Goal: Task Accomplishment & Management: Manage account settings

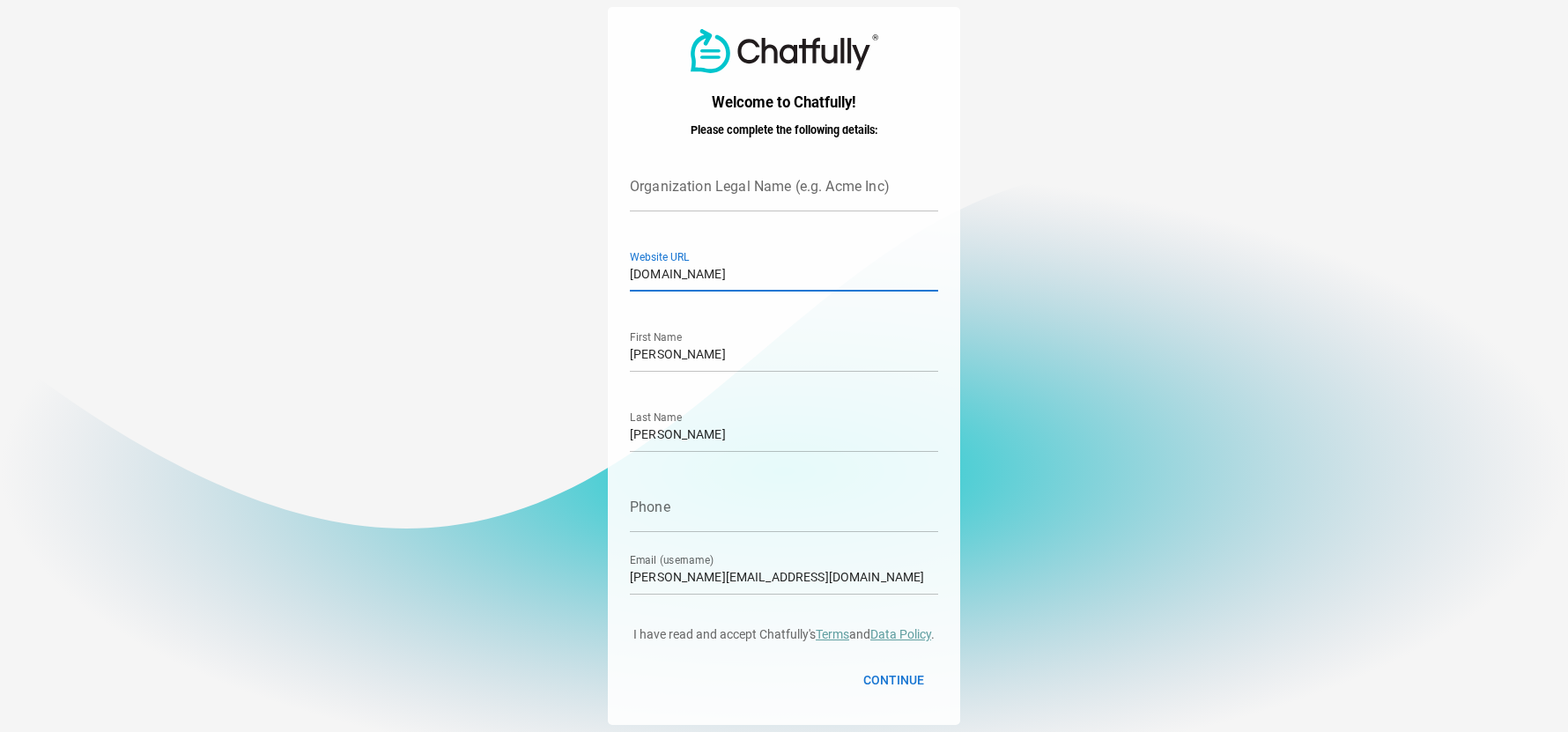
click at [792, 274] on input "foxandfarmer.twinspringsweb.com" at bounding box center [784, 266] width 308 height 49
type input "foxandfarmer.com"
click at [668, 502] on input "Phone" at bounding box center [784, 506] width 308 height 49
type input "5023763897"
click at [902, 676] on span "Continue" at bounding box center [894, 680] width 61 height 21
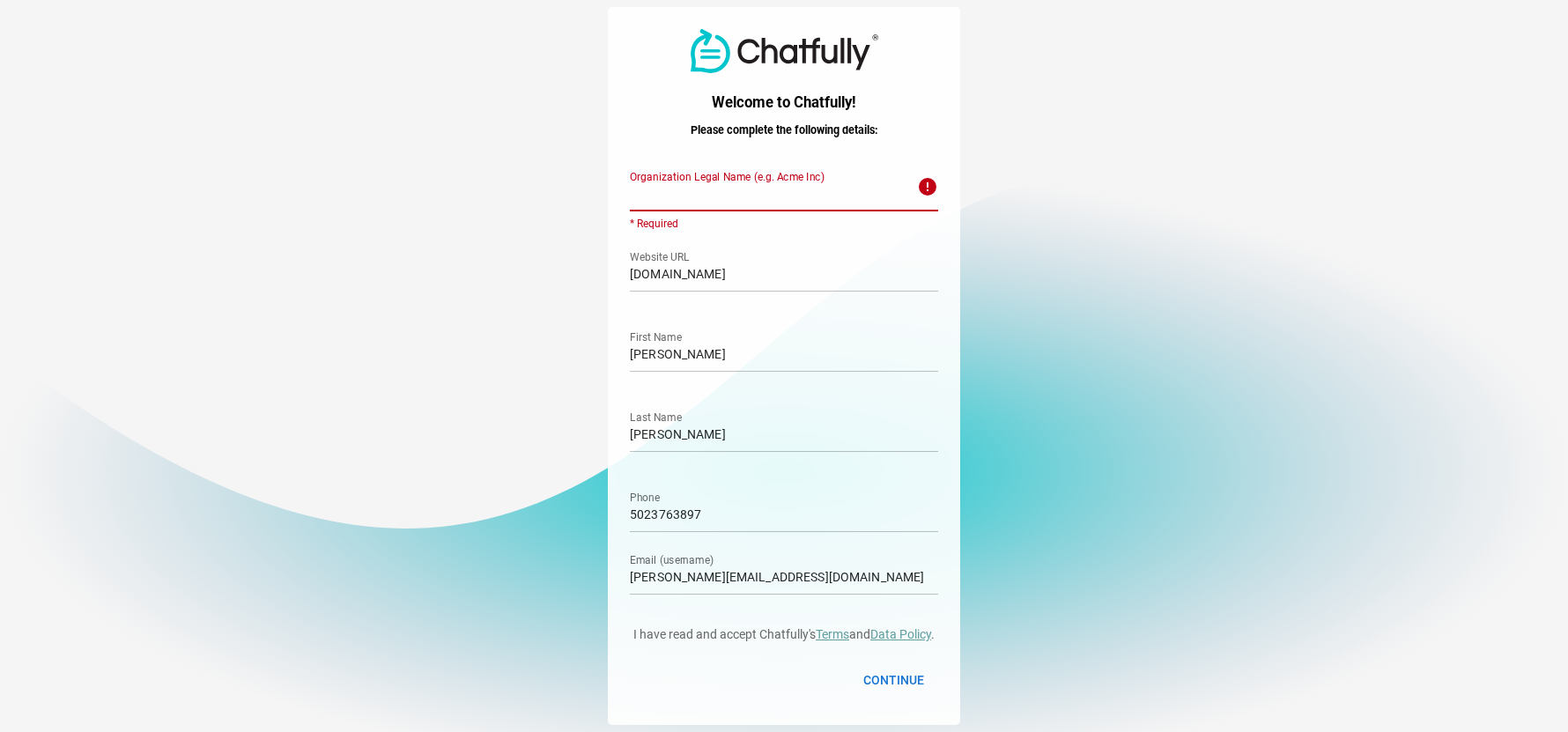
click at [726, 200] on input "Organization Legal Name (e.g. Acme Inc) error * Required" at bounding box center [769, 186] width 277 height 49
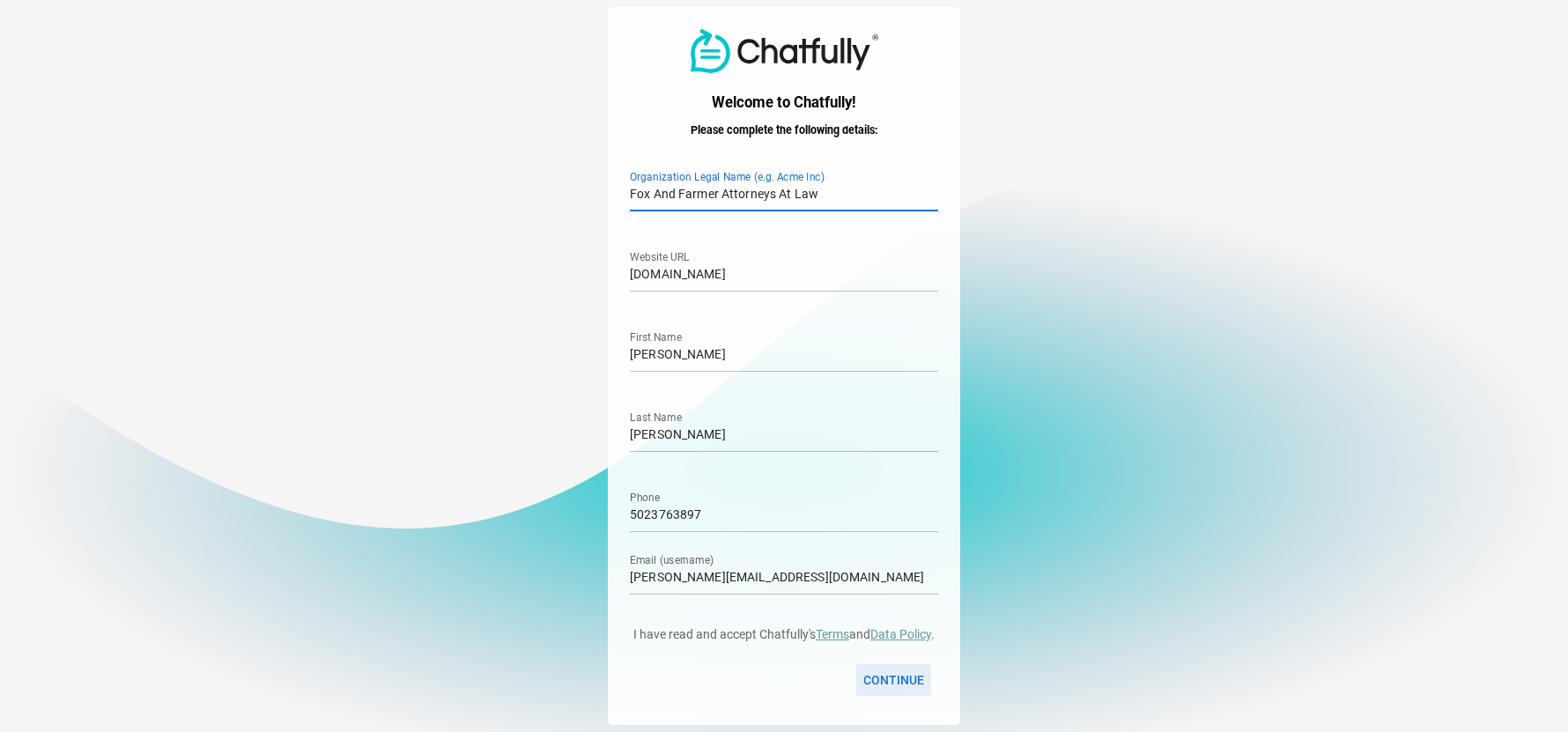
type input "Fox And Farmer Attorneys At Law"
click at [895, 677] on span "Continue" at bounding box center [894, 680] width 61 height 21
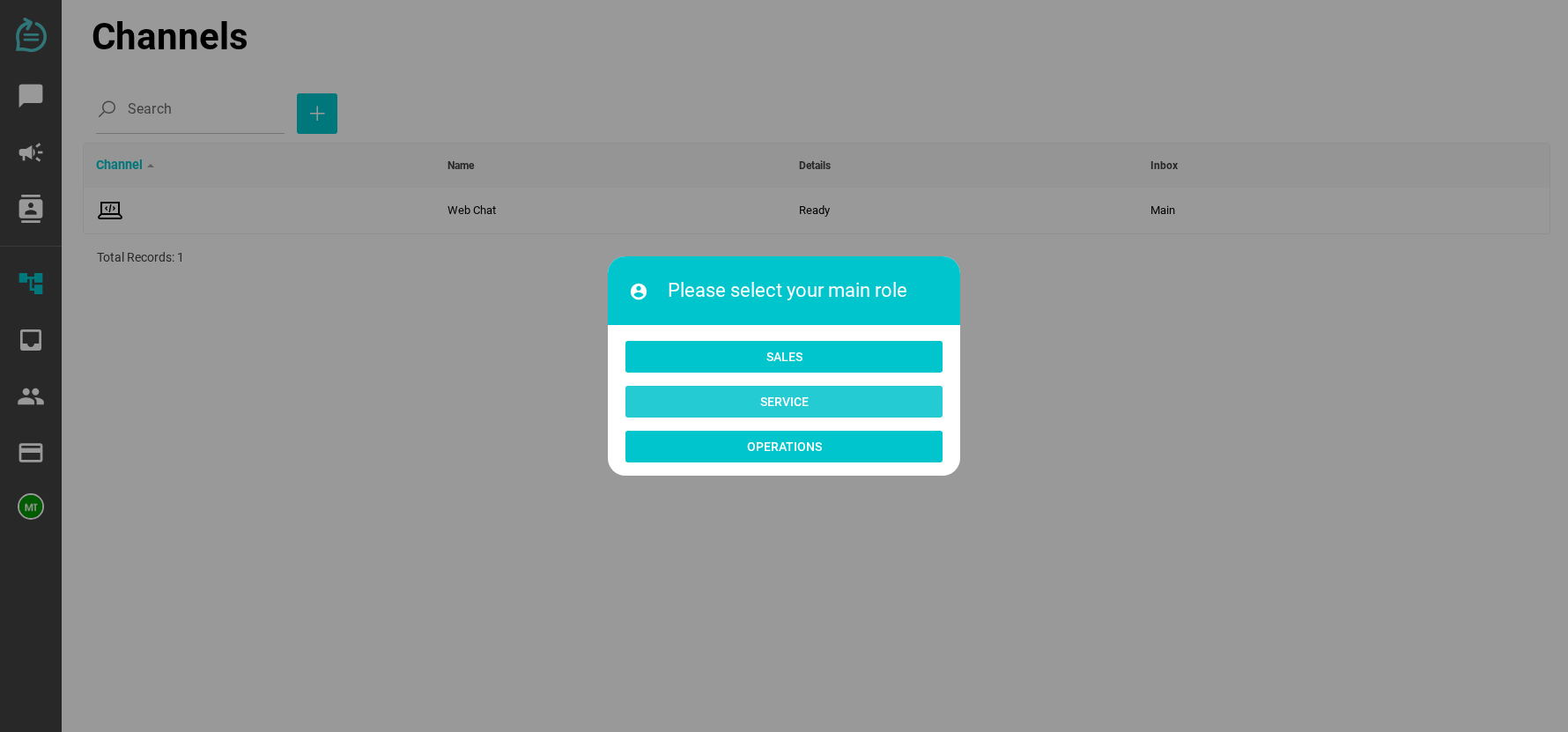
click at [788, 398] on span "Service" at bounding box center [784, 402] width 48 height 21
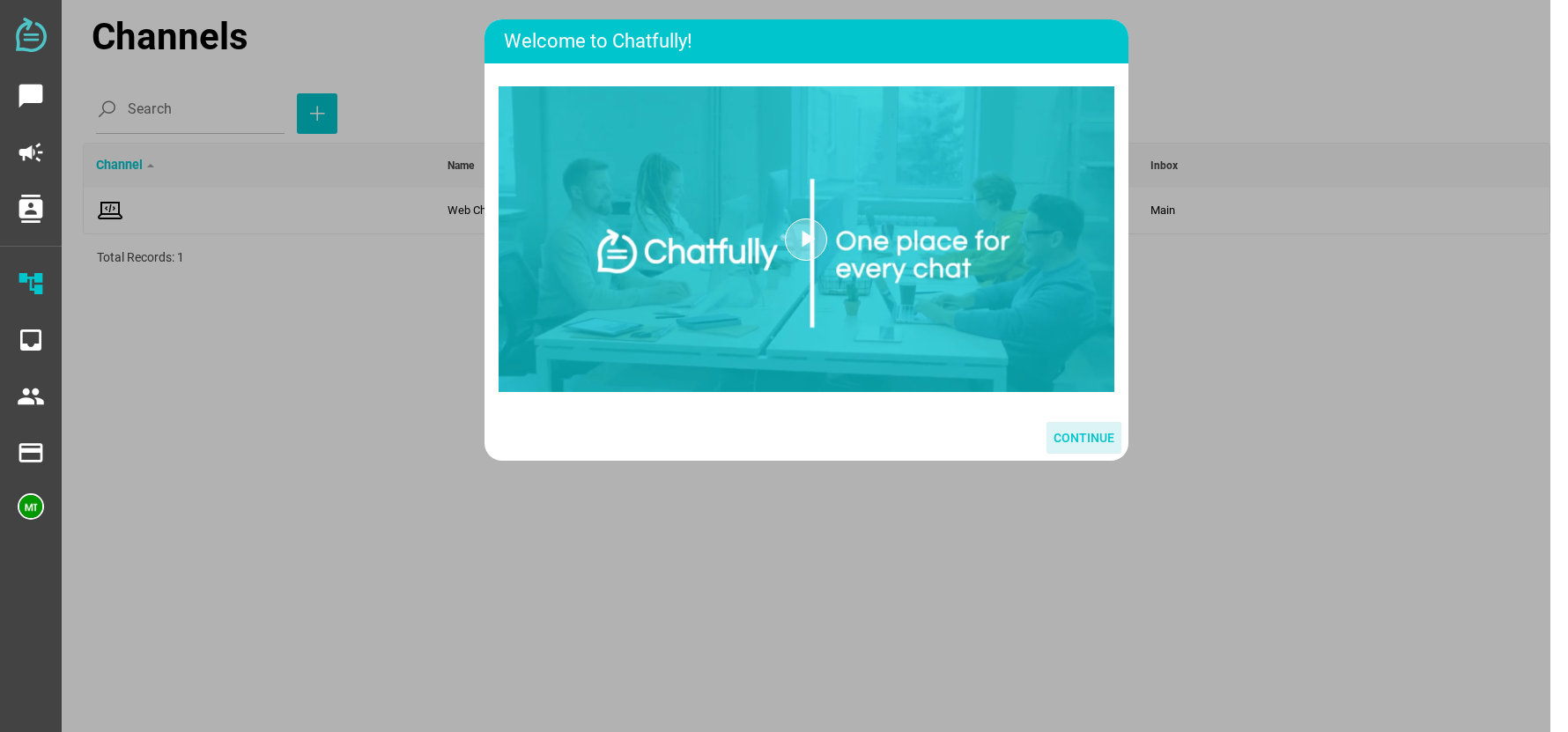
click at [1074, 439] on span "Continue" at bounding box center [1084, 438] width 61 height 21
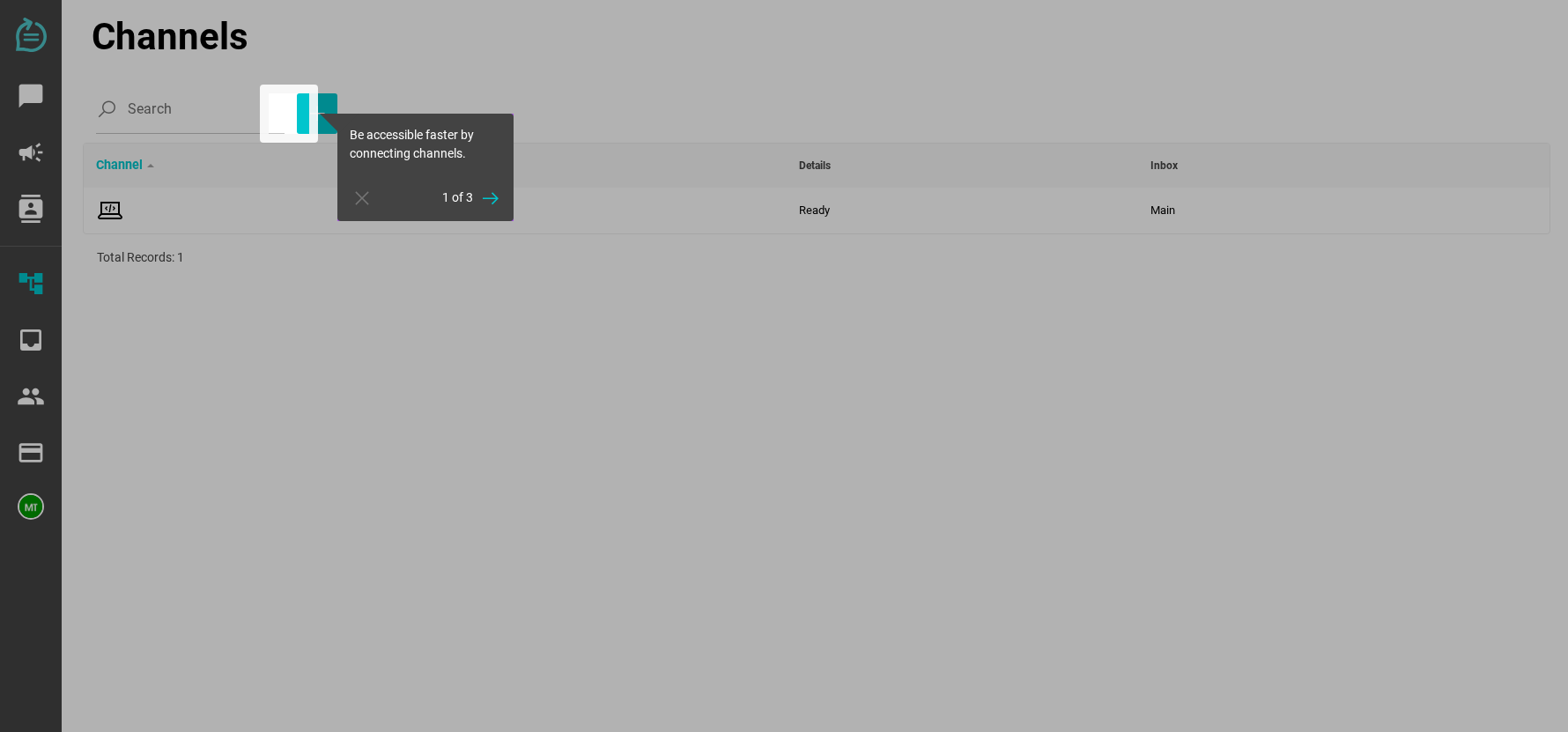
click at [790, 199] on div at bounding box center [939, 366] width 1259 height 732
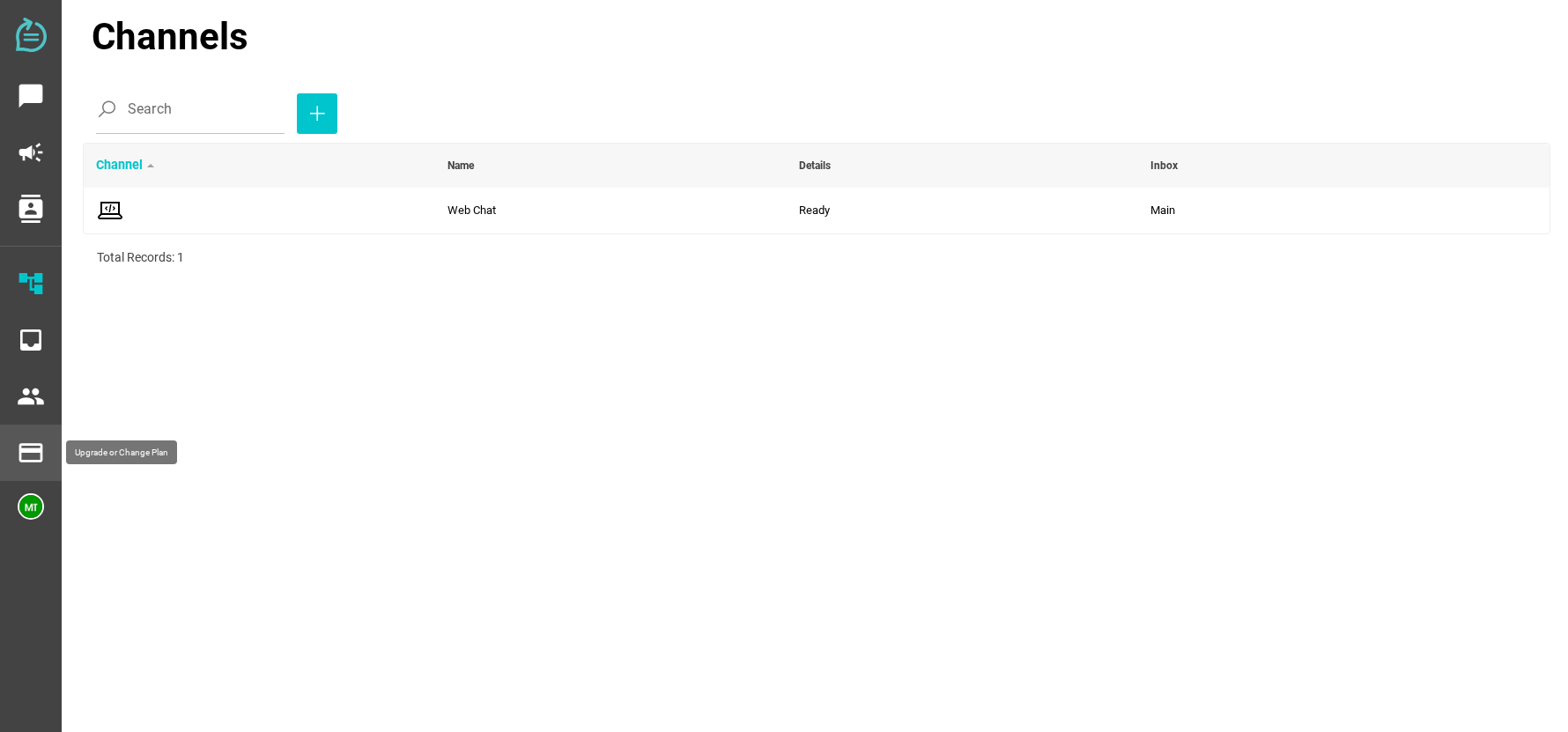
click at [38, 454] on icon "payment" at bounding box center [30, 452] width 28 height 28
click at [200, 419] on main "Channels Search Channel Name Details Inbox Web Chat Ready check_circle_outline …" at bounding box center [806, 366] width 1489 height 732
click at [30, 344] on icon "inbox" at bounding box center [30, 339] width 28 height 28
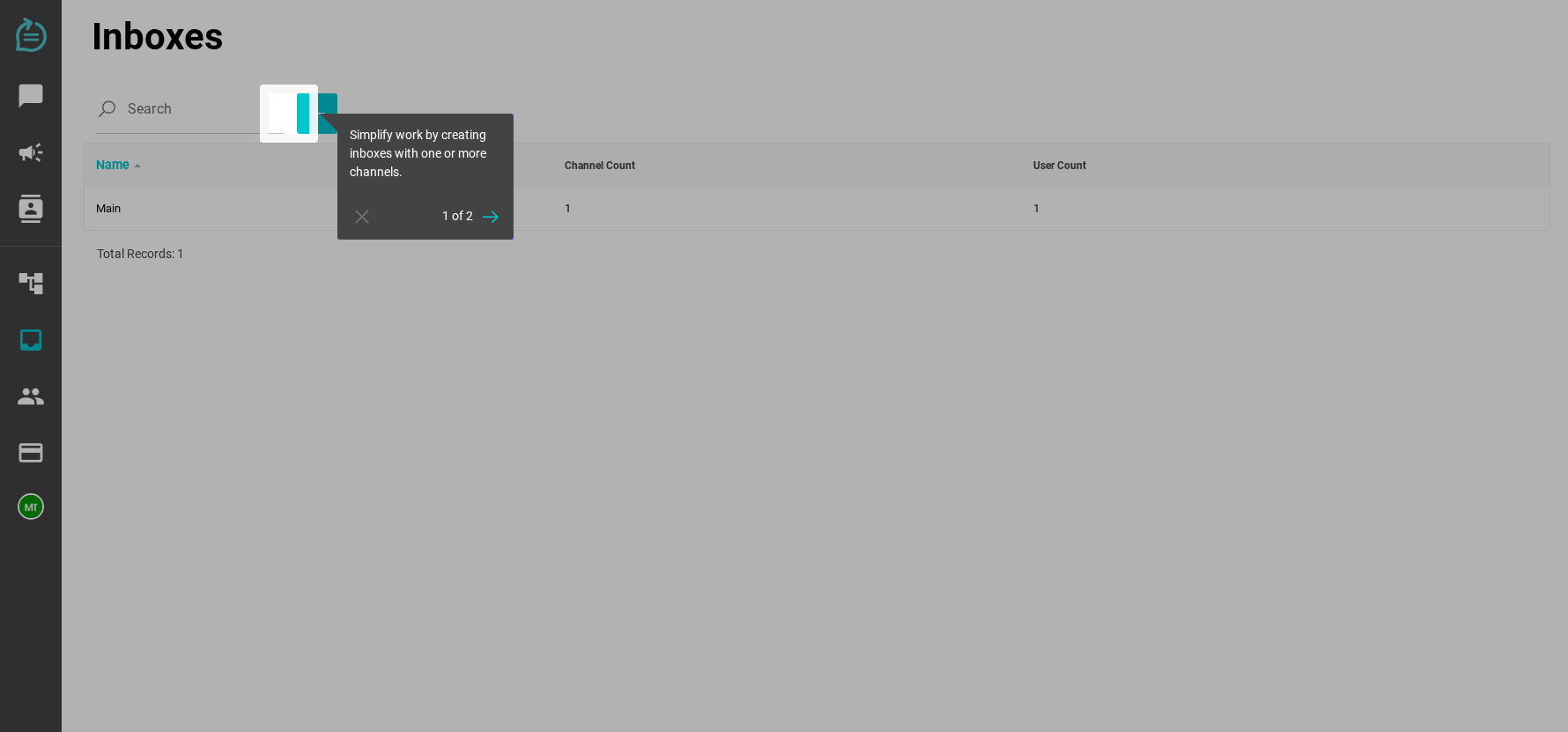
click at [27, 399] on div at bounding box center [135, 366] width 269 height 732
click at [359, 220] on icon "button" at bounding box center [362, 217] width 21 height 21
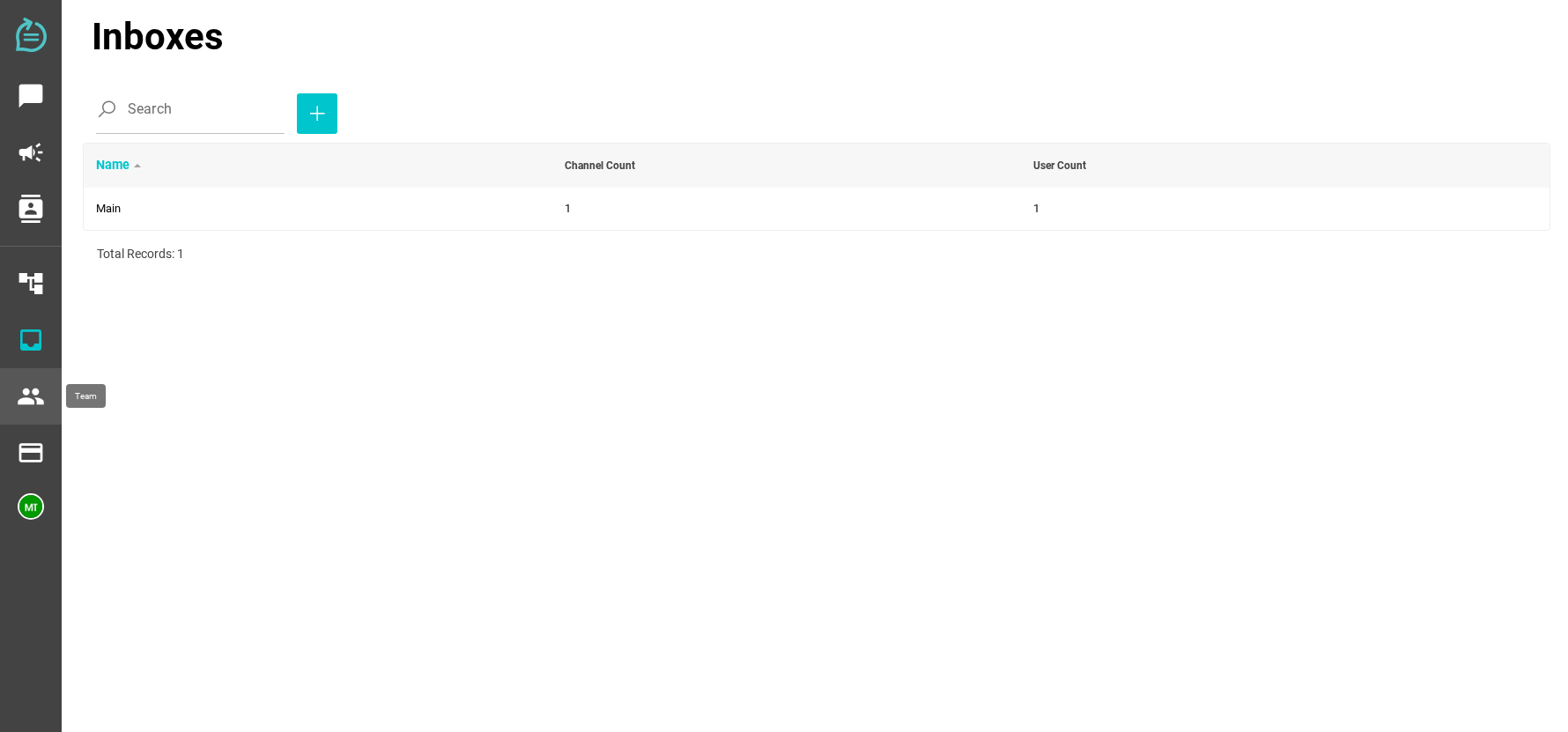
click at [41, 390] on icon "people" at bounding box center [30, 396] width 28 height 28
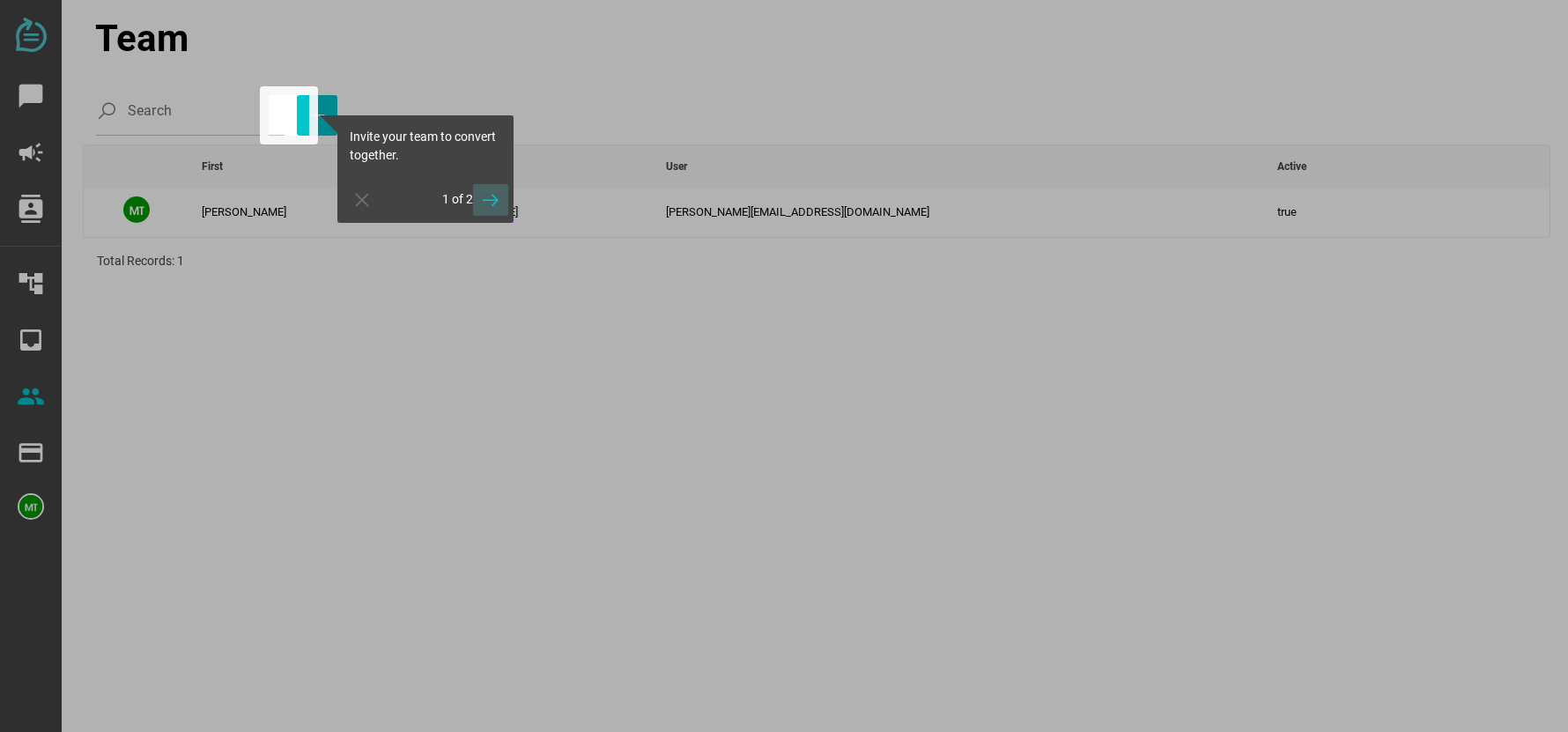
click at [492, 201] on icon "button" at bounding box center [491, 200] width 21 height 21
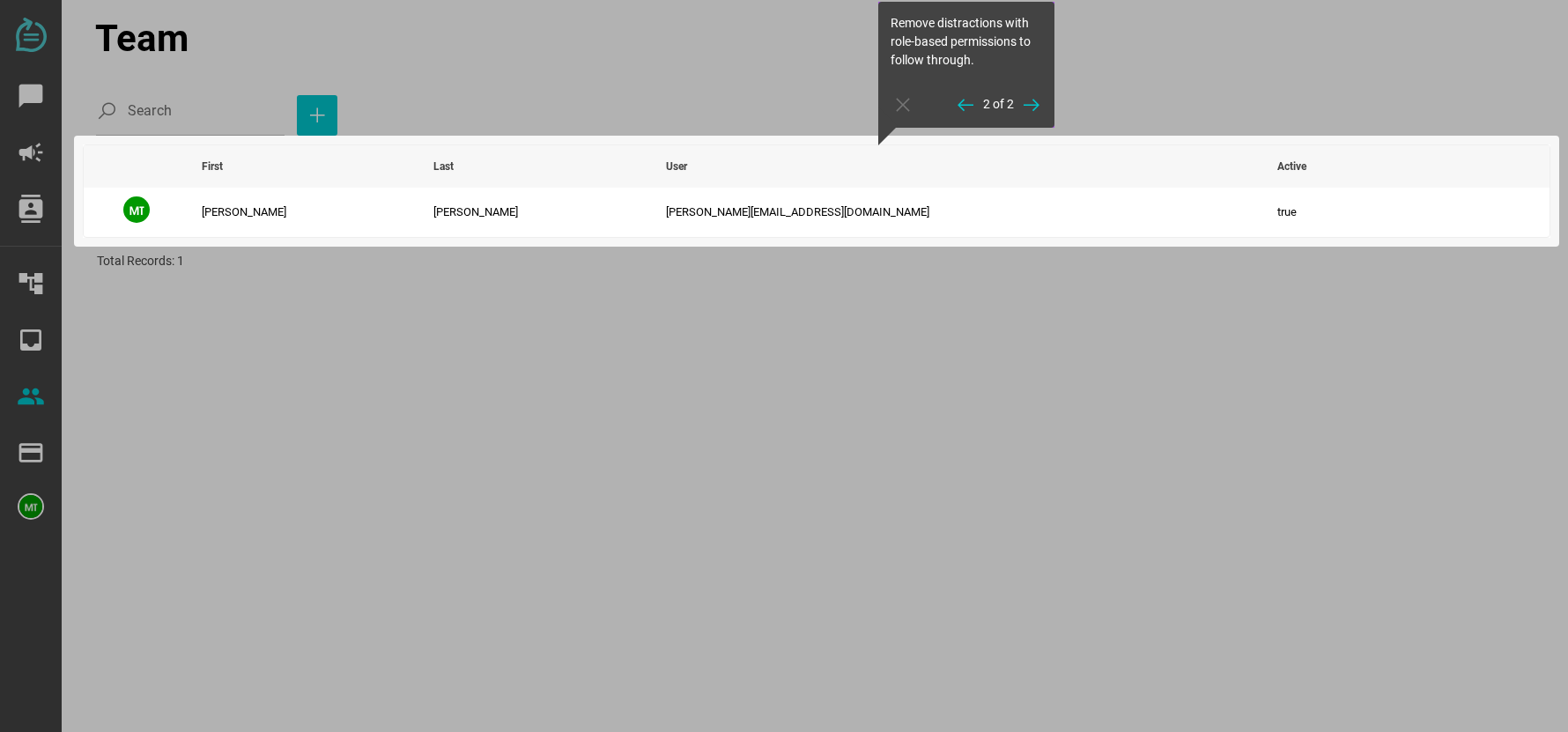
click at [292, 124] on div at bounding box center [817, 72] width 1468 height 144
click at [897, 108] on div "Remove distractions with role-based permissions to follow through. 2 of 2" at bounding box center [966, 64] width 176 height 126
click at [914, 106] on div "Remove distractions with role-based permissions to follow through. 2 of 2" at bounding box center [966, 64] width 176 height 126
click at [1042, 103] on span "button" at bounding box center [1031, 105] width 36 height 32
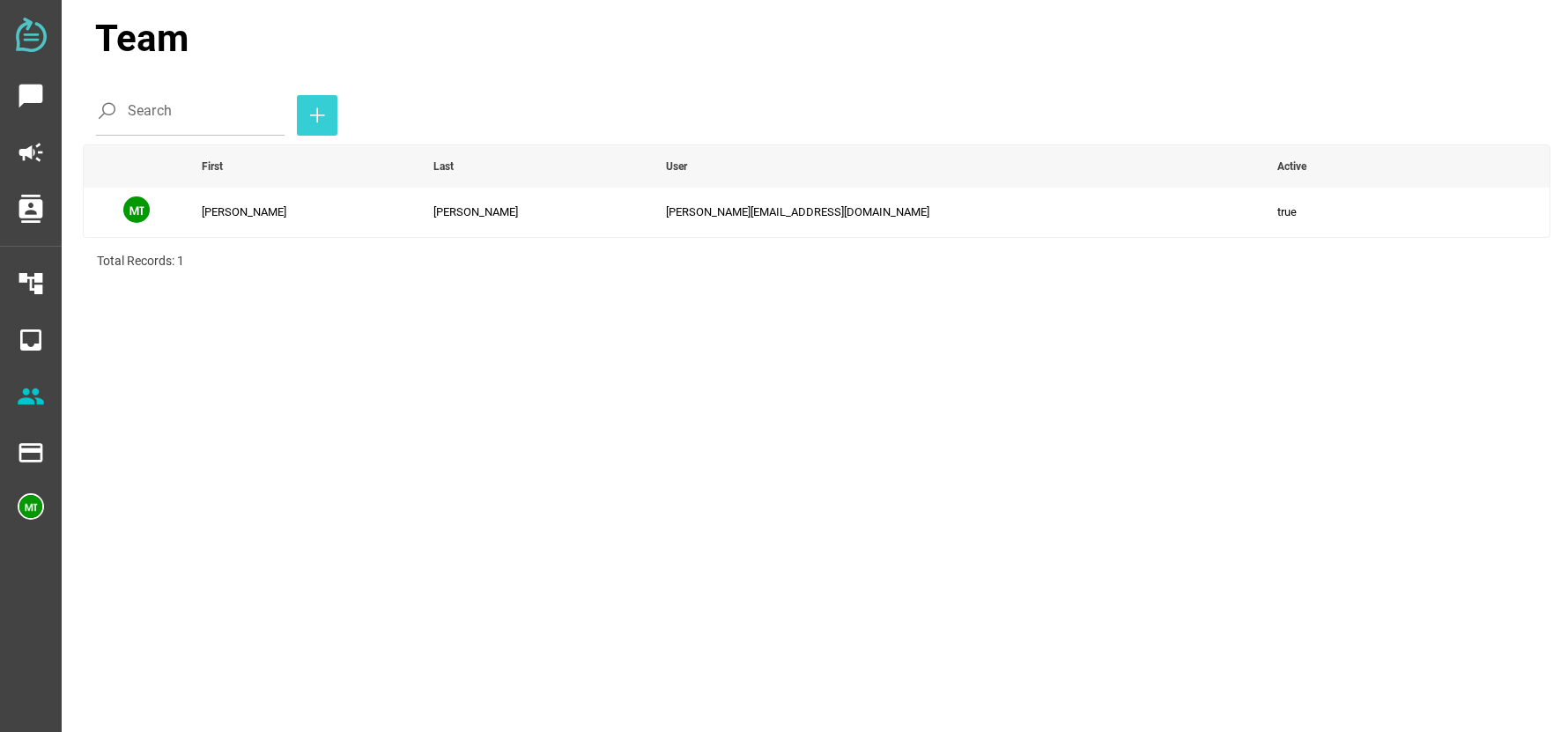
click at [306, 114] on icon "button" at bounding box center [317, 115] width 21 height 21
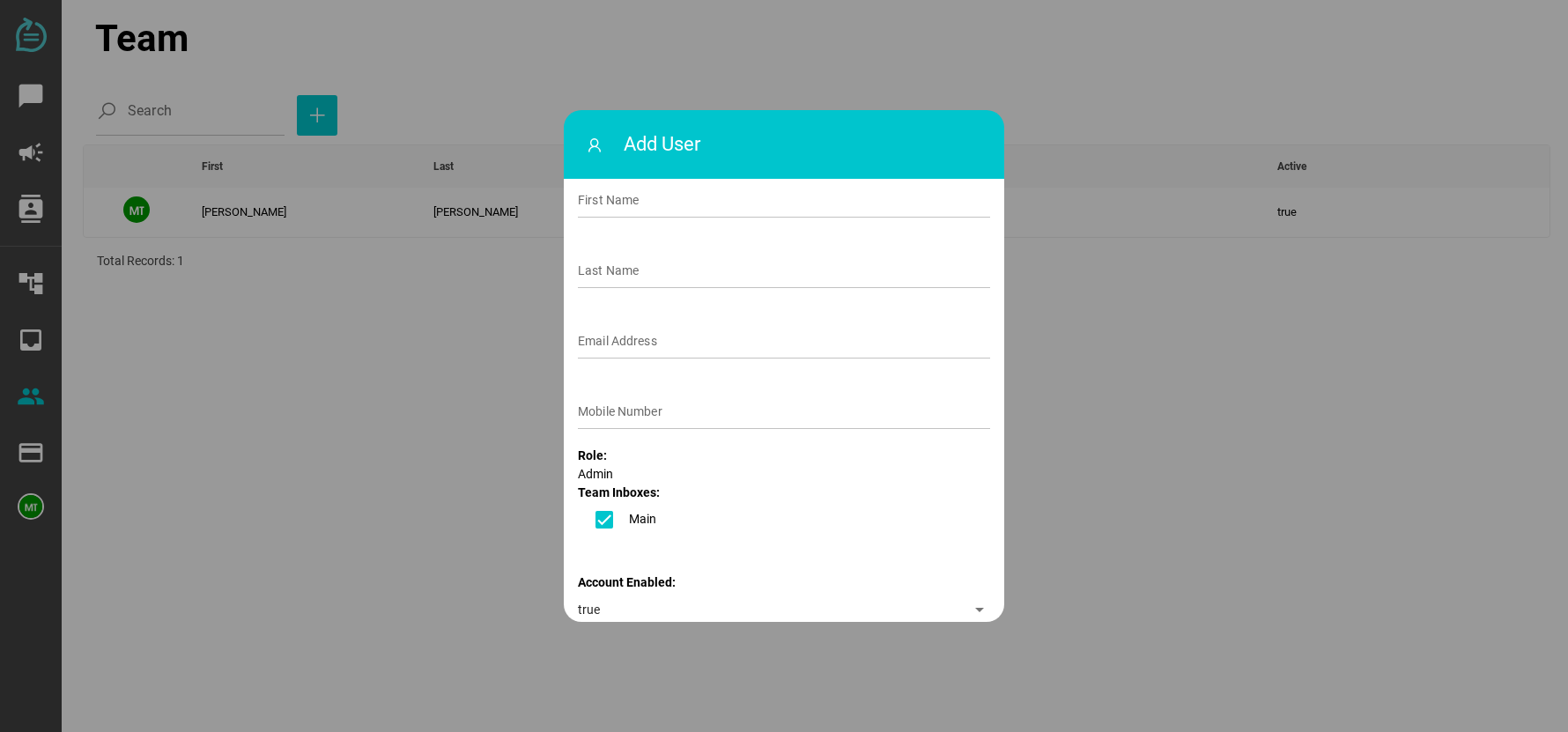
click at [464, 378] on div at bounding box center [784, 366] width 1568 height 732
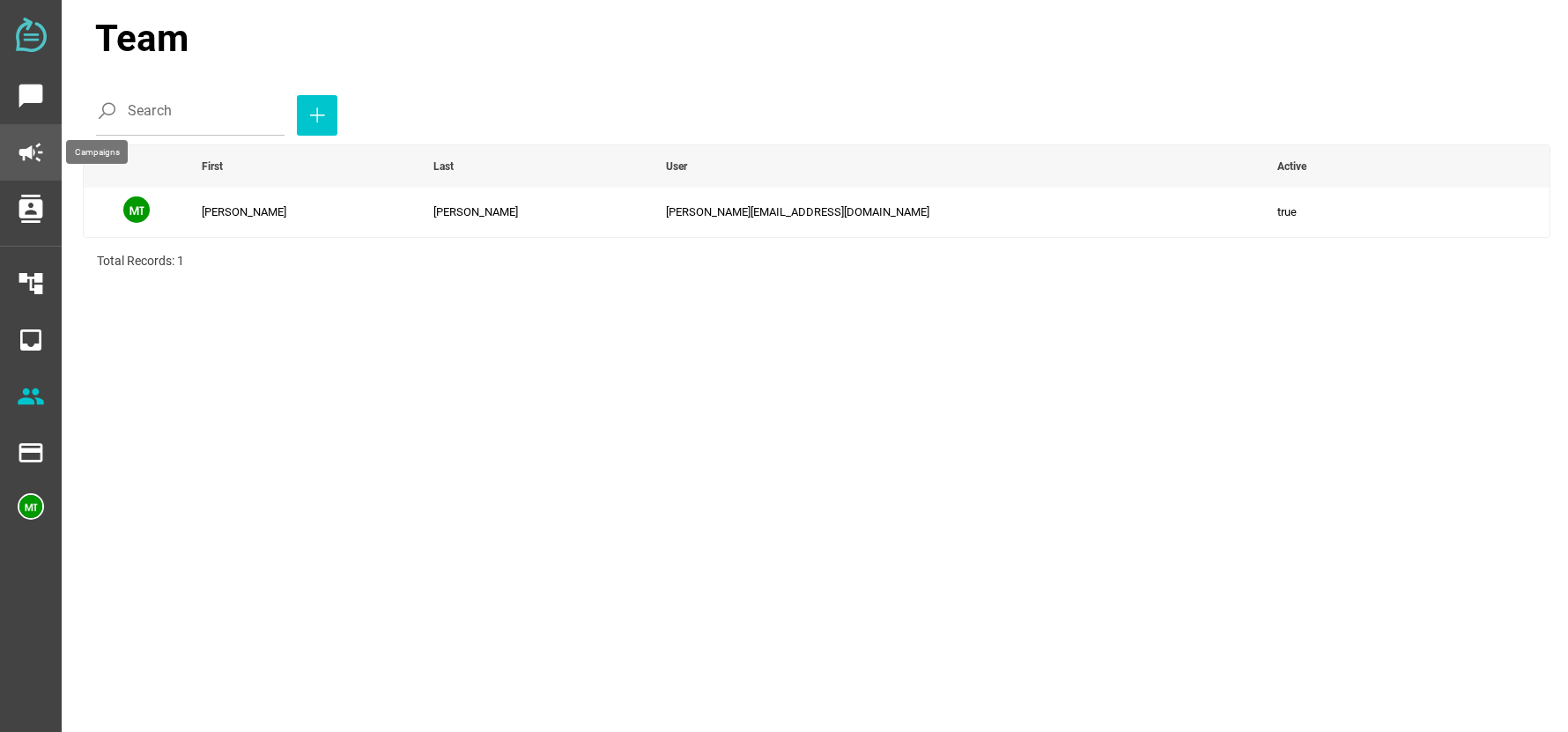
click at [39, 151] on icon "campaign" at bounding box center [30, 152] width 28 height 28
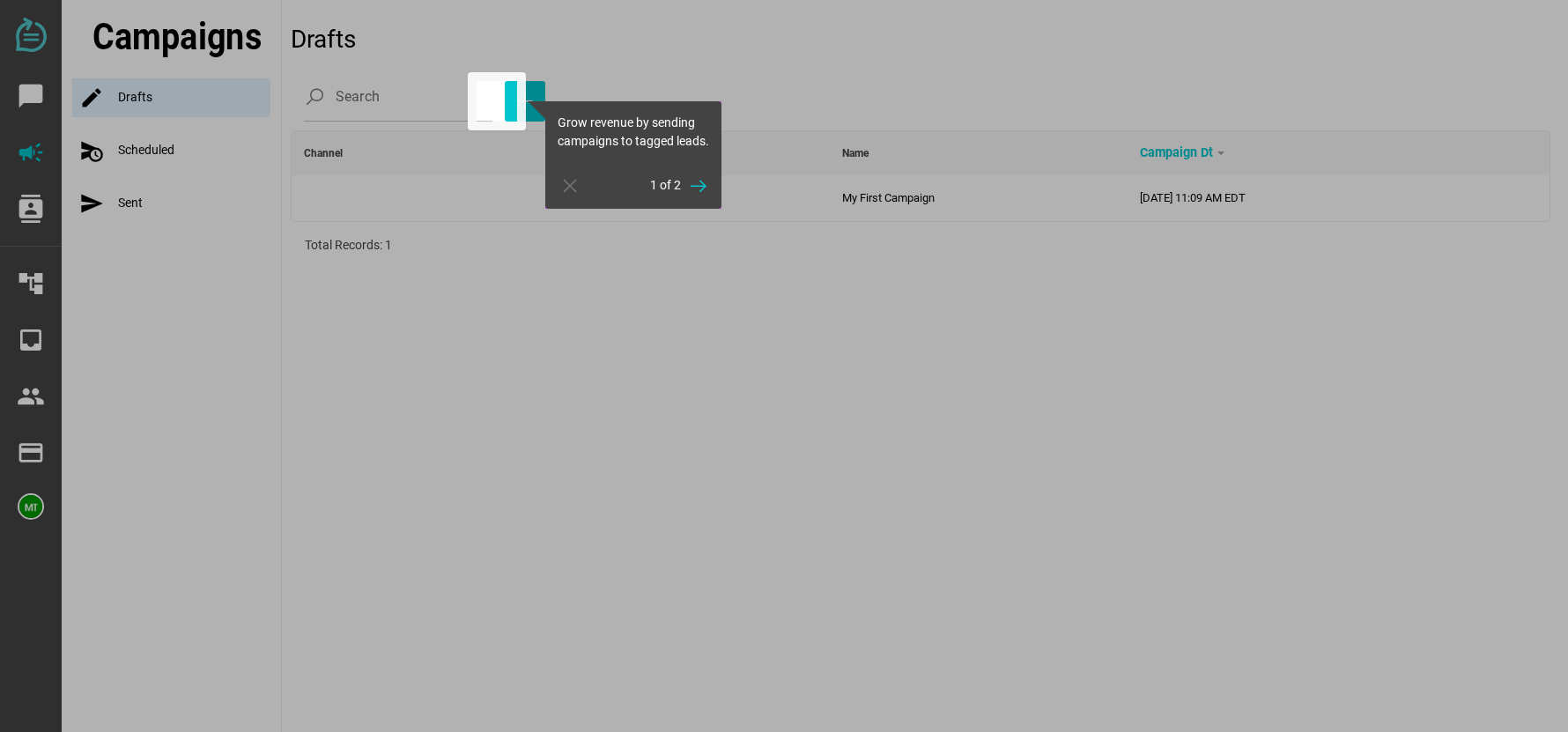
click at [743, 78] on div at bounding box center [1042, 366] width 1051 height 732
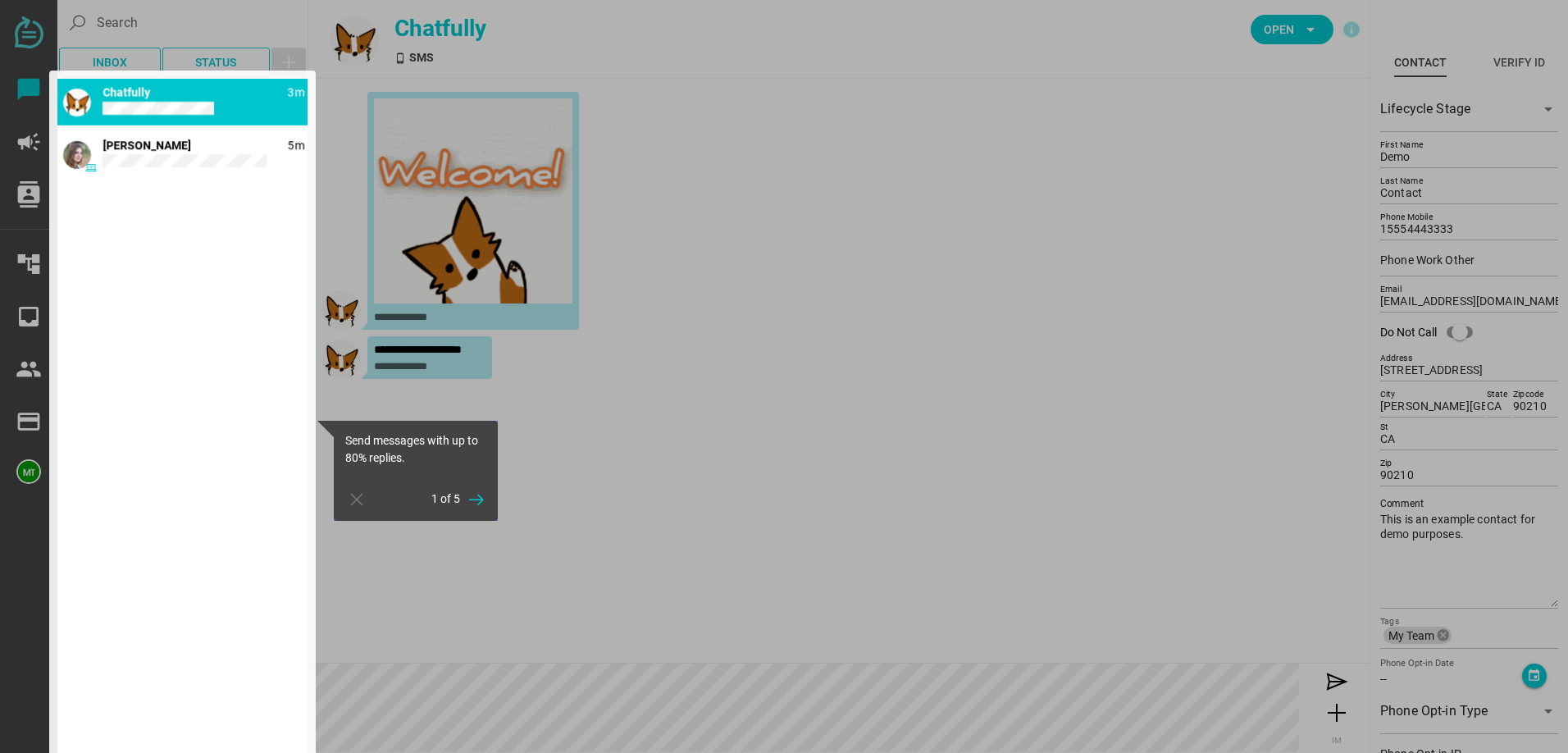
click at [143, 157] on div at bounding box center [182, 420] width 267 height 700
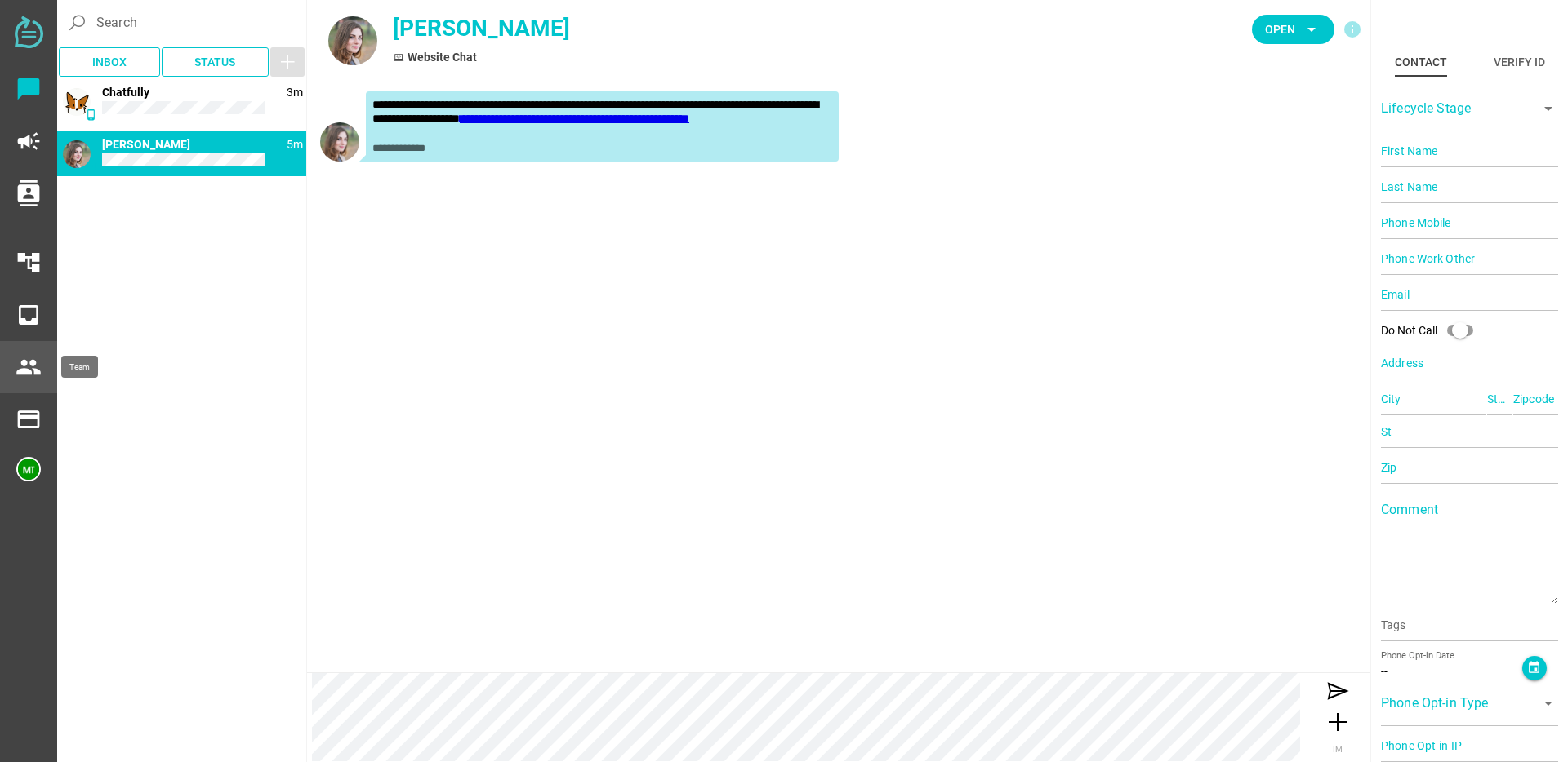
click at [33, 361] on icon "people" at bounding box center [28, 367] width 26 height 26
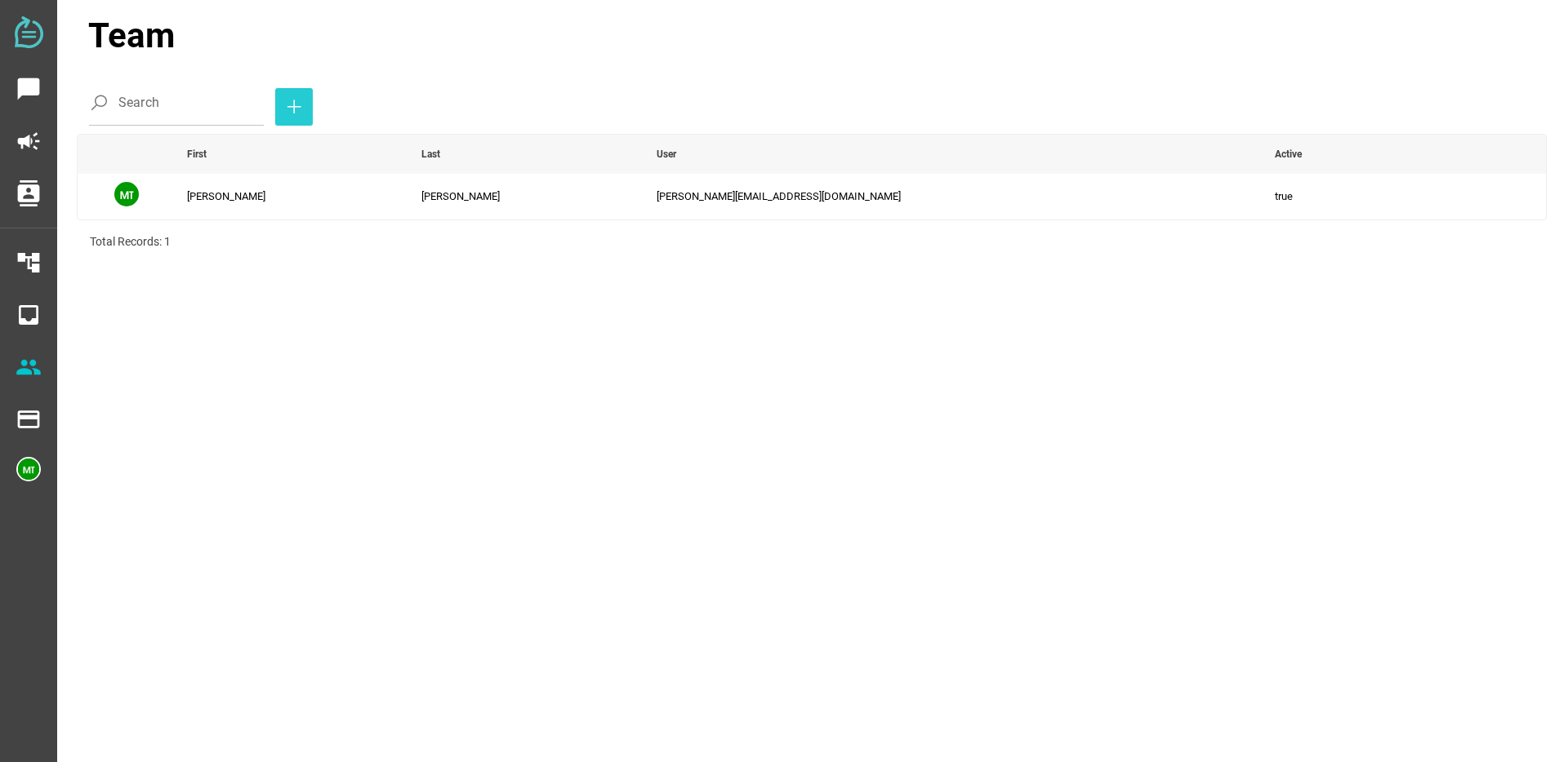
click at [284, 109] on icon "button" at bounding box center [294, 107] width 20 height 20
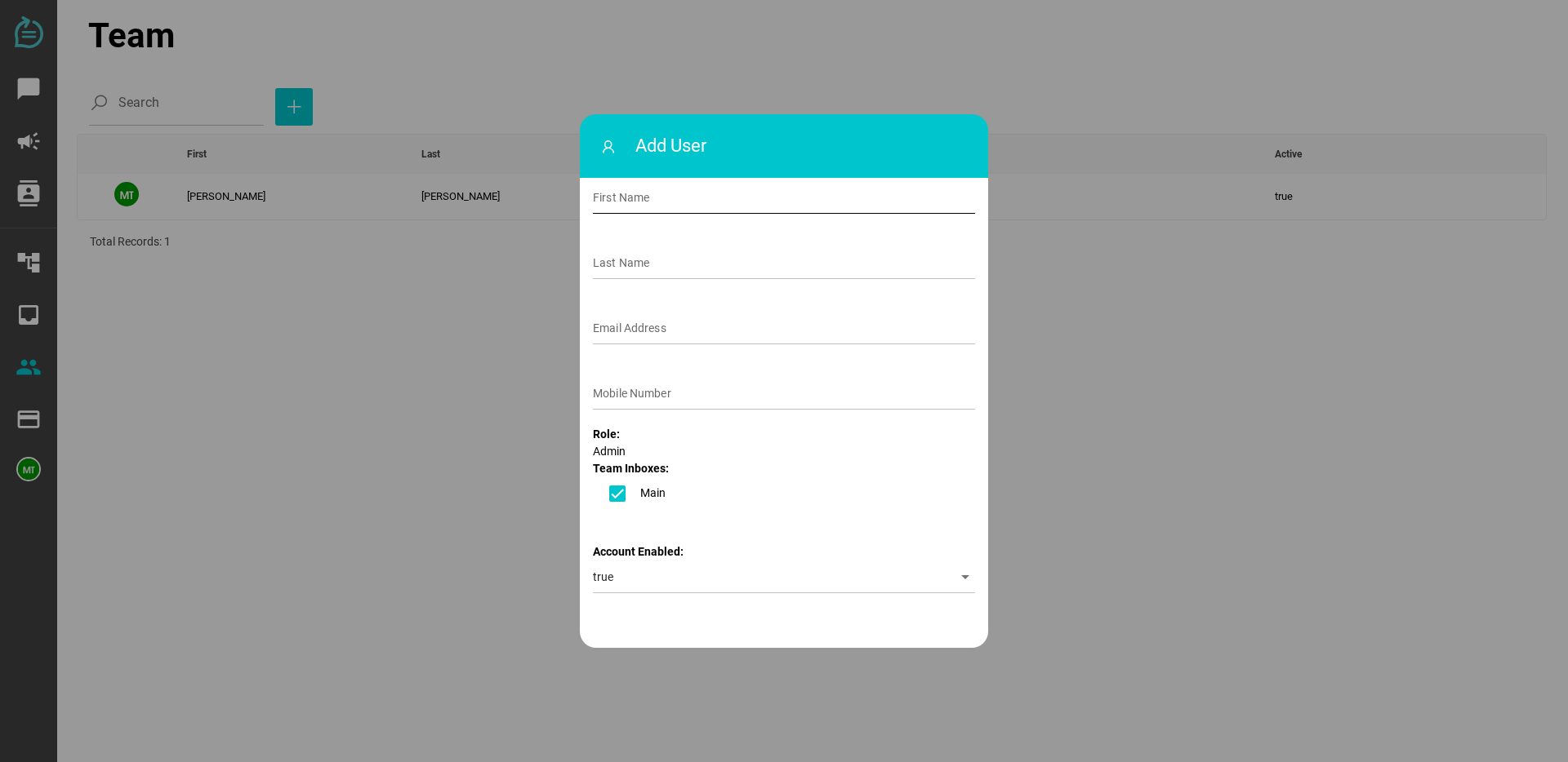
click at [650, 201] on input "First Name" at bounding box center [784, 198] width 382 height 33
type input "Samantha"
type input "Doudna"
type input "samantha@forge-advertising.com"
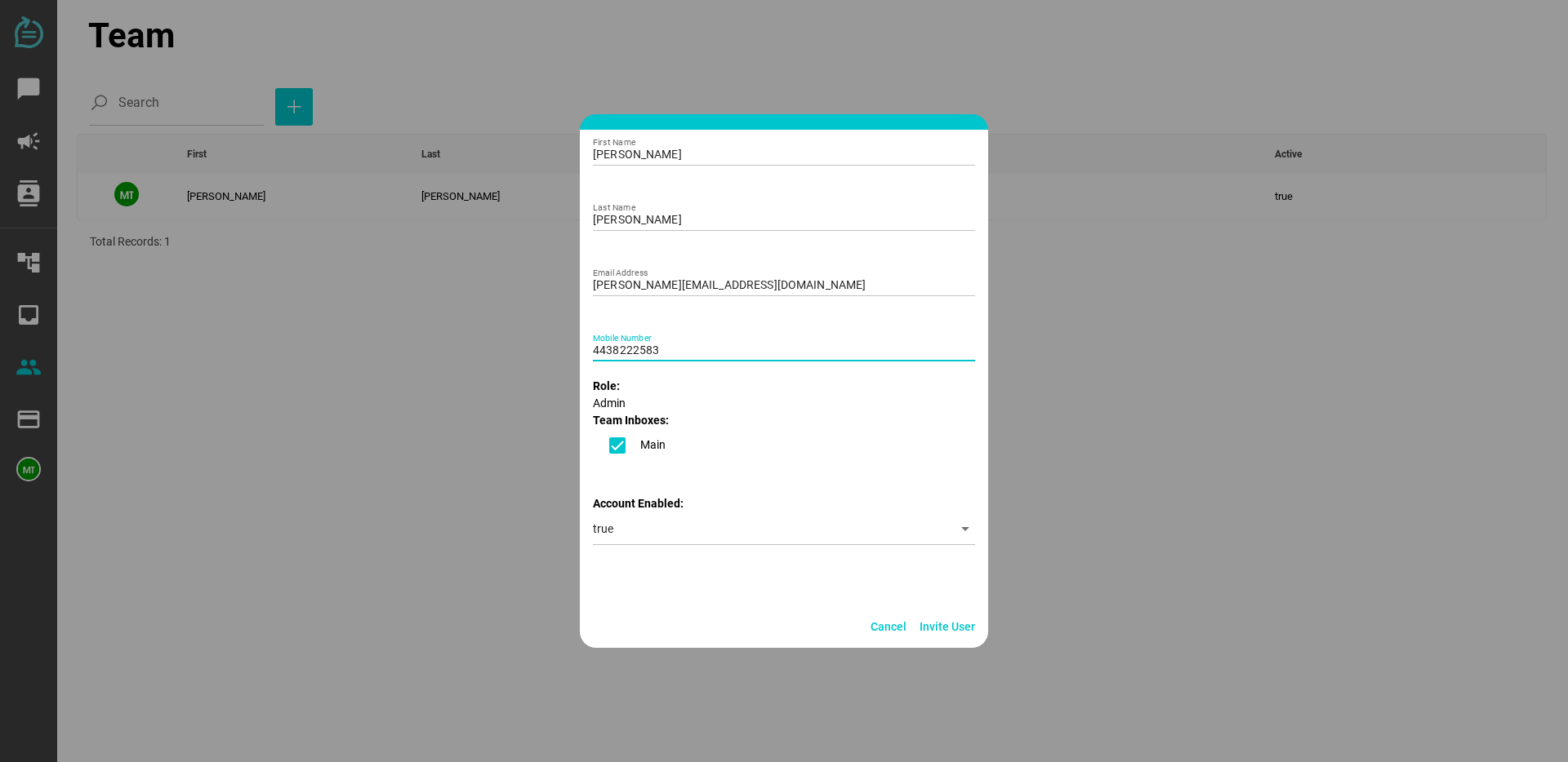
scroll to position [45, 0]
type input "4438222583"
click at [661, 528] on div "true" at bounding box center [772, 531] width 358 height 33
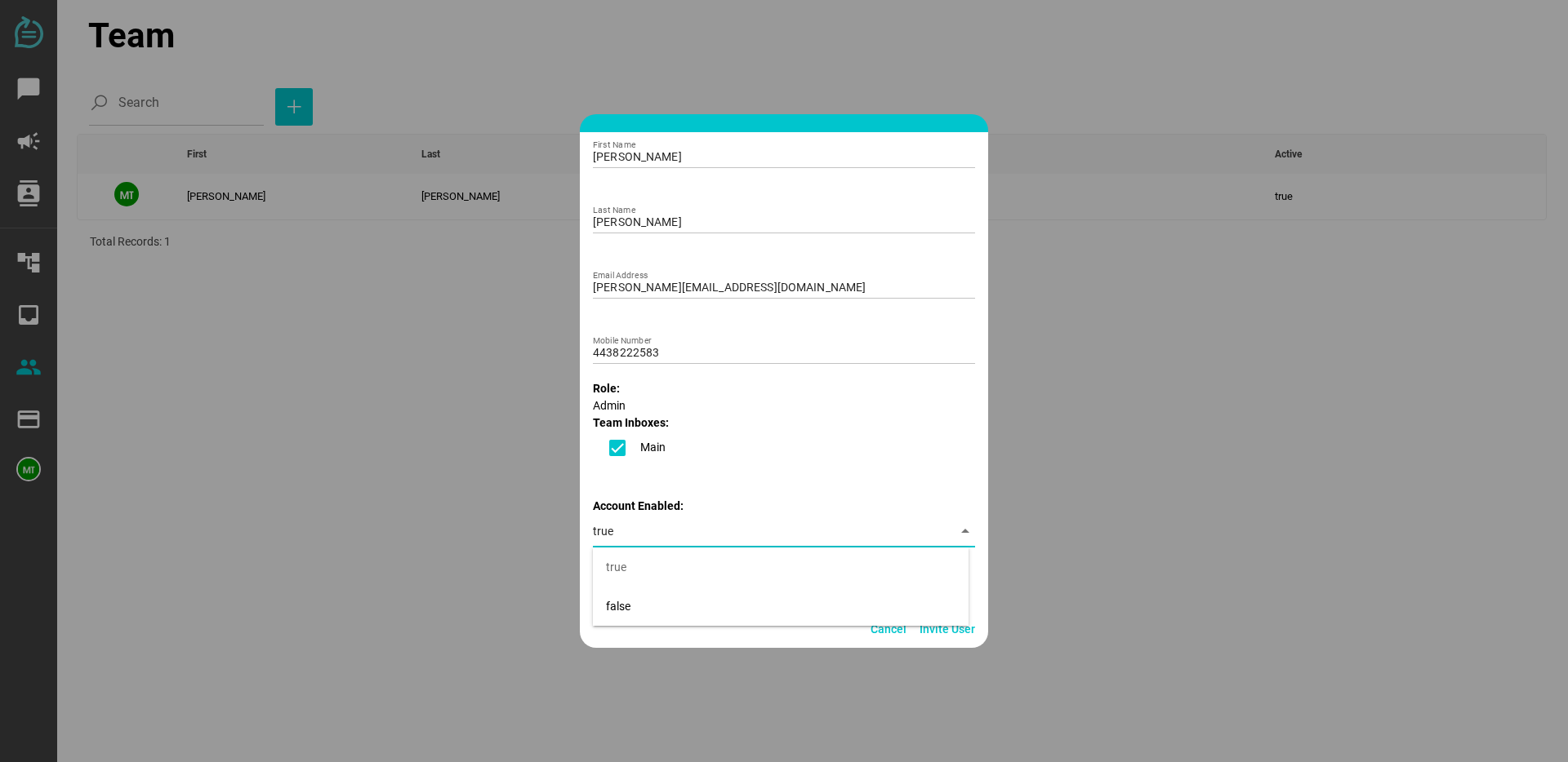
click at [661, 528] on div "true" at bounding box center [772, 531] width 358 height 33
click at [938, 628] on span "Invite User" at bounding box center [946, 629] width 55 height 20
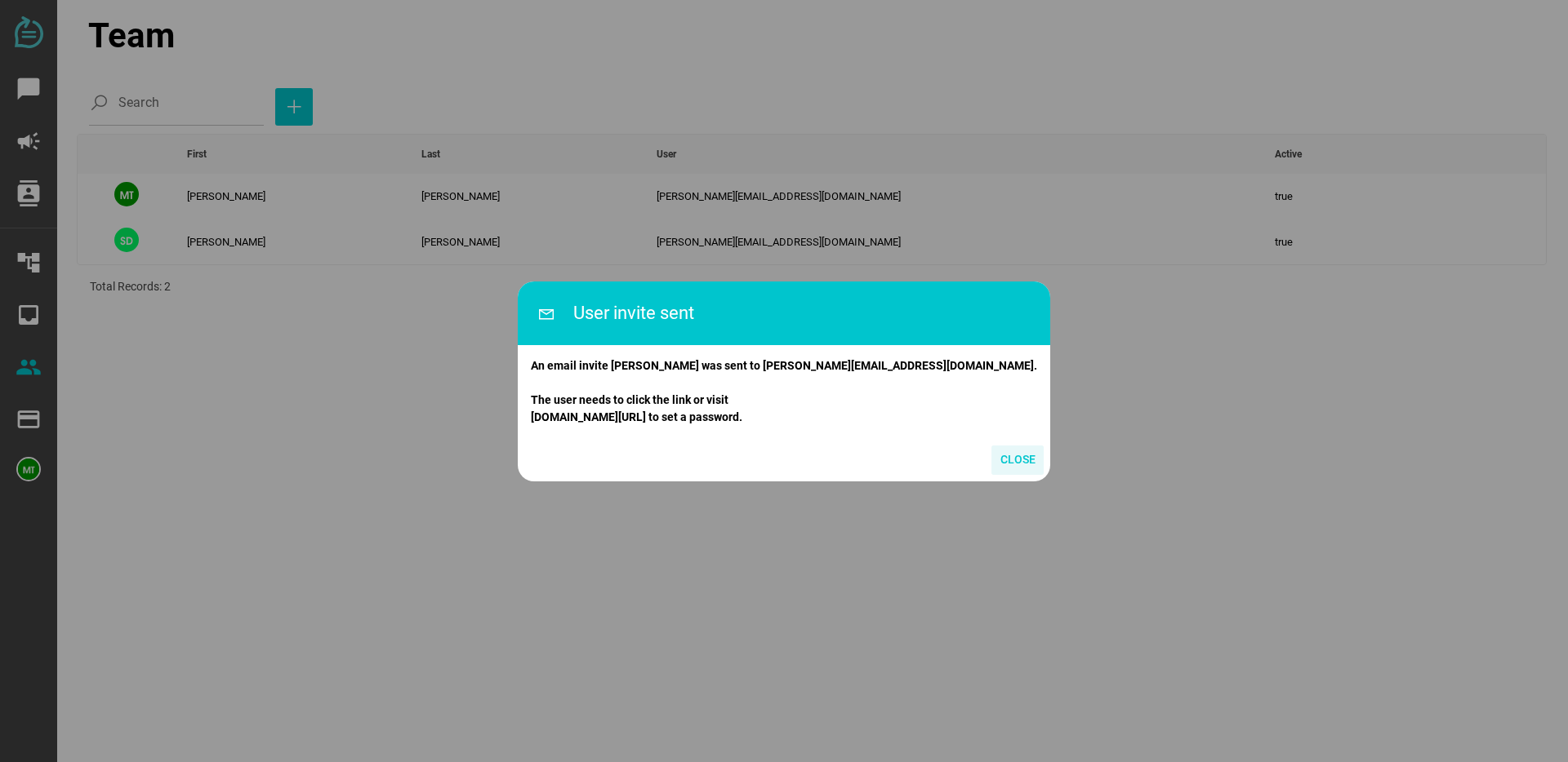
click at [1000, 462] on span "Close" at bounding box center [1017, 459] width 35 height 20
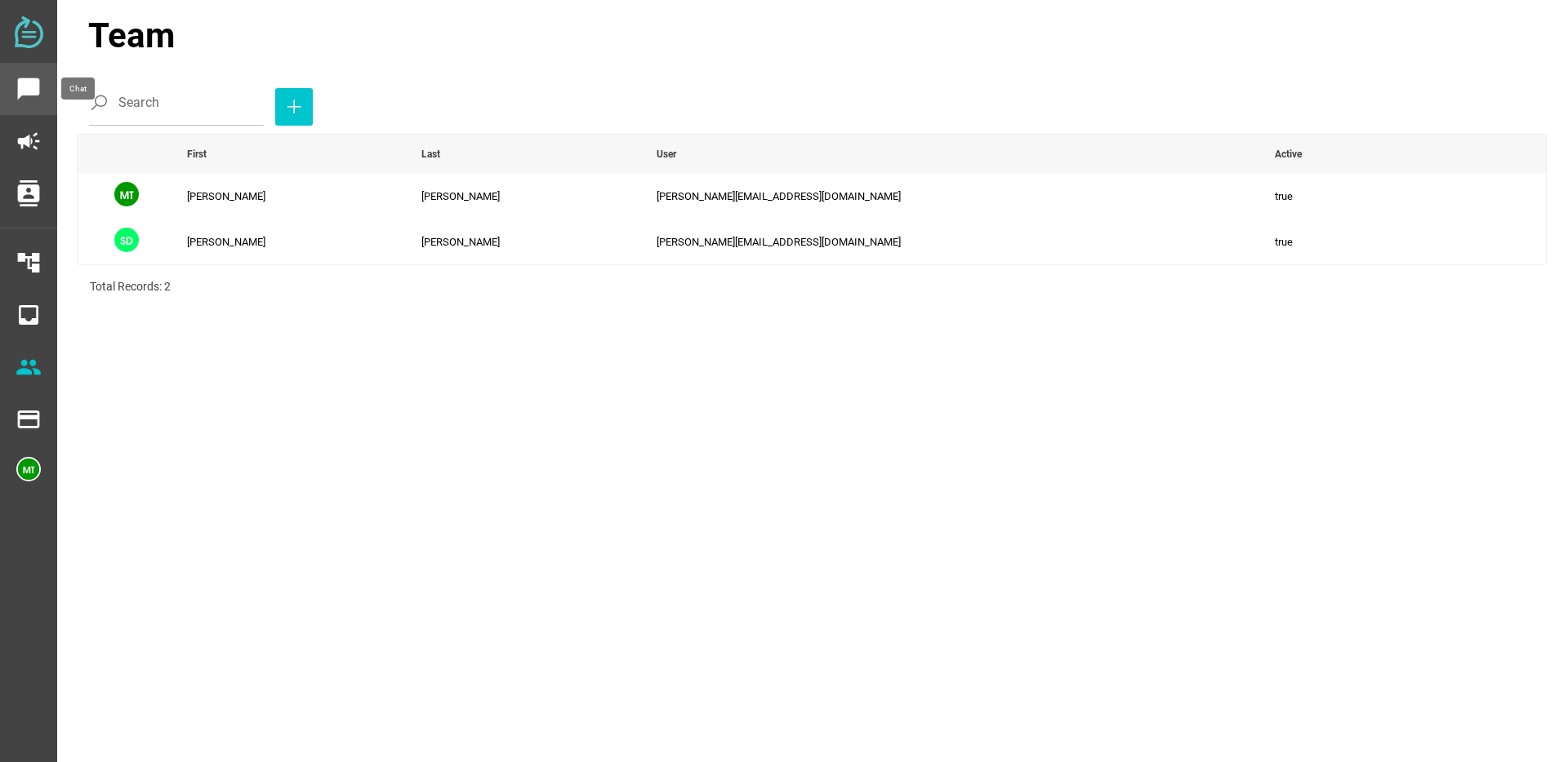
click at [39, 83] on icon "chat_bubble" at bounding box center [28, 88] width 26 height 26
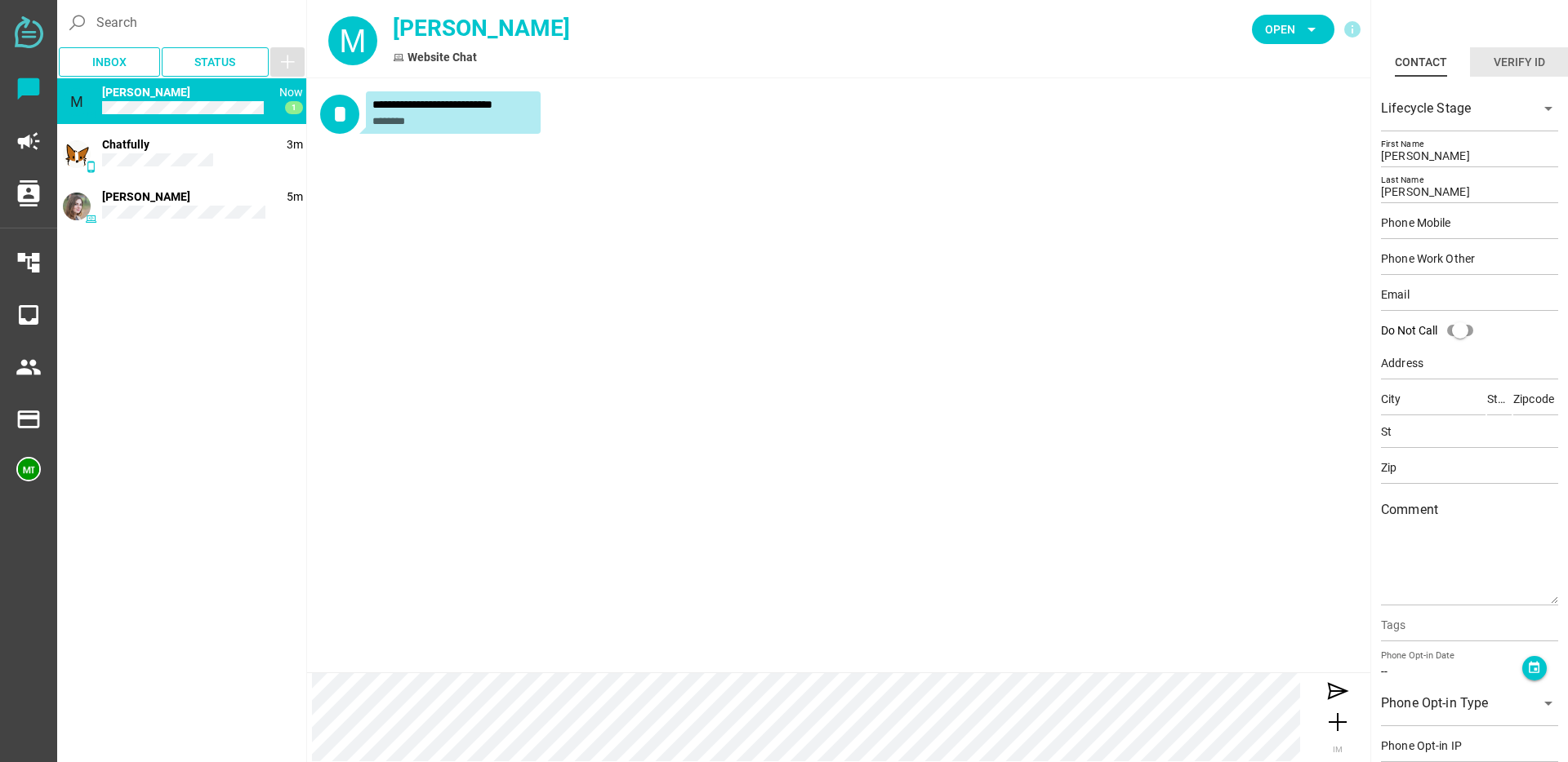
click at [1509, 69] on div "Verify ID" at bounding box center [1519, 62] width 52 height 20
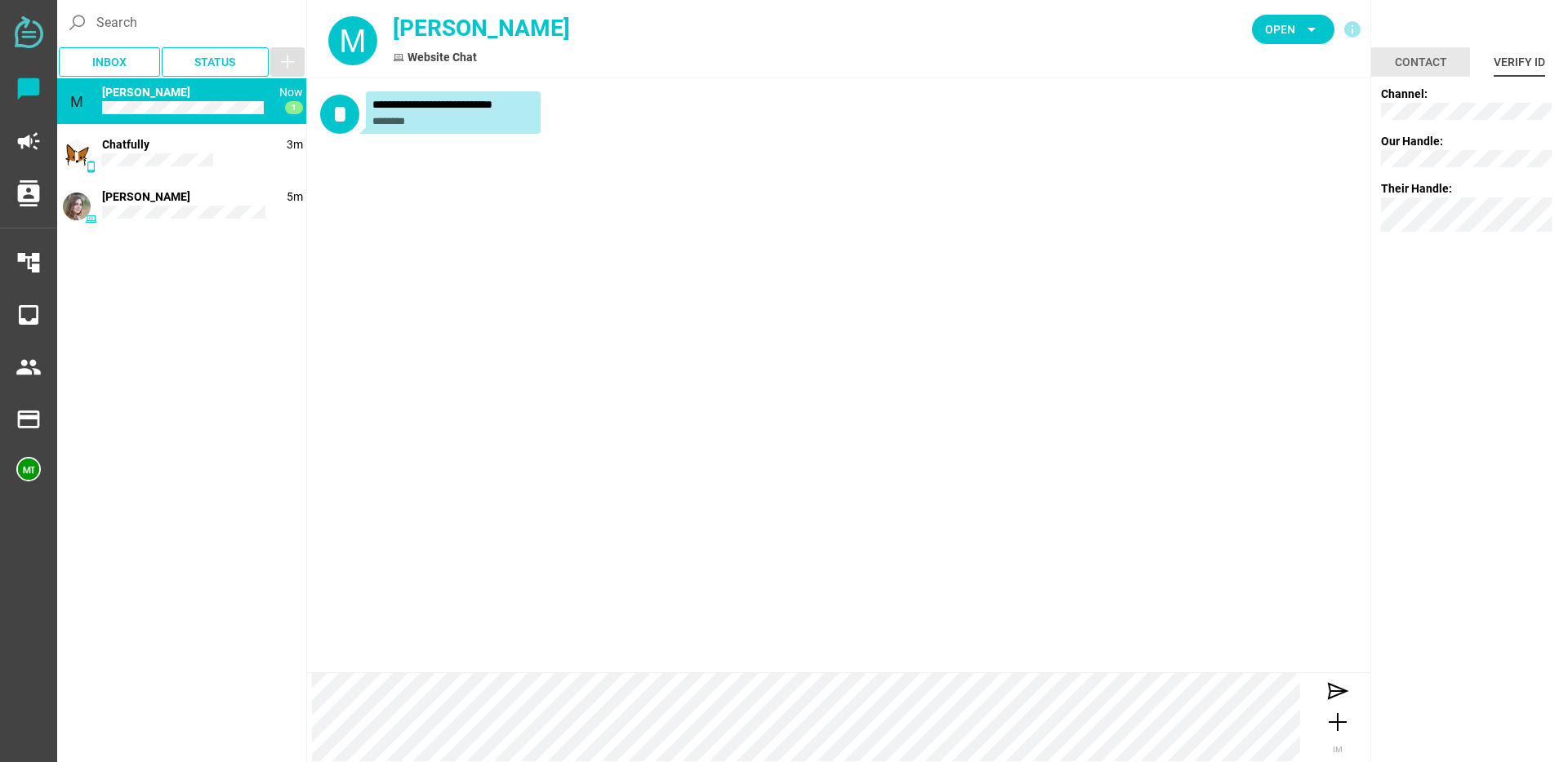
click at [1427, 61] on div "Contact" at bounding box center [1420, 62] width 53 height 20
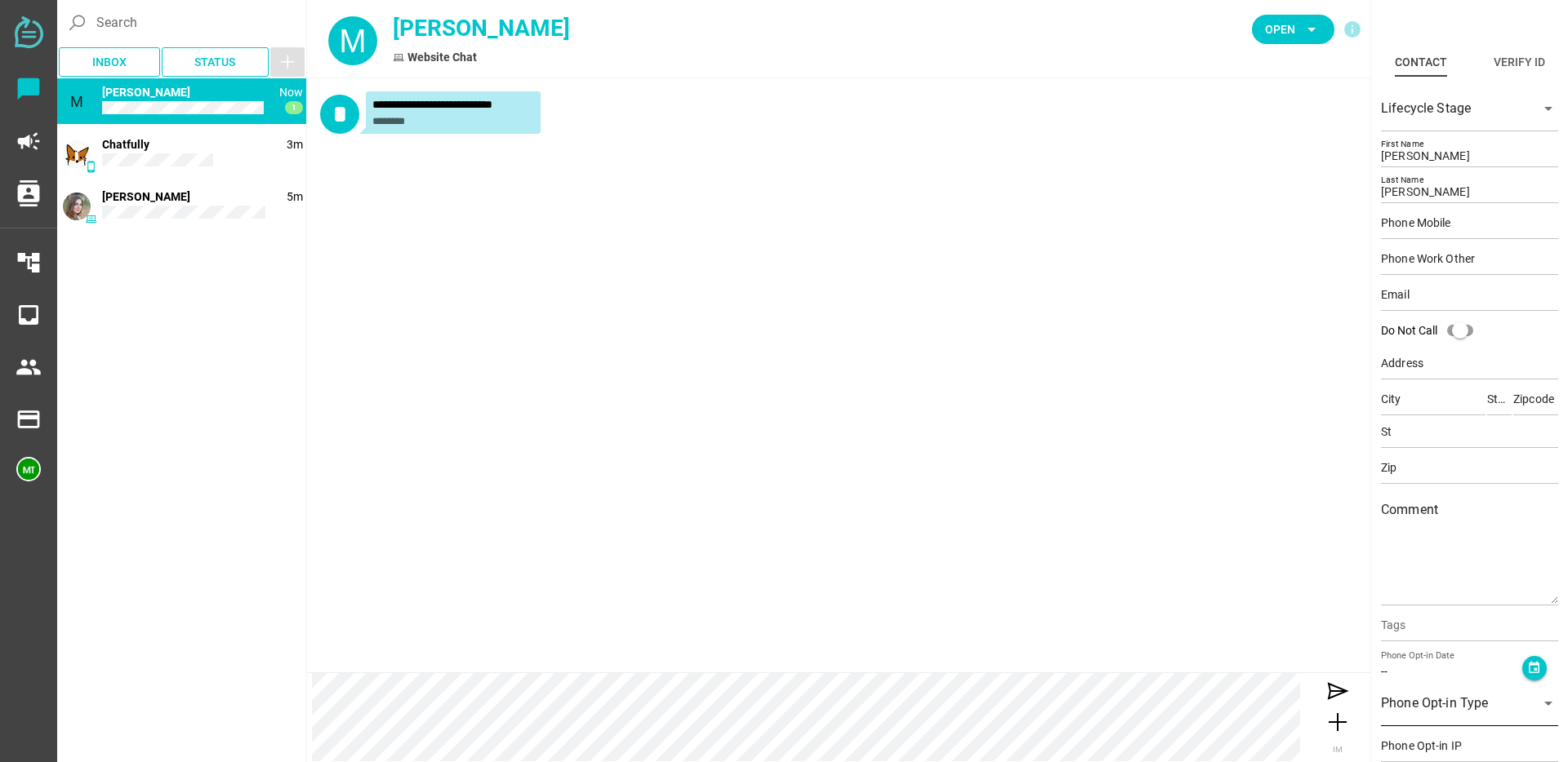
click at [1450, 702] on div at bounding box center [1455, 713] width 148 height 26
click at [1244, 585] on div "**********" at bounding box center [839, 376] width 1063 height 595
click at [28, 367] on icon "people" at bounding box center [28, 367] width 26 height 26
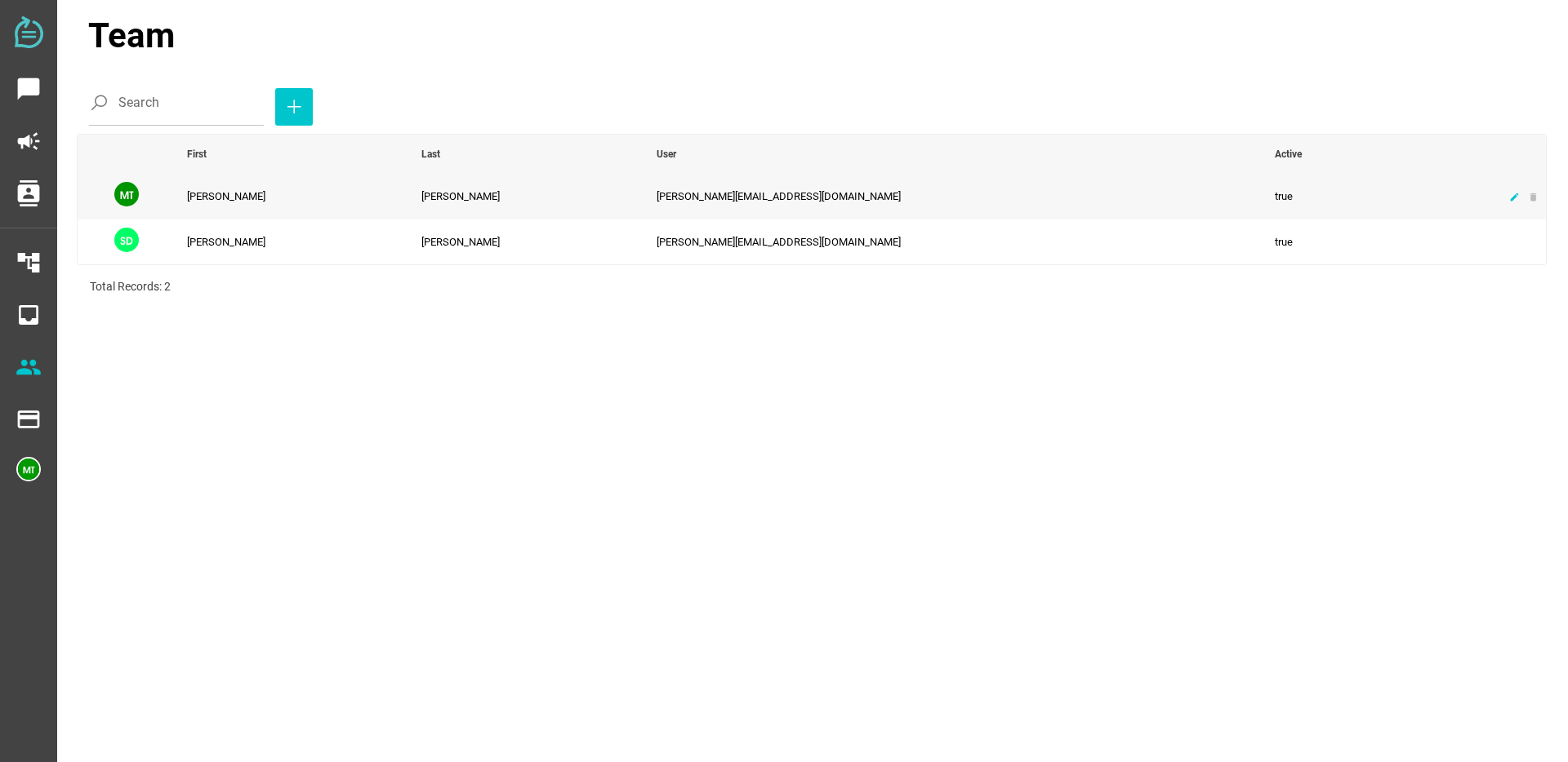
click at [1510, 199] on icon "edit" at bounding box center [1515, 197] width 11 height 11
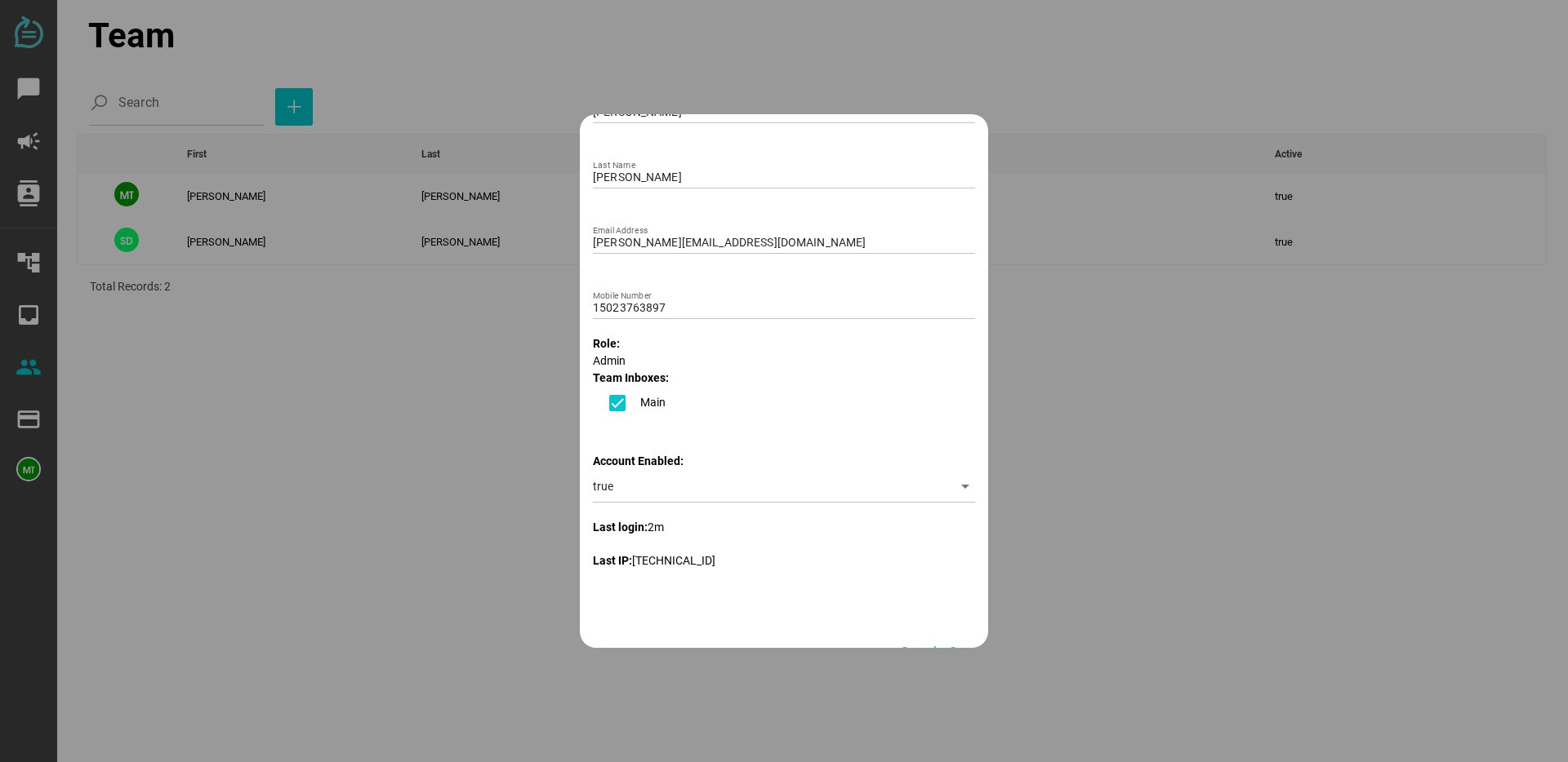
scroll to position [241, 0]
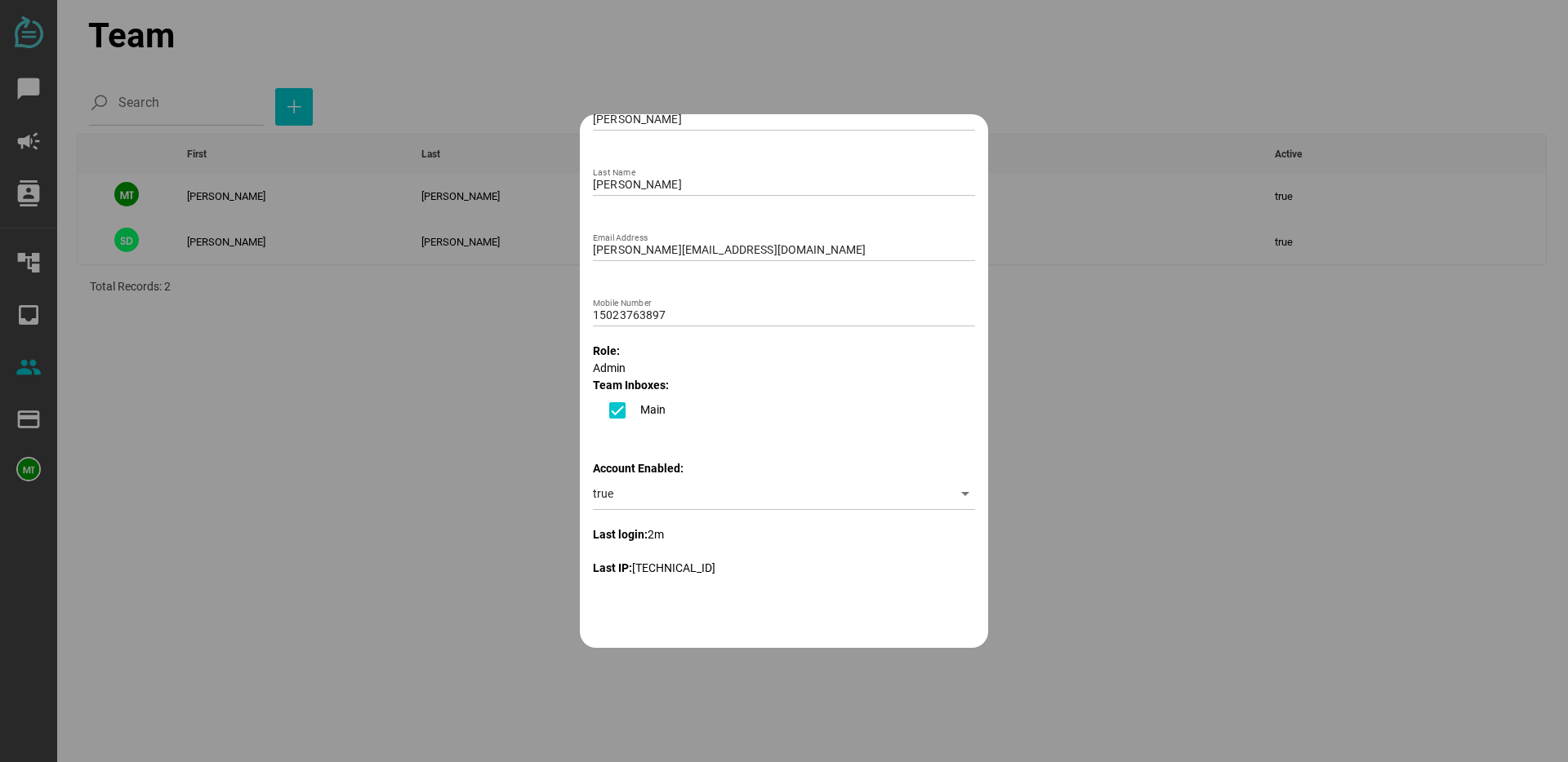
click at [418, 410] on div at bounding box center [784, 381] width 1568 height 762
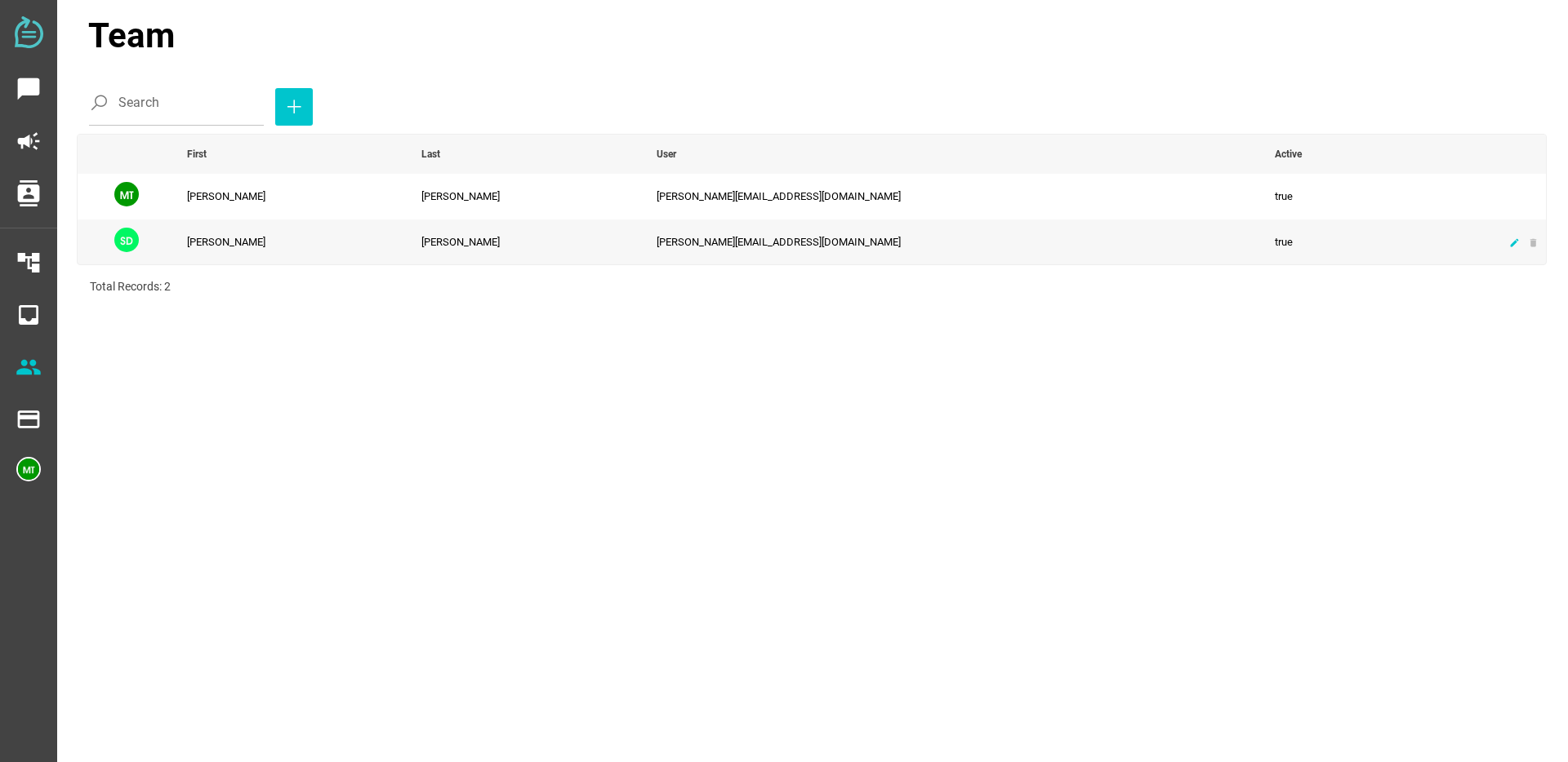
click at [1513, 246] on icon "edit" at bounding box center [1515, 243] width 11 height 11
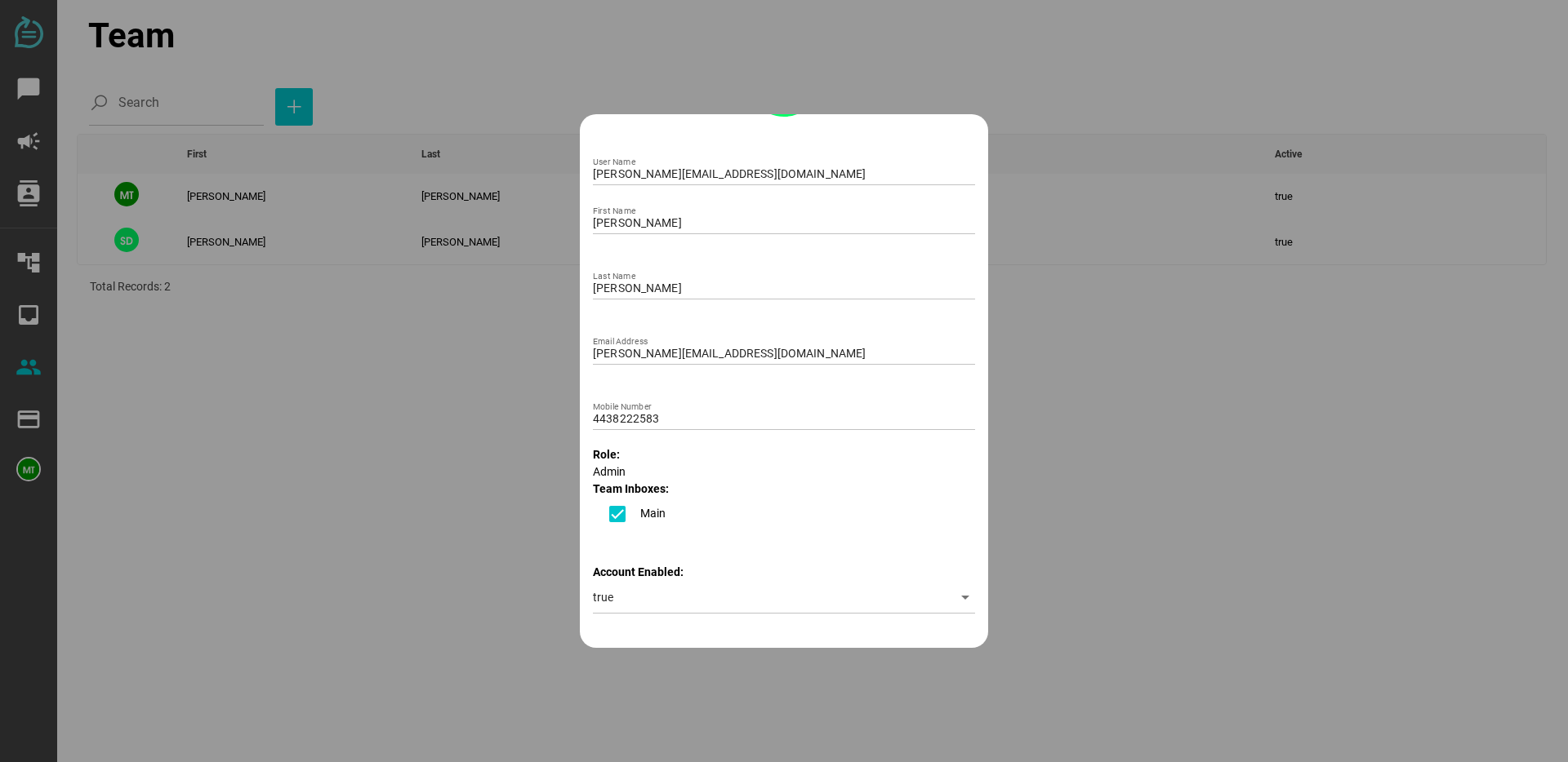
scroll to position [143, 0]
click at [622, 466] on span "Admin" at bounding box center [609, 466] width 33 height 13
click at [610, 466] on span "Admin" at bounding box center [609, 466] width 33 height 13
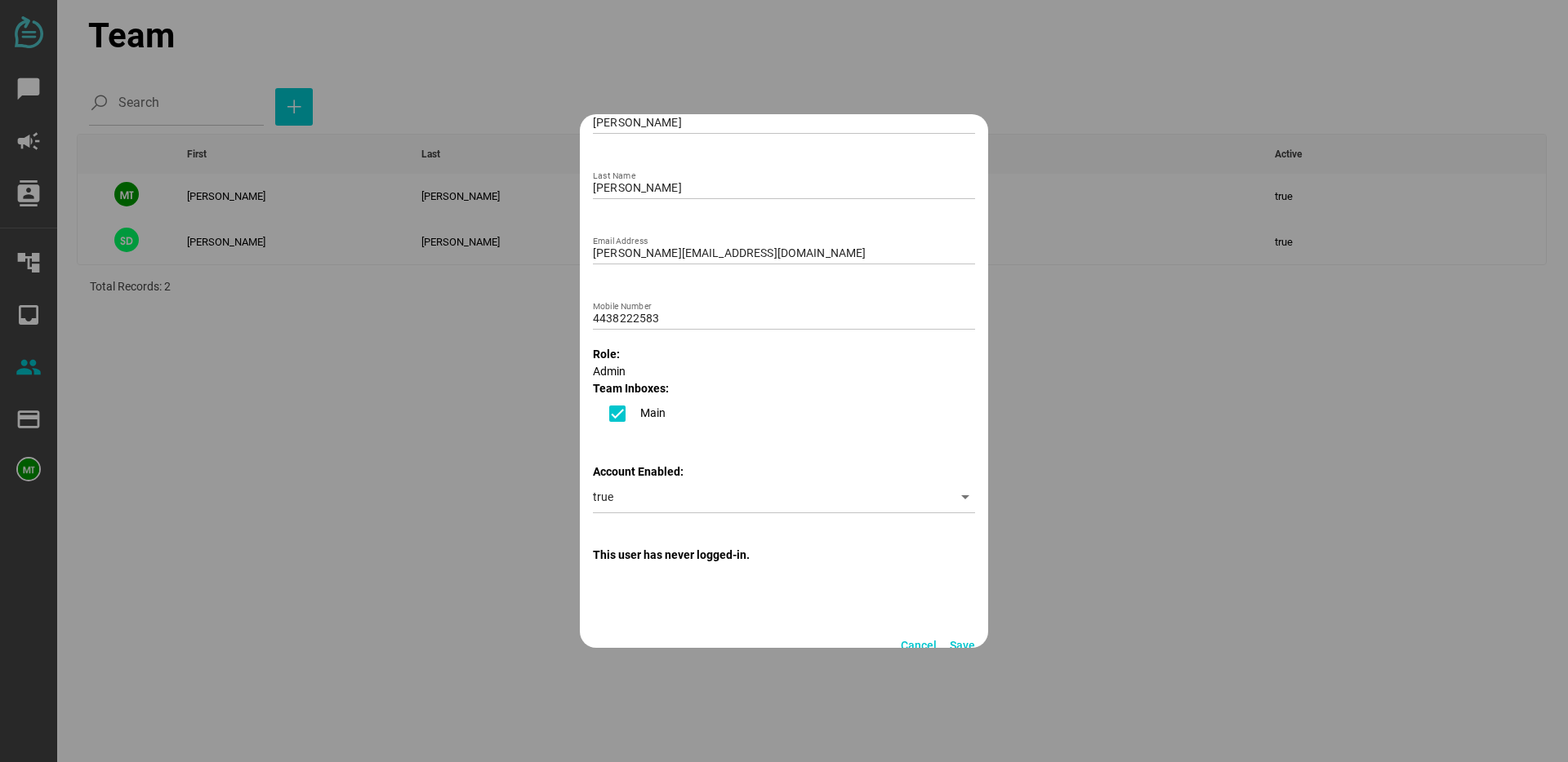
scroll to position [257, 0]
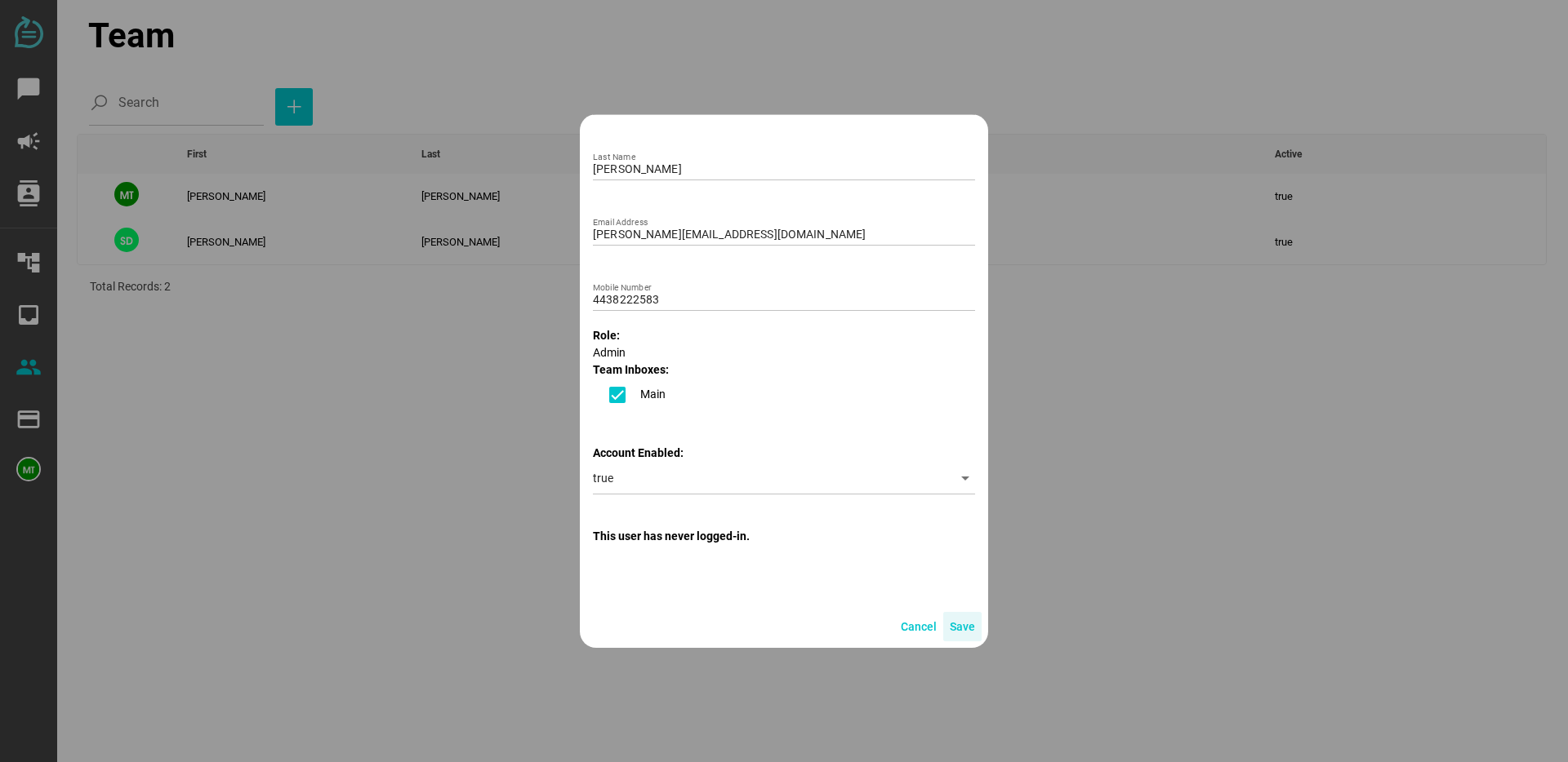
click at [961, 624] on span "Save" at bounding box center [962, 627] width 25 height 20
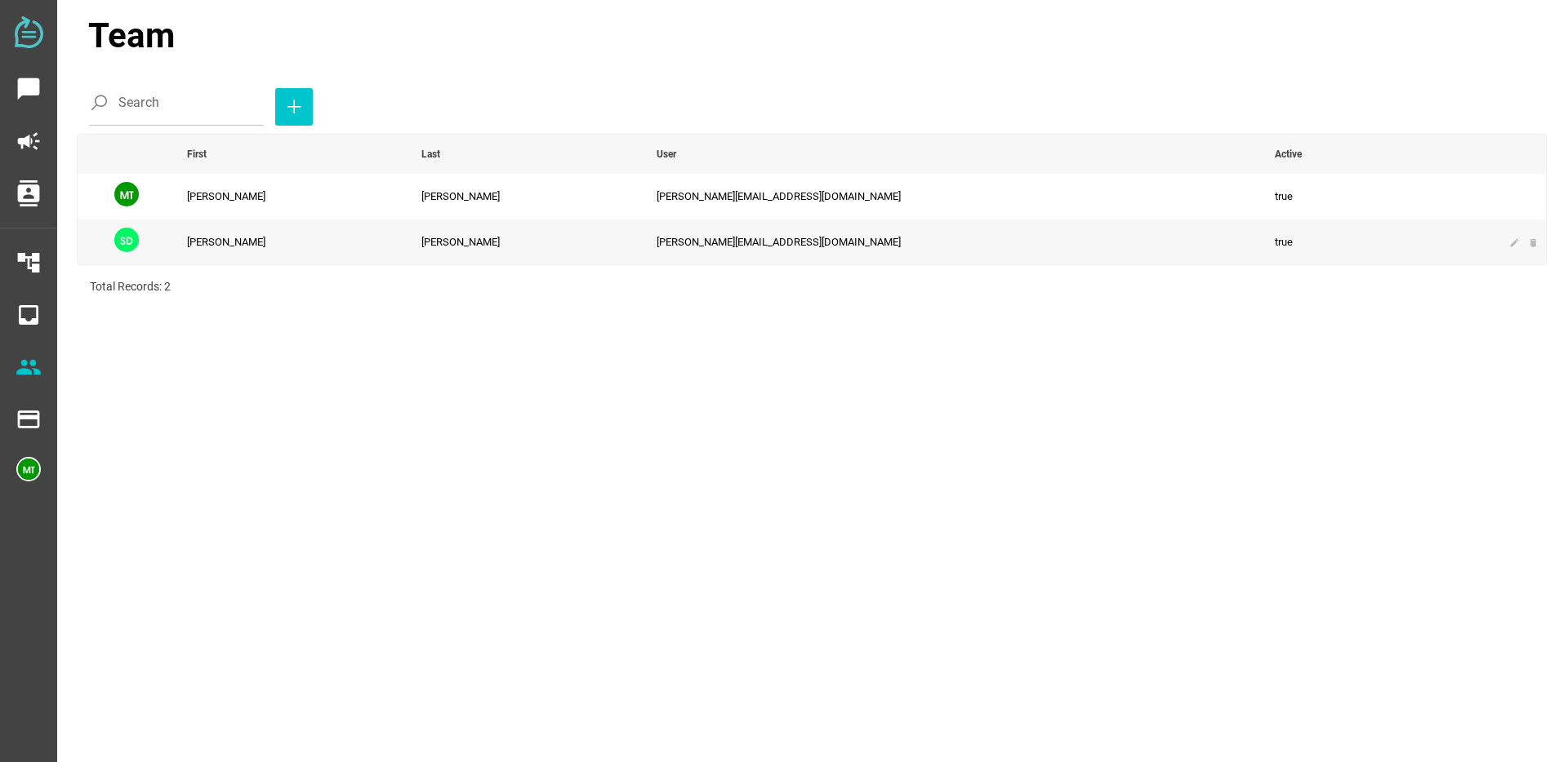
click at [548, 253] on td "Doudna" at bounding box center [526, 242] width 234 height 45
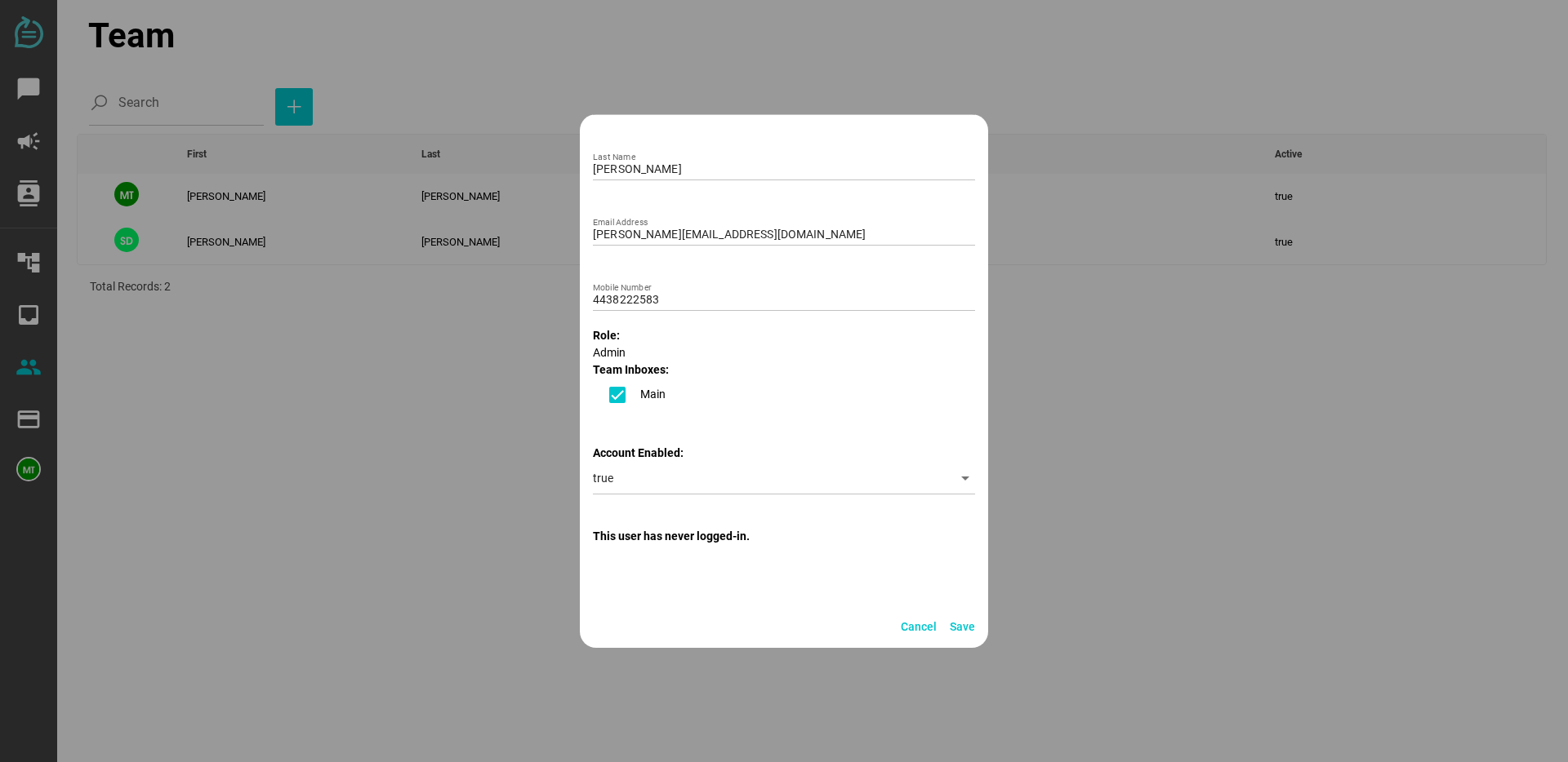
click at [605, 367] on strong "Team Inboxes:" at bounding box center [630, 369] width 76 height 13
click at [614, 396] on icon at bounding box center [617, 394] width 12 height 8
click at [615, 396] on icon at bounding box center [617, 394] width 12 height 8
click at [952, 631] on span "Save" at bounding box center [962, 627] width 25 height 20
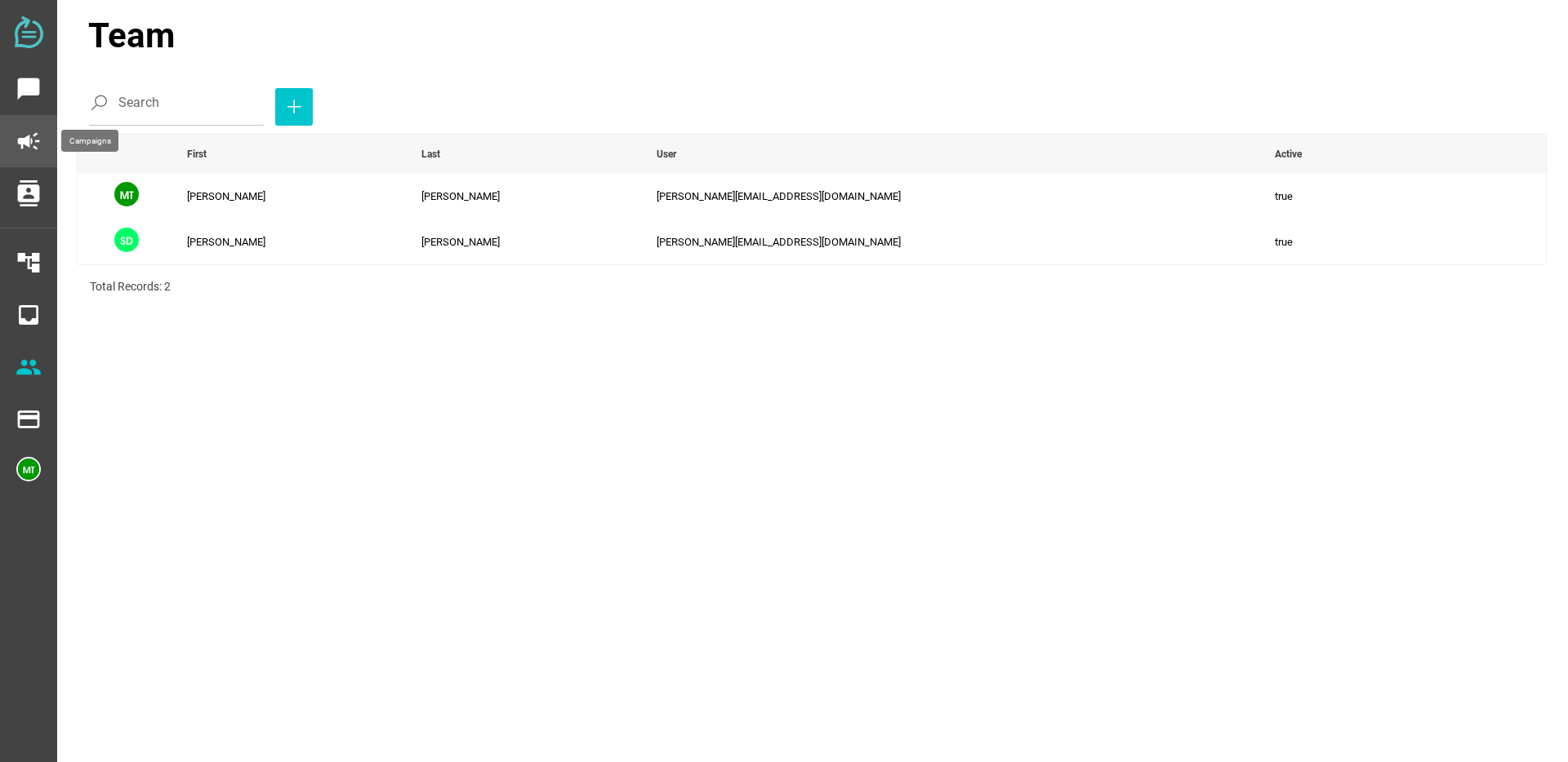
click at [34, 140] on icon "campaign" at bounding box center [28, 141] width 26 height 26
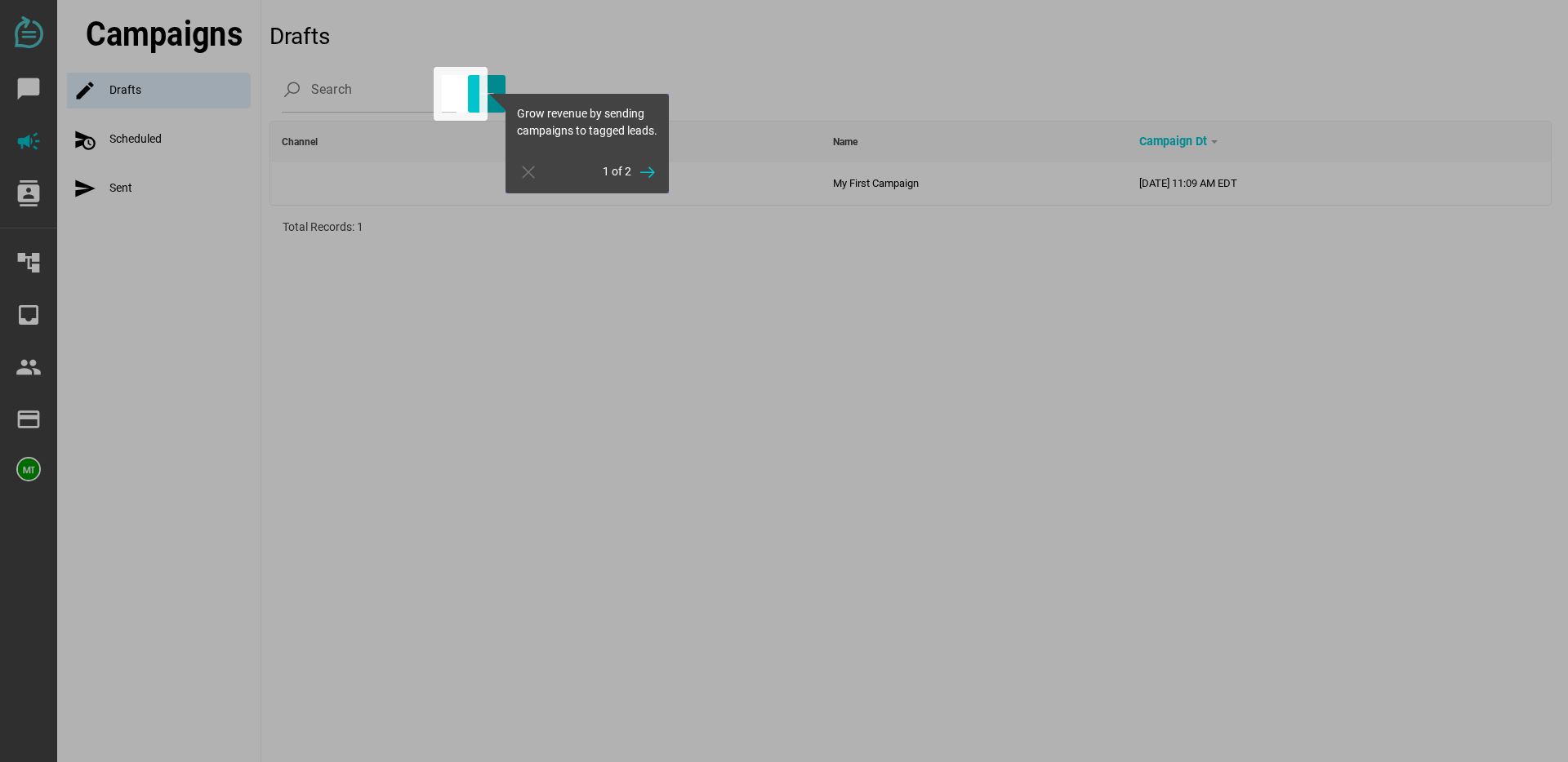
click at [20, 197] on div at bounding box center [221, 381] width 442 height 762
click at [19, 95] on div at bounding box center [221, 381] width 442 height 762
click at [24, 93] on div at bounding box center [221, 381] width 442 height 762
click at [25, 356] on div at bounding box center [221, 381] width 442 height 762
click at [654, 182] on icon "button" at bounding box center [647, 172] width 20 height 20
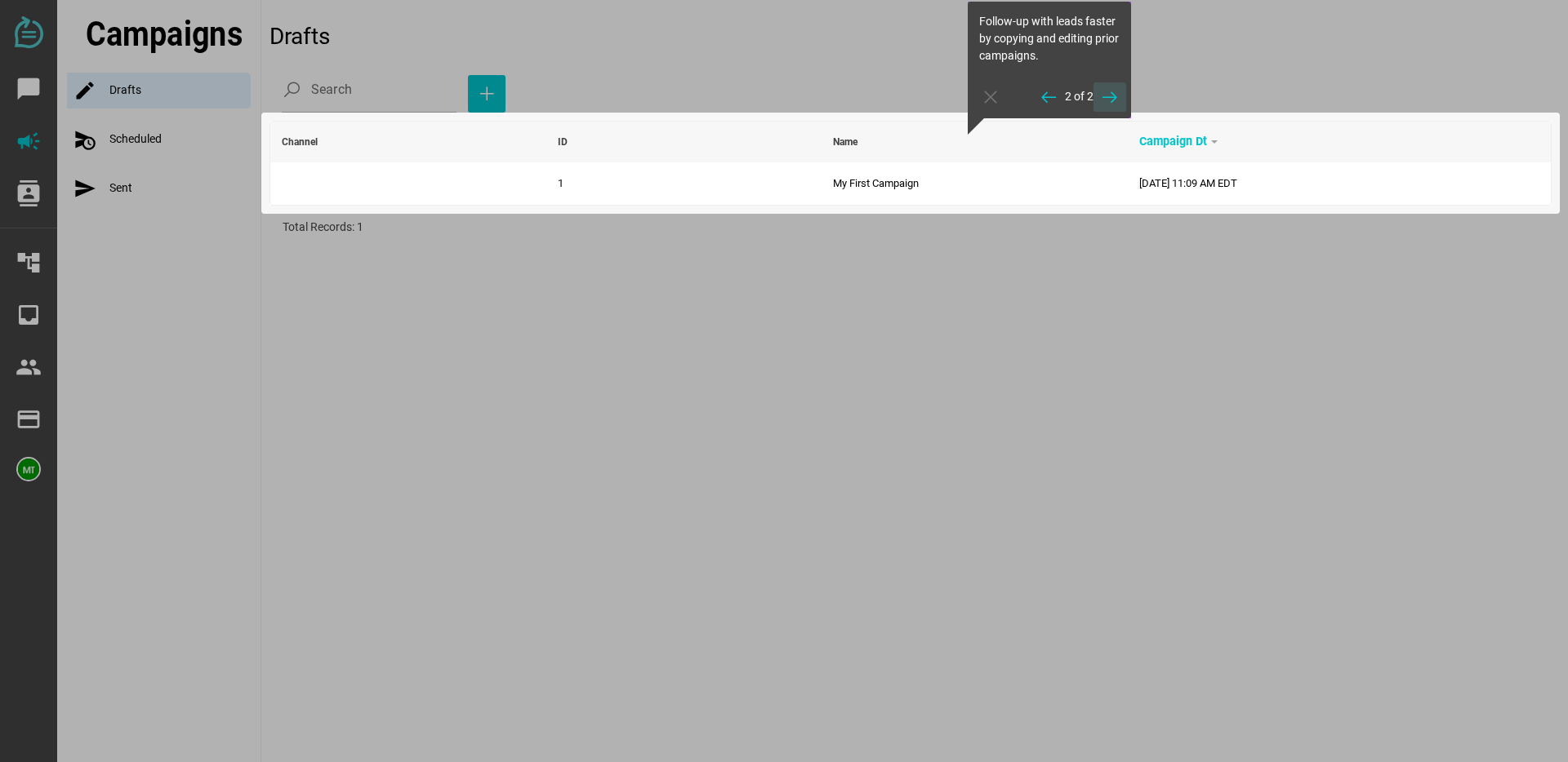
click at [1110, 97] on icon "button" at bounding box center [1109, 97] width 20 height 20
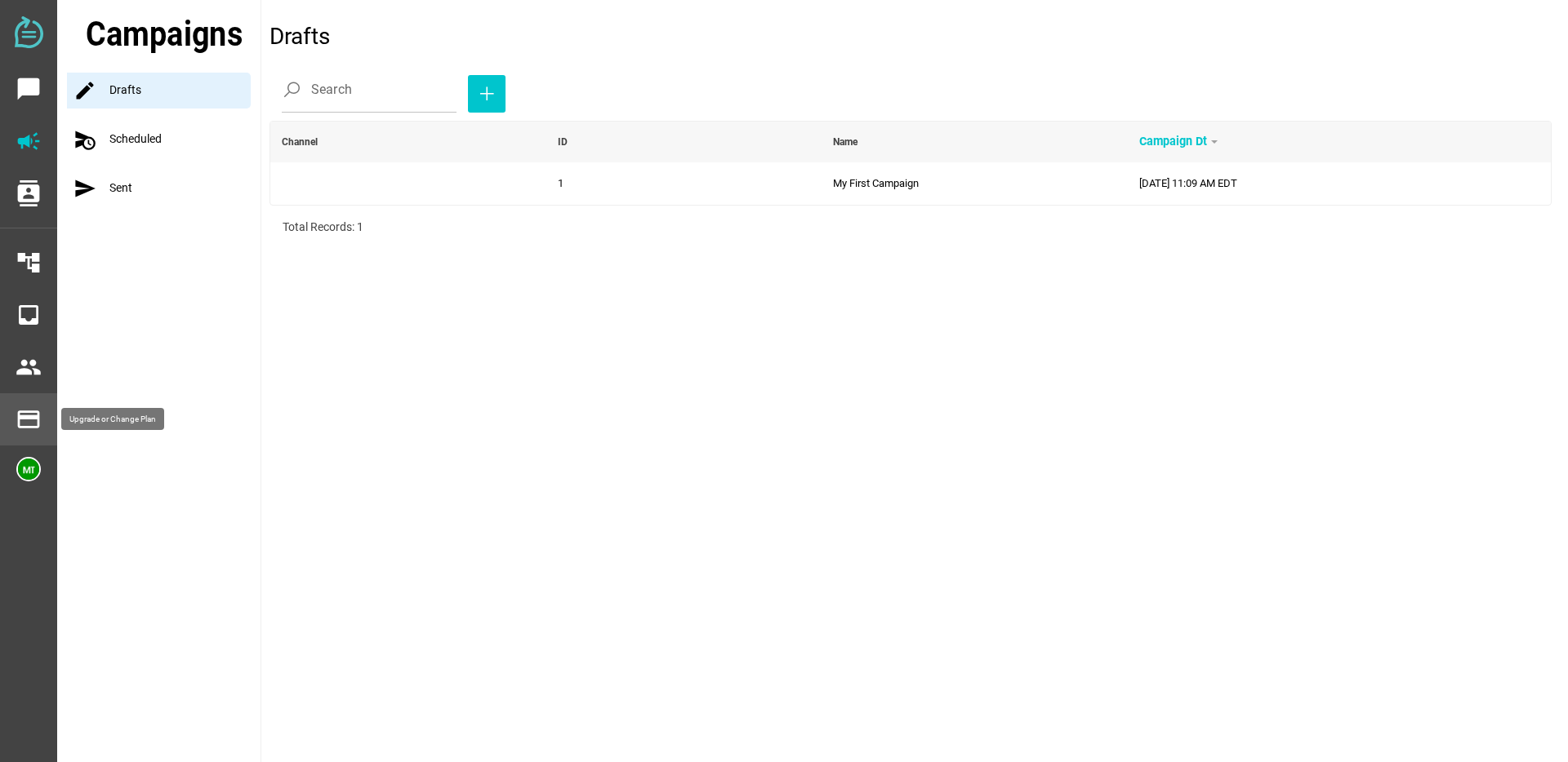
click at [29, 419] on icon "payment" at bounding box center [28, 419] width 26 height 26
click at [24, 415] on icon "payment" at bounding box center [28, 419] width 26 height 26
click at [25, 415] on icon "payment" at bounding box center [28, 419] width 26 height 26
click at [27, 421] on icon "payment" at bounding box center [28, 419] width 26 height 26
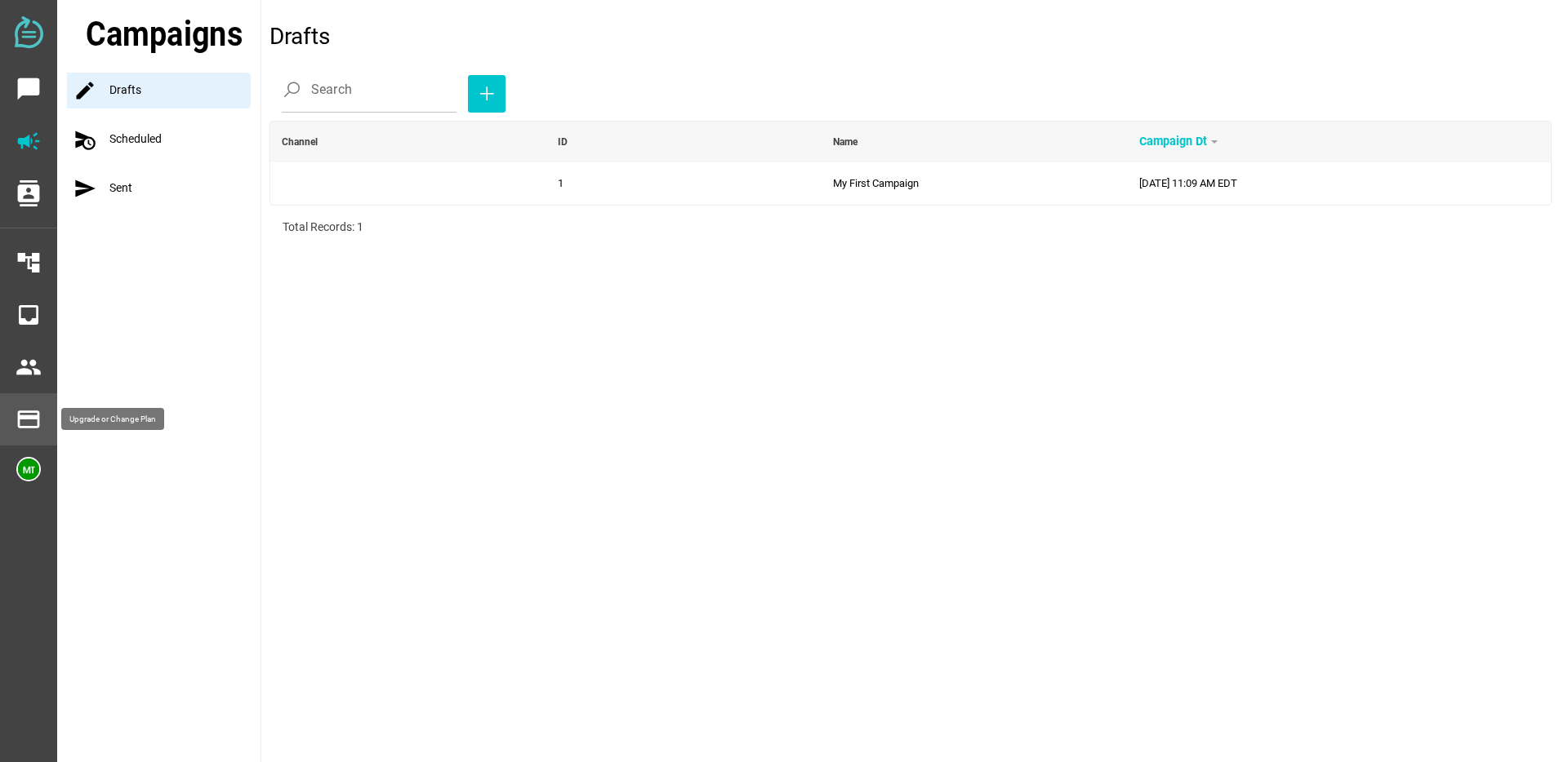
click at [33, 422] on icon "payment" at bounding box center [28, 419] width 26 height 26
click at [26, 376] on icon "people" at bounding box center [28, 367] width 26 height 26
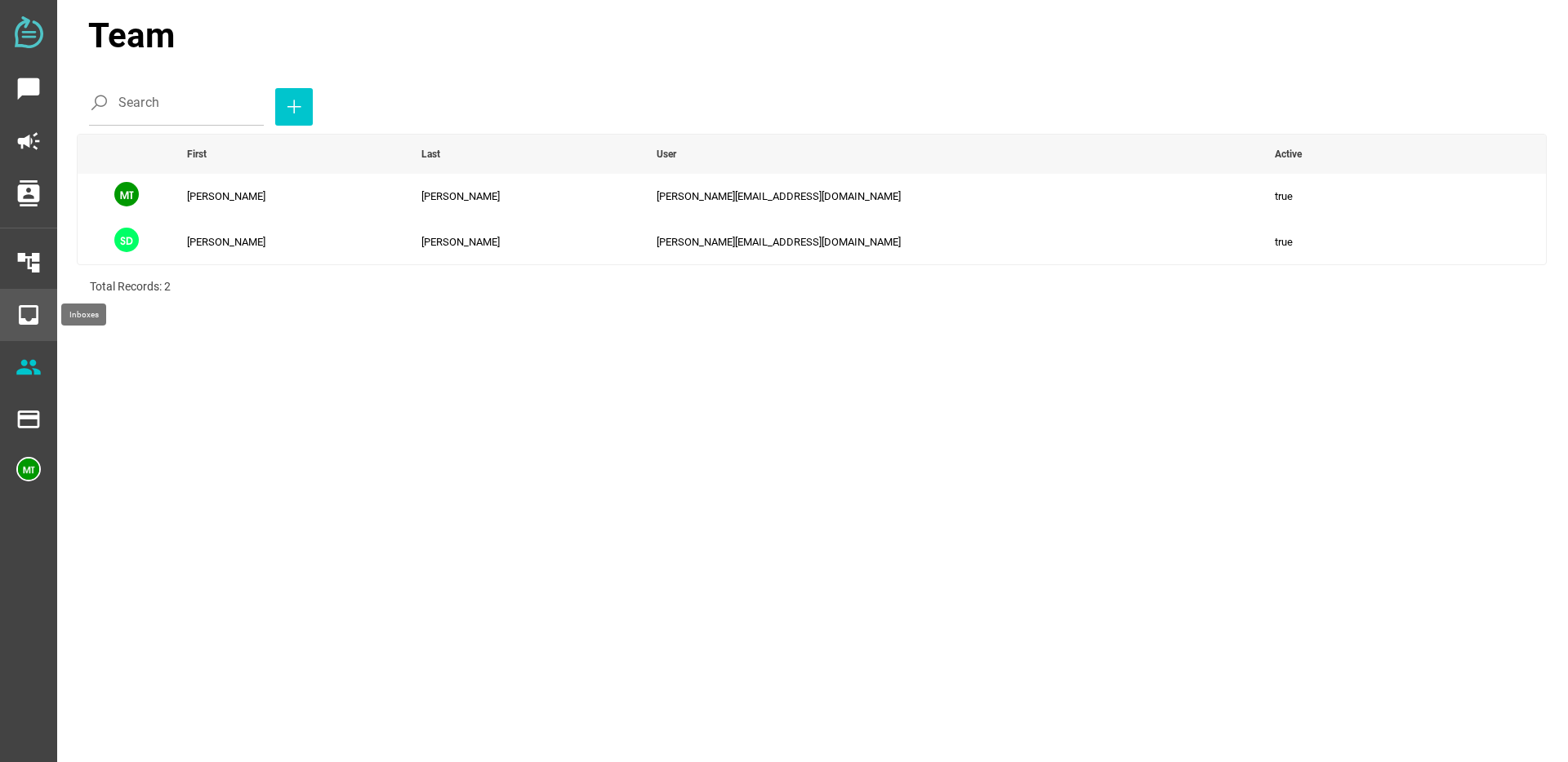
click at [28, 318] on icon "inbox" at bounding box center [28, 314] width 26 height 26
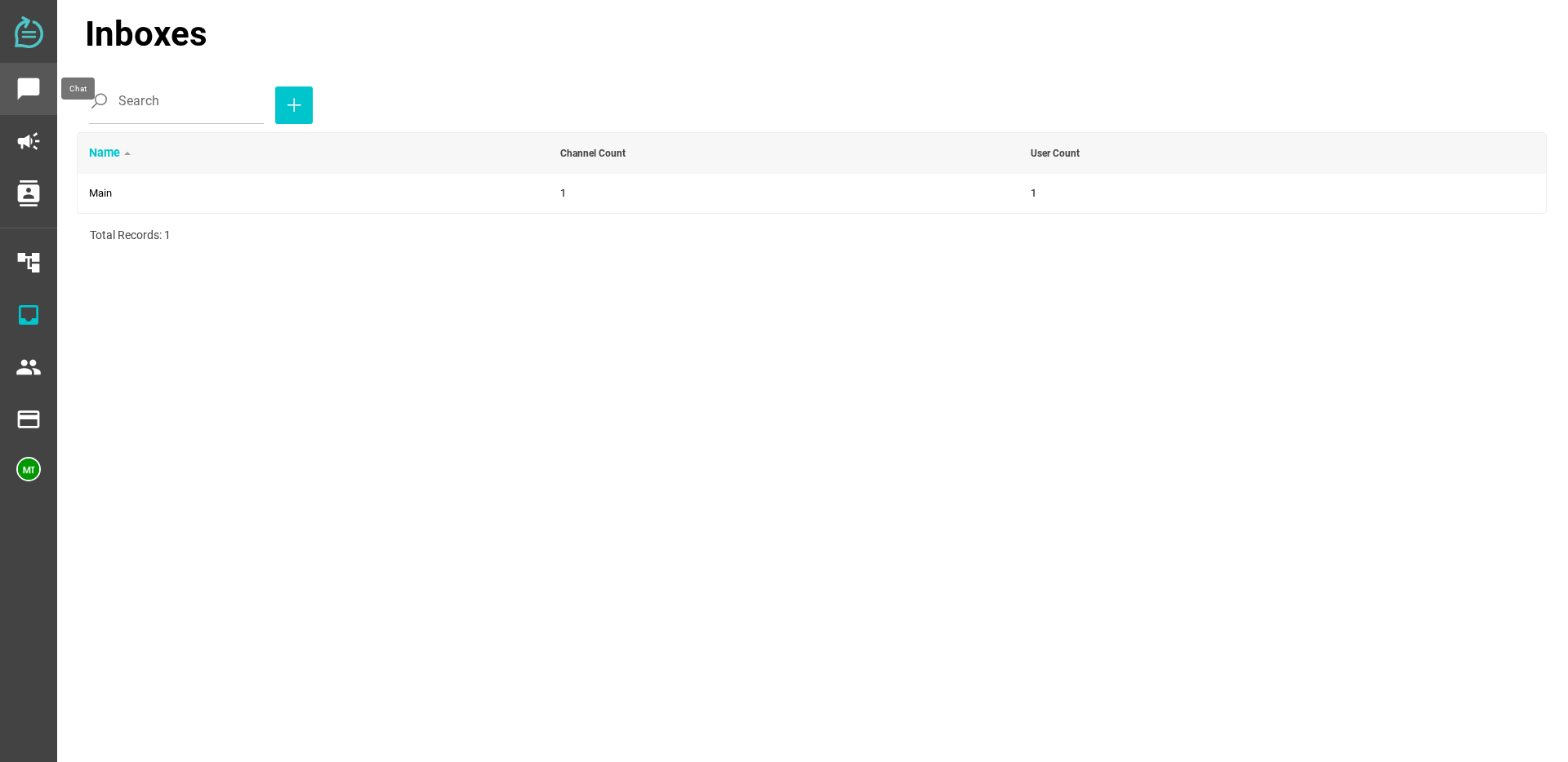
click at [26, 88] on icon "chat_bubble" at bounding box center [28, 88] width 26 height 26
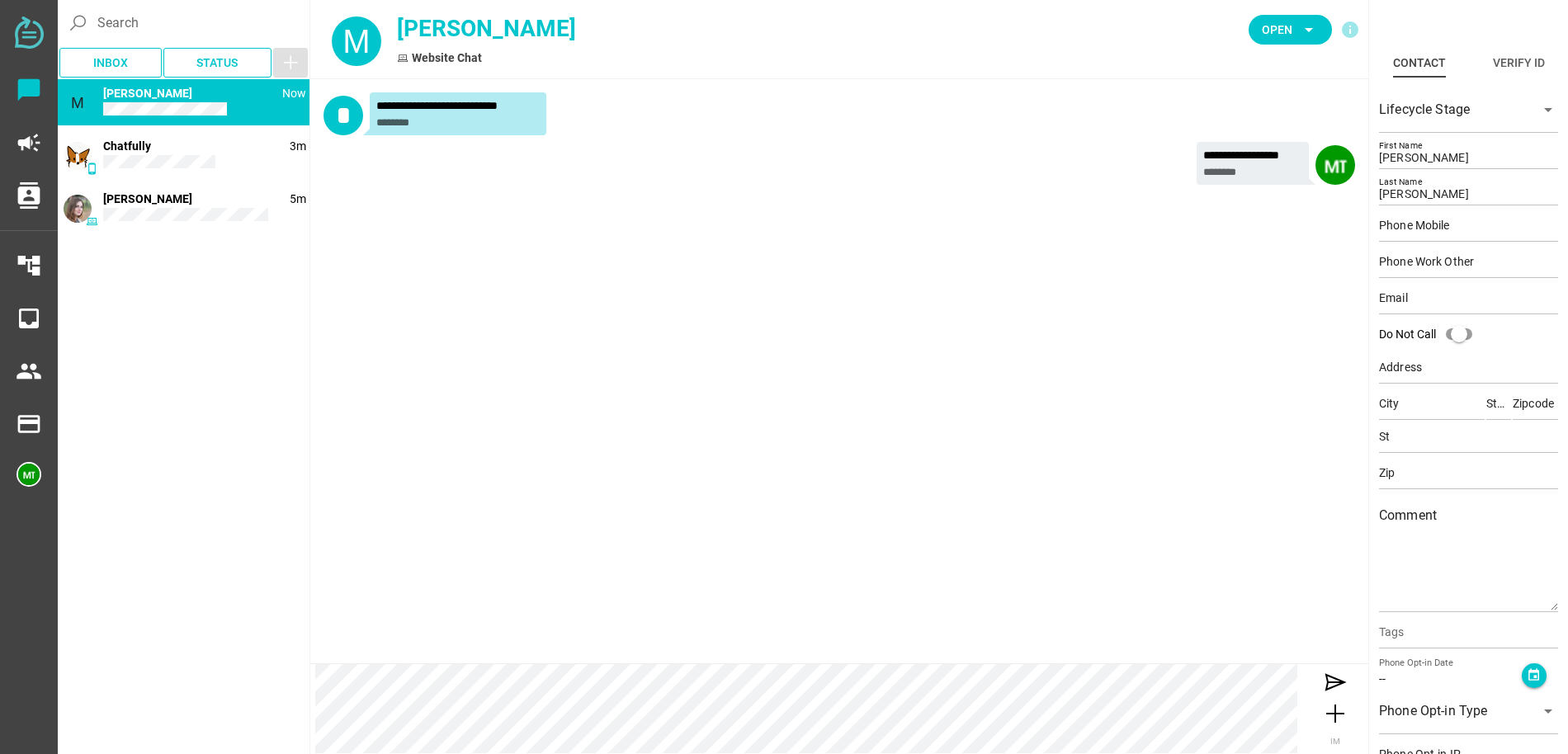
click at [1257, 181] on div "**********" at bounding box center [1253, 164] width 113 height 43
click at [1257, 176] on div "********" at bounding box center [1253, 172] width 99 height 13
click at [1340, 218] on img at bounding box center [1336, 215] width 40 height 40
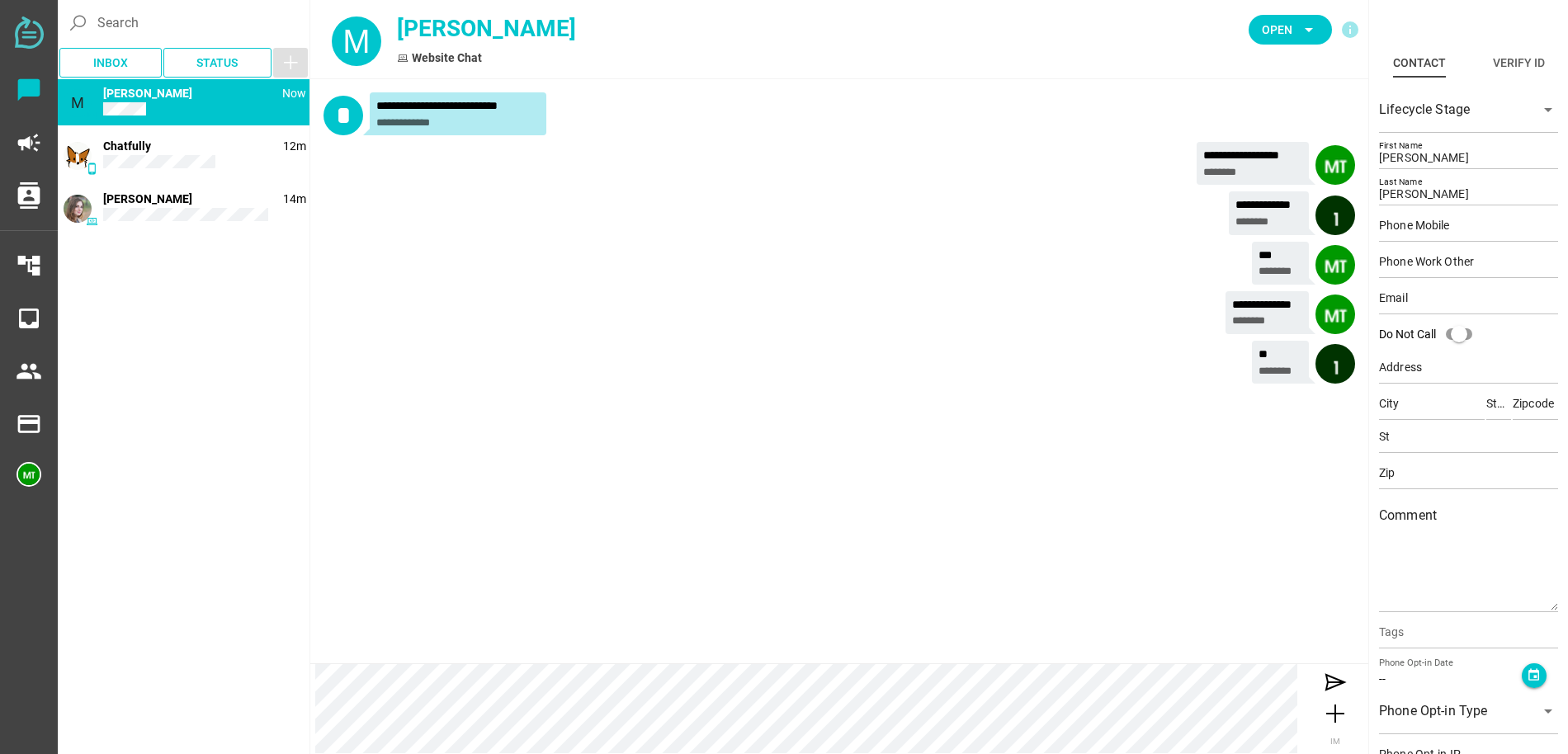
click at [1338, 313] on img at bounding box center [1336, 314] width 40 height 40
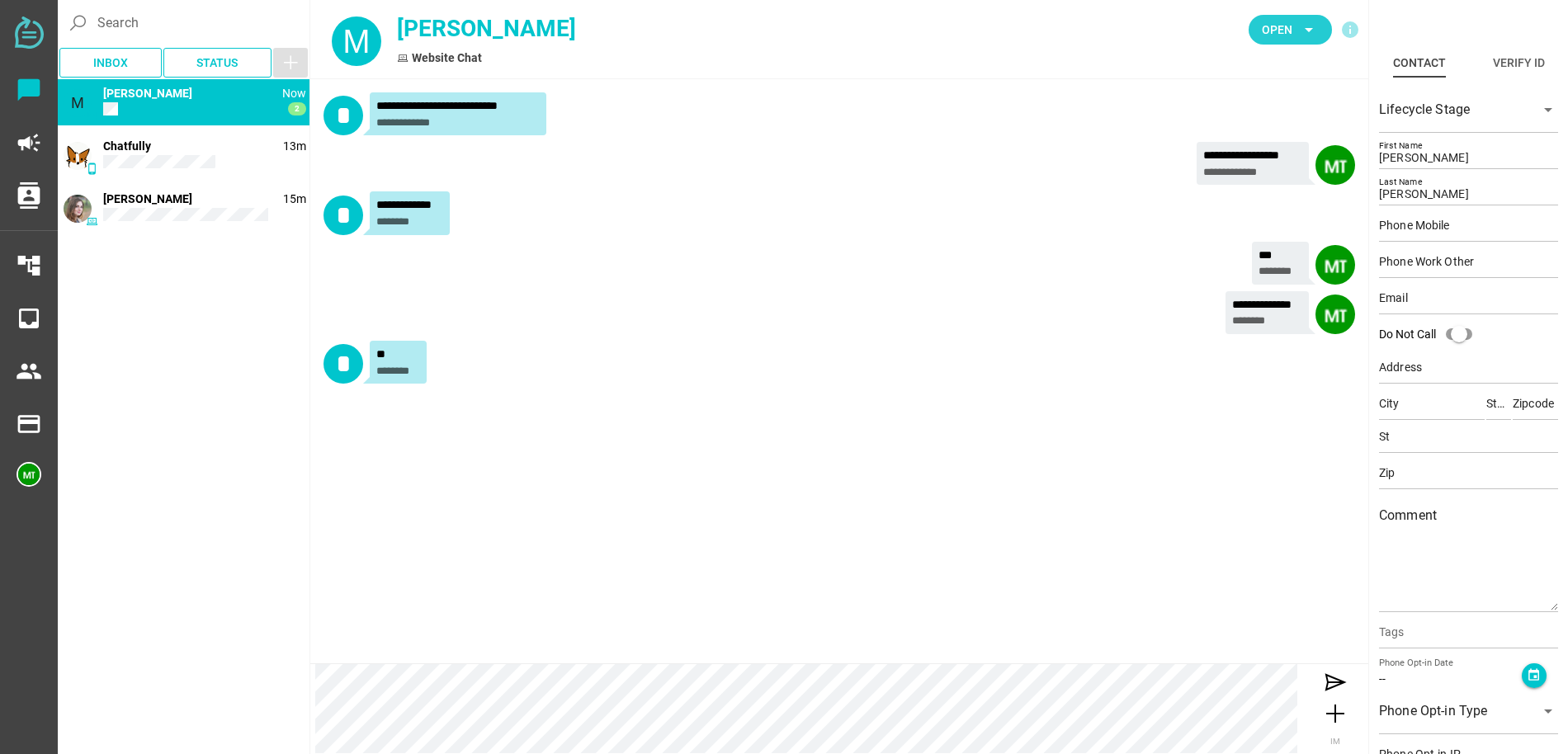
click at [1297, 31] on span "Open arrow_drop_down" at bounding box center [1290, 30] width 57 height 23
click at [982, 502] on div "**********" at bounding box center [840, 371] width 1059 height 584
click at [235, 58] on span "Status" at bounding box center [217, 63] width 41 height 20
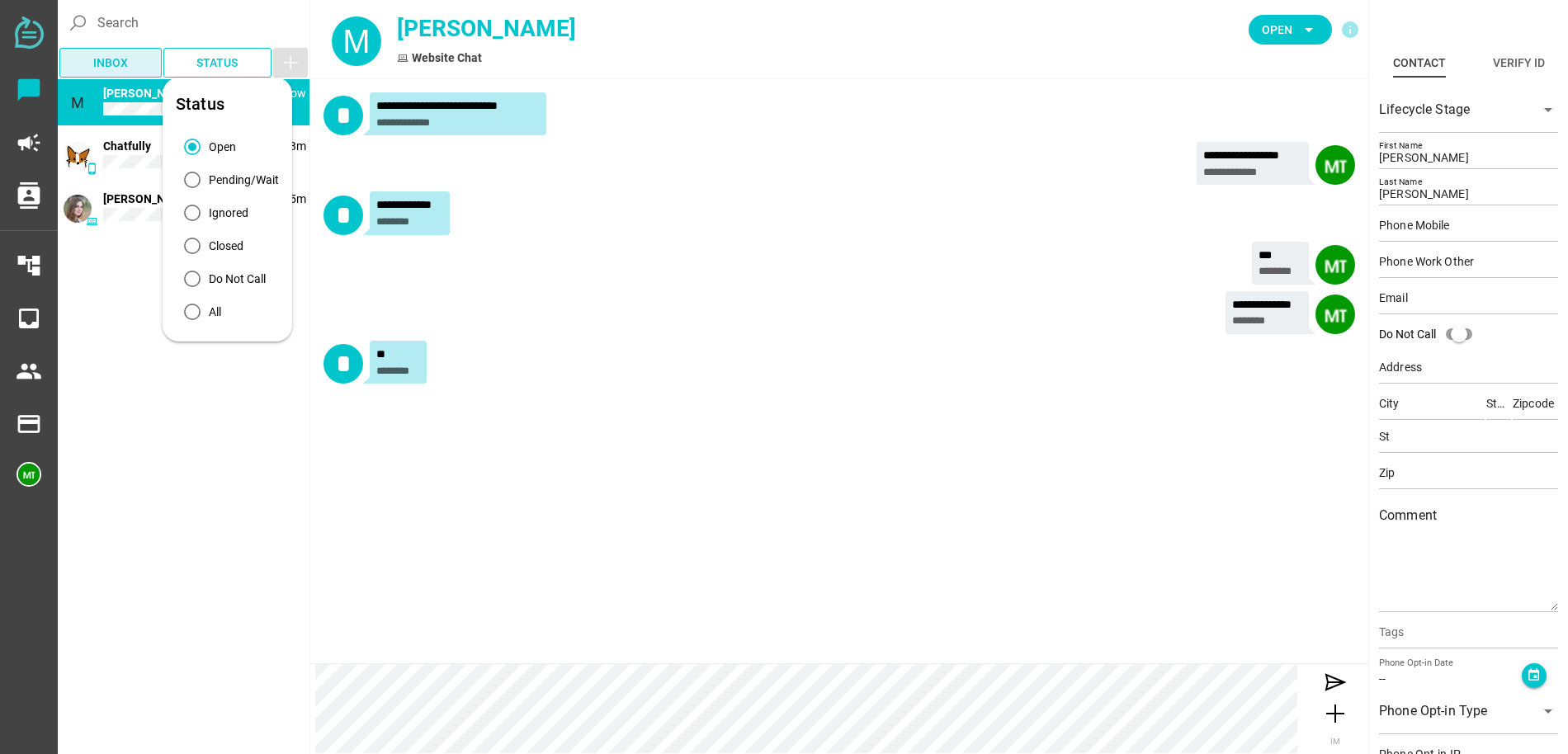
click at [108, 65] on span "Inbox" at bounding box center [111, 63] width 35 height 20
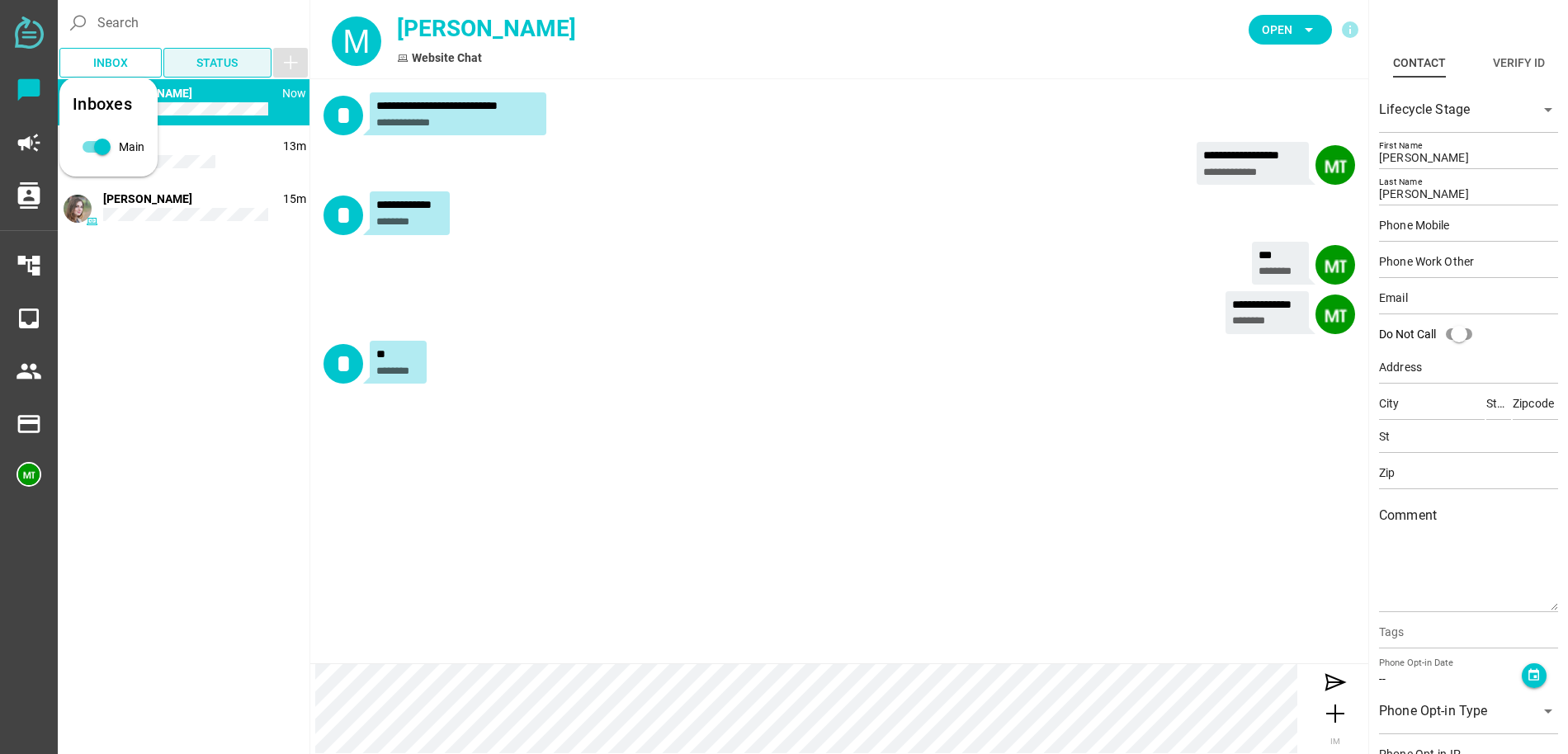
click at [224, 65] on span "Status" at bounding box center [217, 63] width 41 height 20
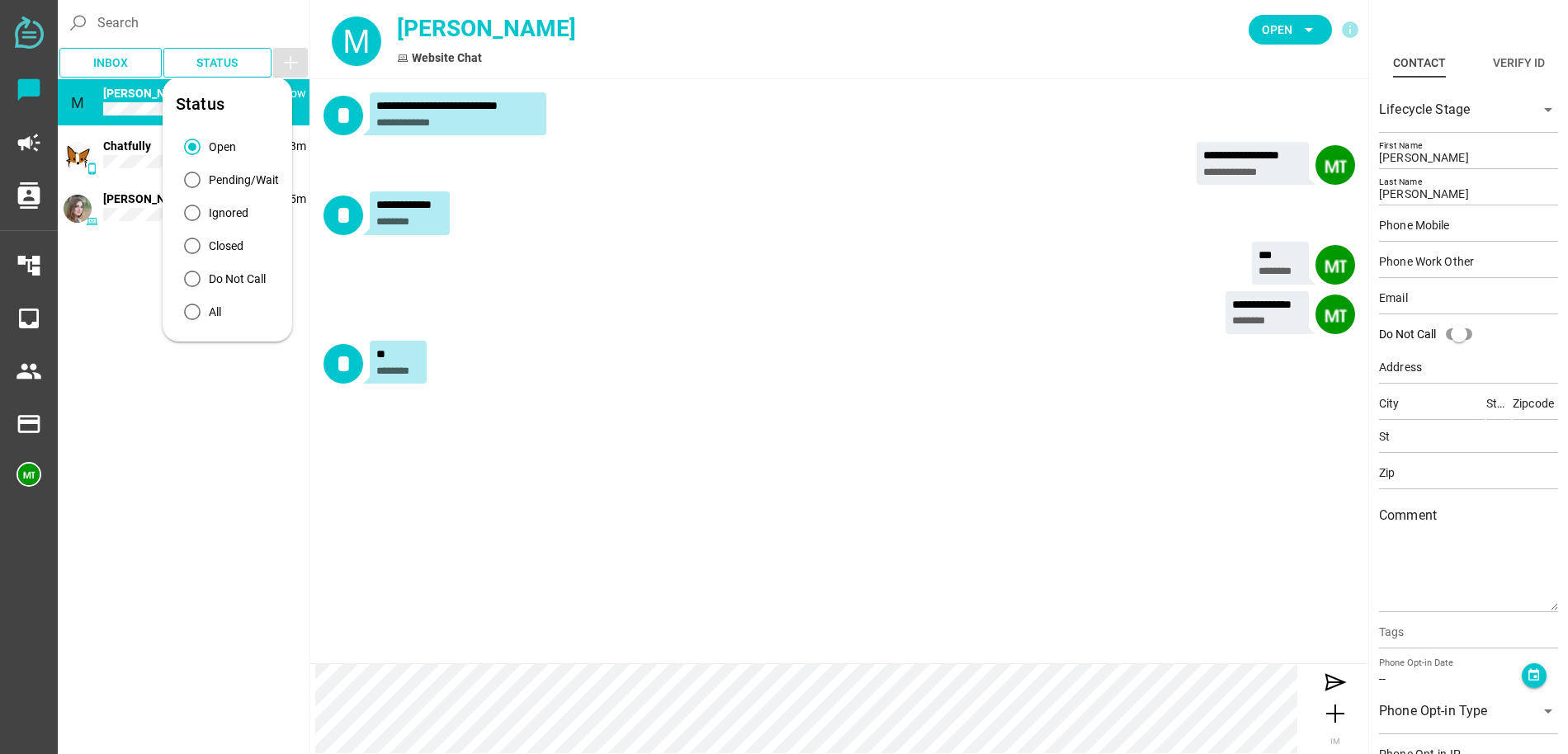
click at [95, 104] on div "M Now [PERSON_NAME]" at bounding box center [184, 102] width 252 height 46
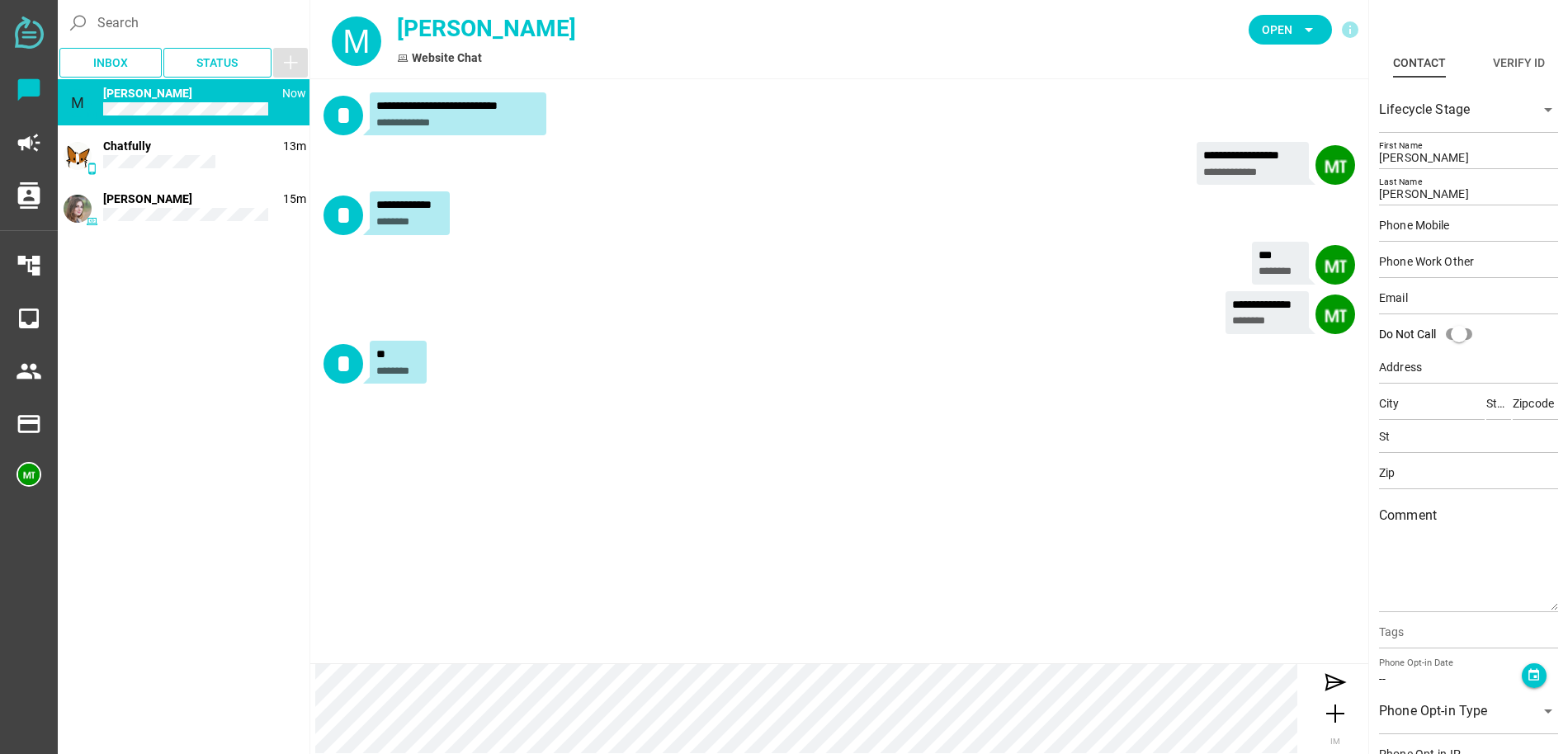
click at [130, 103] on div "M Now [PERSON_NAME]" at bounding box center [184, 102] width 252 height 46
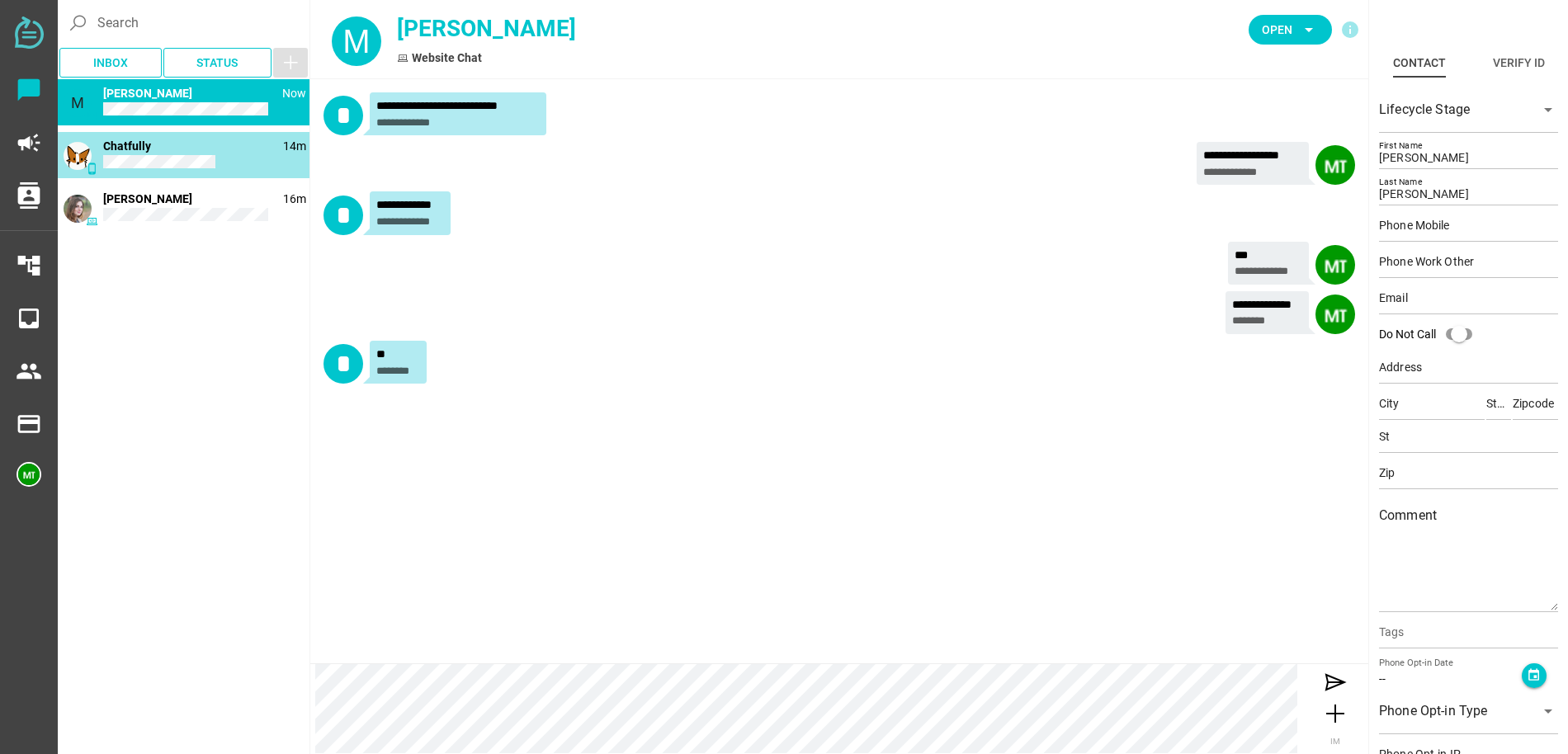
click at [219, 157] on div "phone_android 14m Chatfully" at bounding box center [184, 155] width 252 height 46
type input "Demo"
type input "Contact"
type input "15554443333"
type input "[EMAIL_ADDRESS][DOMAIN_NAME]"
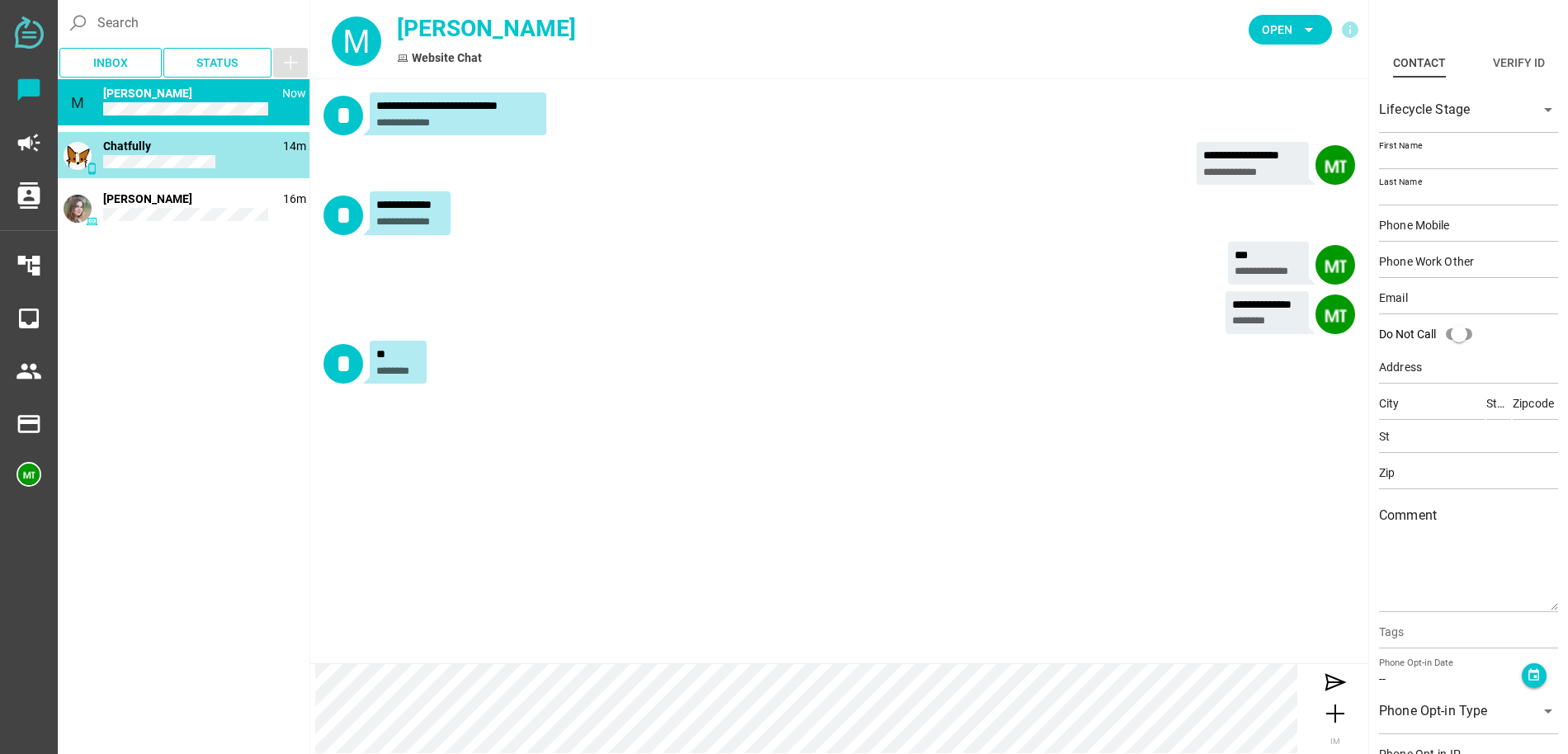
type input "[STREET_ADDRESS]"
type input "[PERSON_NAME][GEOGRAPHIC_DATA]"
type input "CA"
type input "90210"
type input "CA"
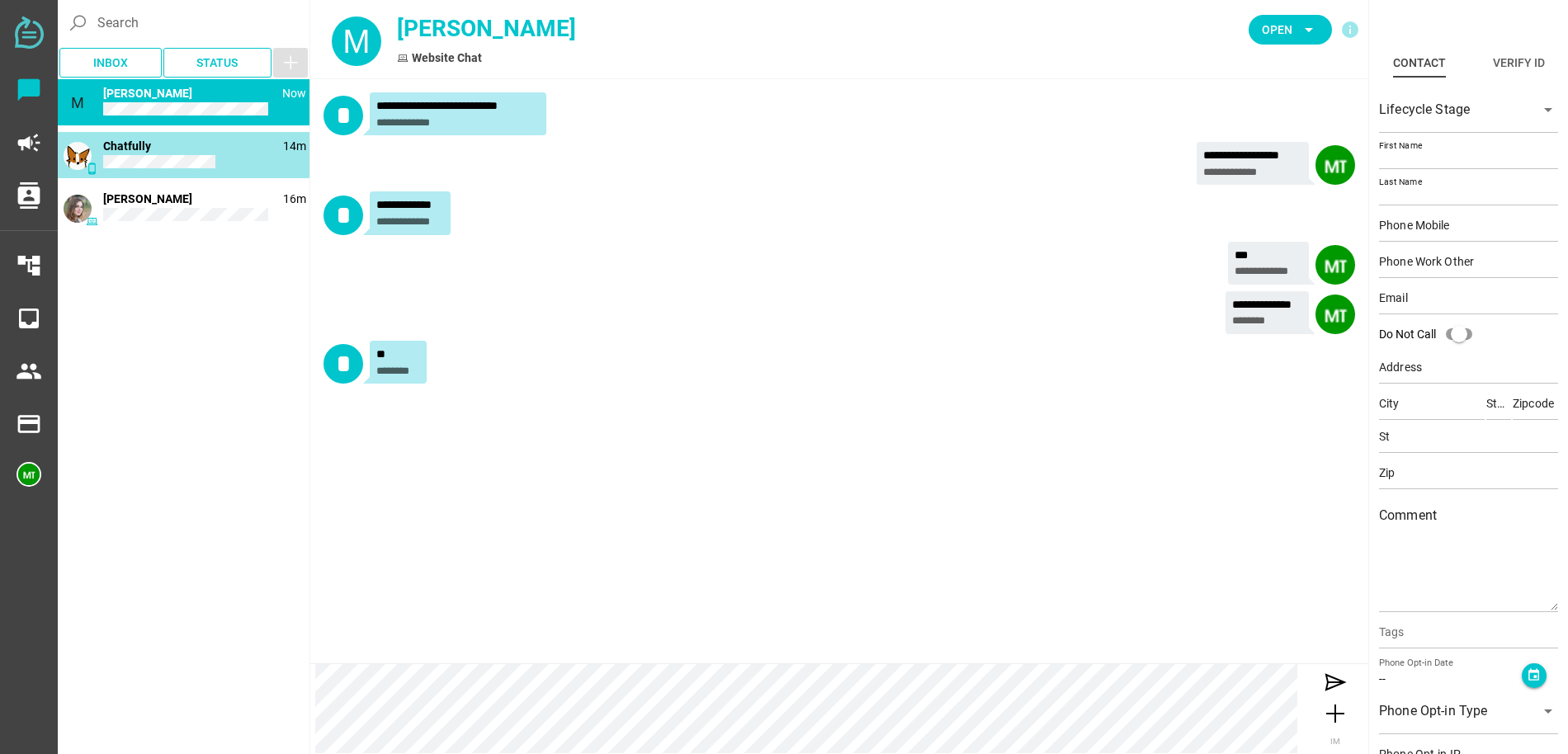
type input "90210"
type textarea "This is an example contact for demo purposes."
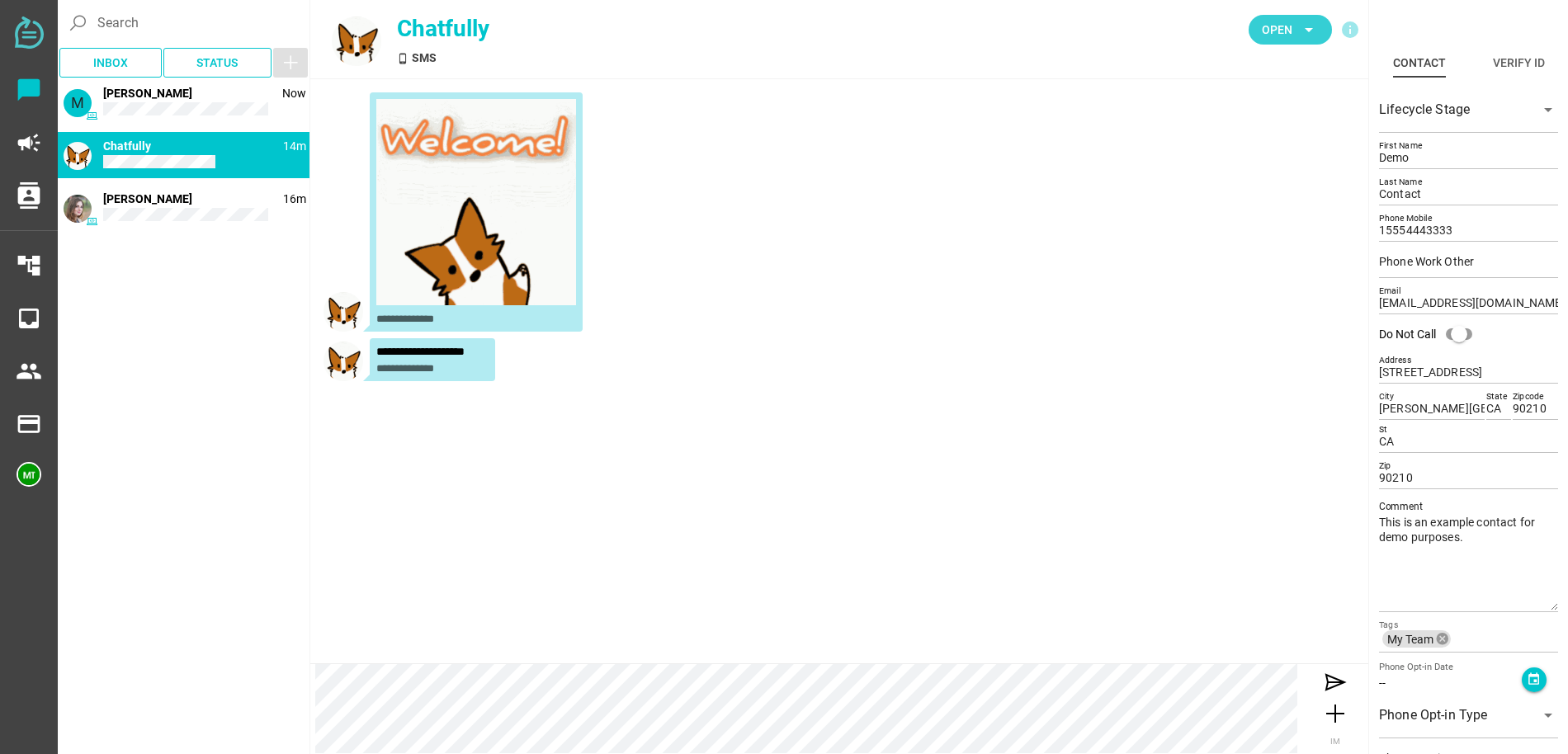
click at [1305, 31] on icon "arrow_drop_down" at bounding box center [1309, 30] width 20 height 20
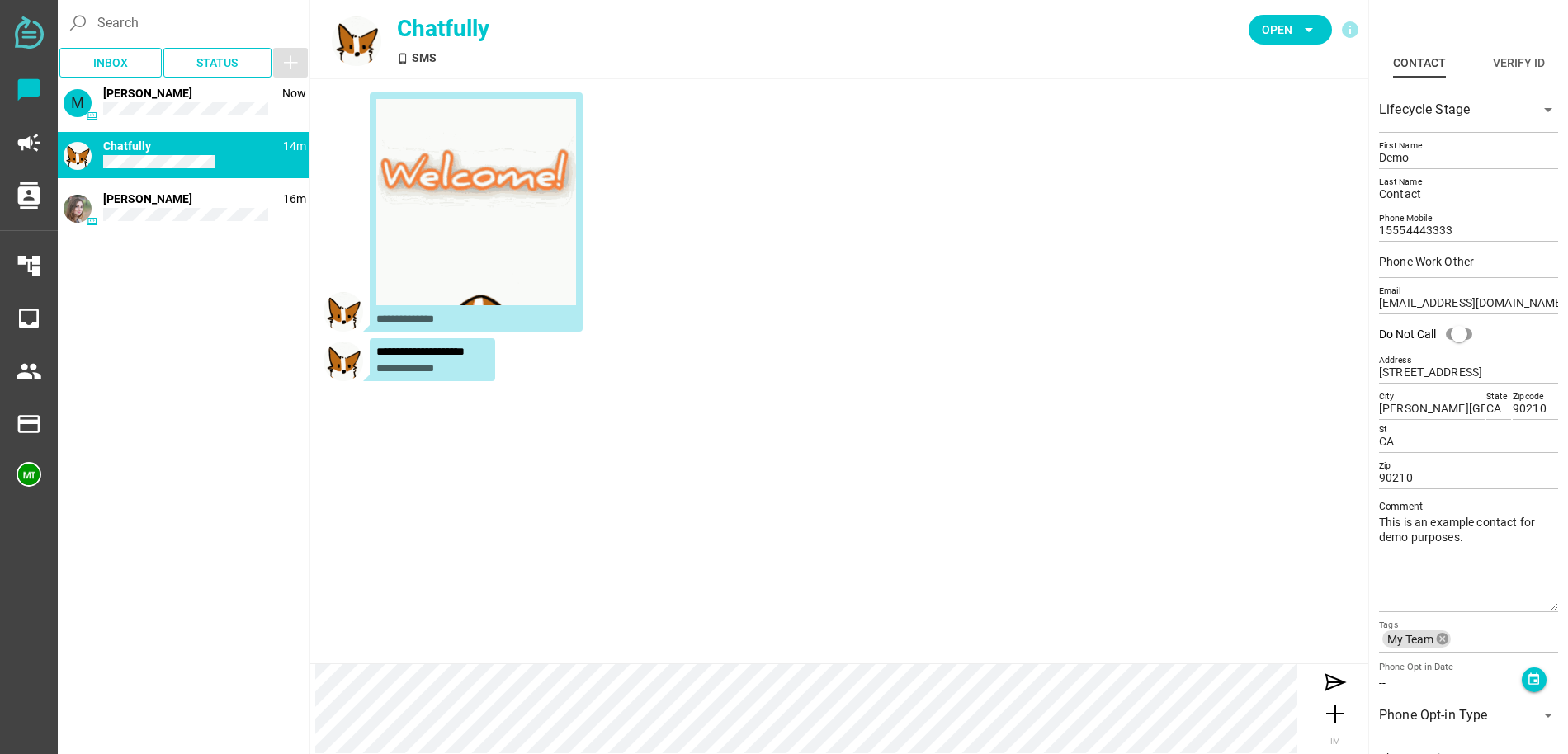
click at [1084, 302] on div "**********" at bounding box center [839, 215] width 1032 height 246
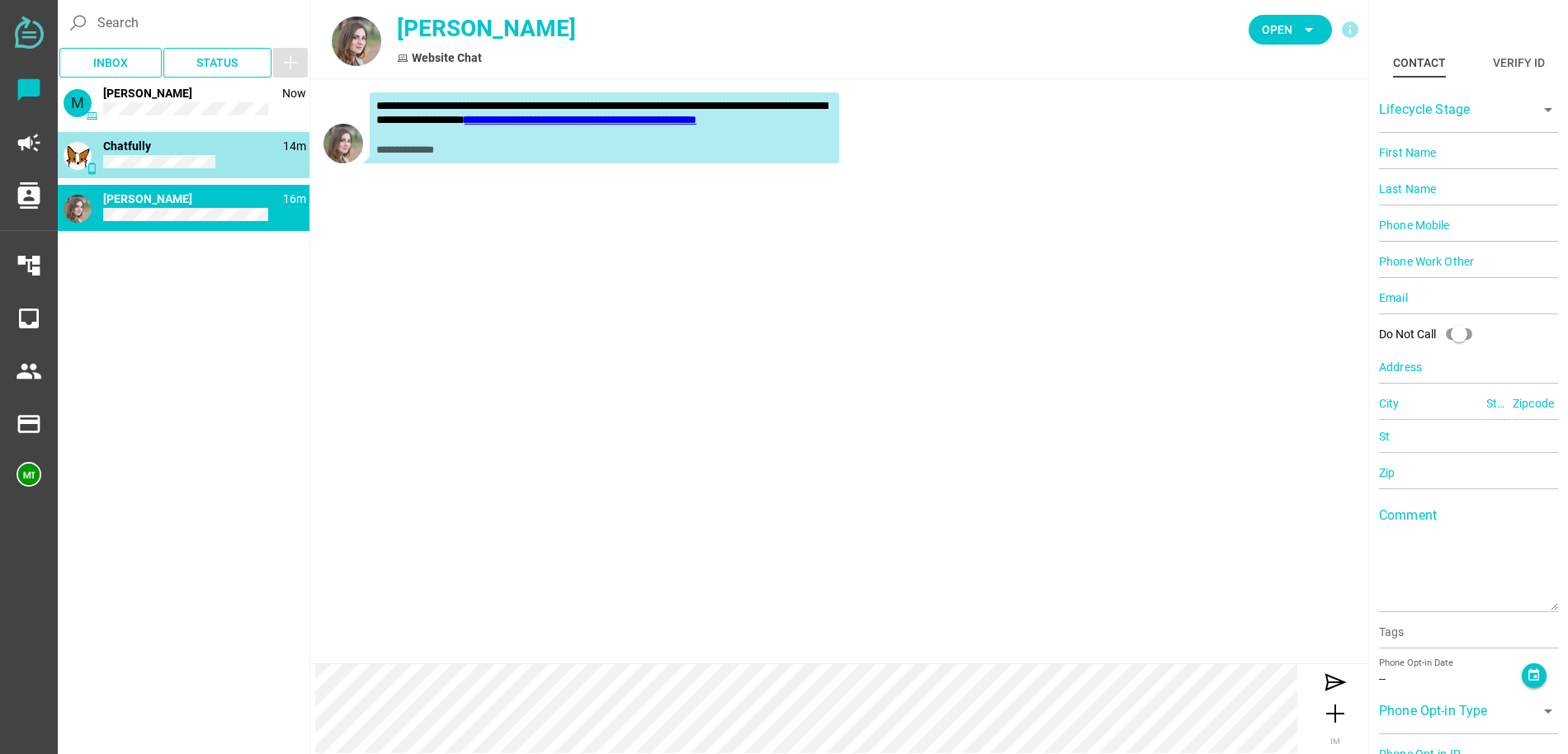
type input "Demo"
type input "Contact"
type input "15554443333"
type input "[EMAIL_ADDRESS][DOMAIN_NAME]"
type input "123 Main St"
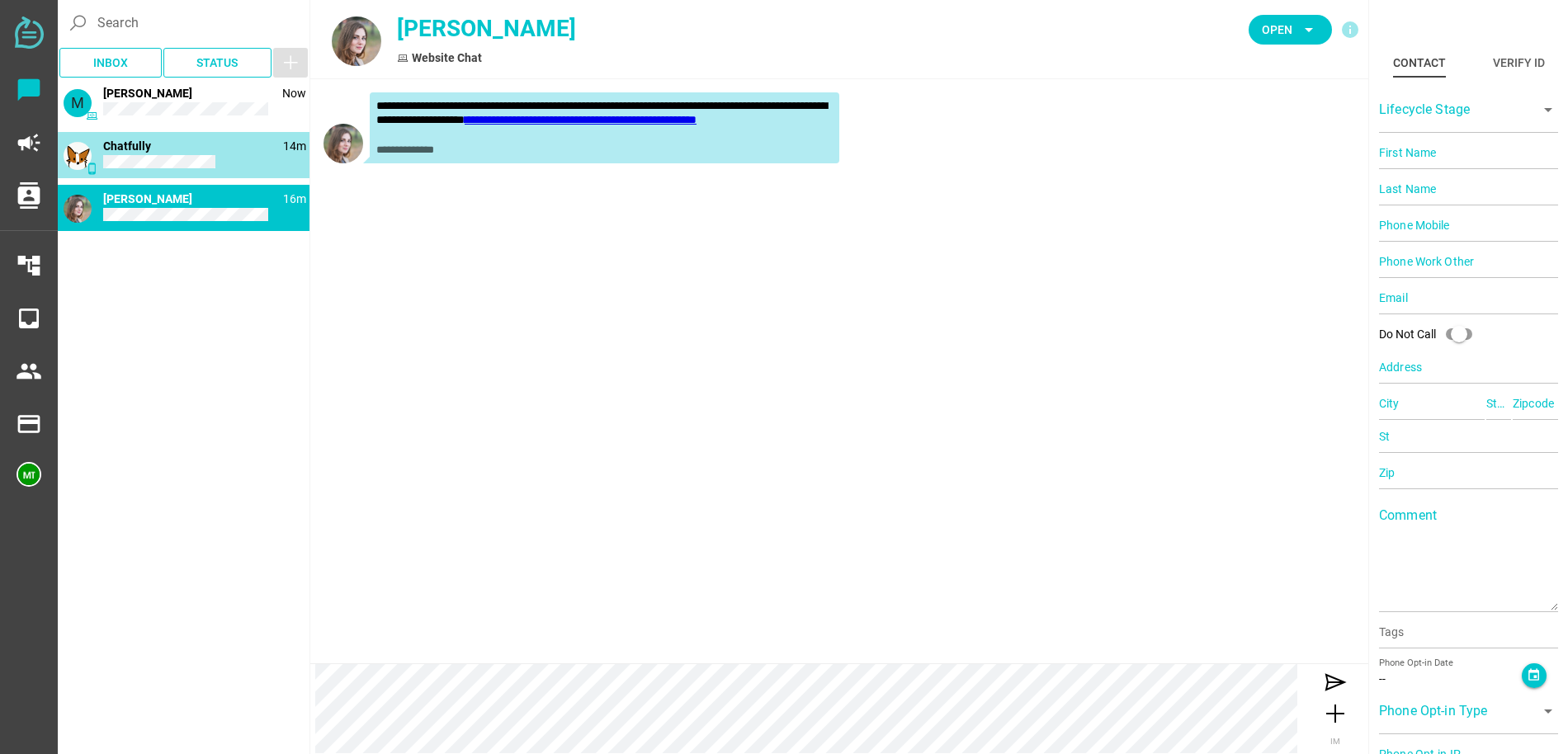
type input "Beverly Hills"
type input "CA"
type input "90210"
type input "CA"
type input "90210"
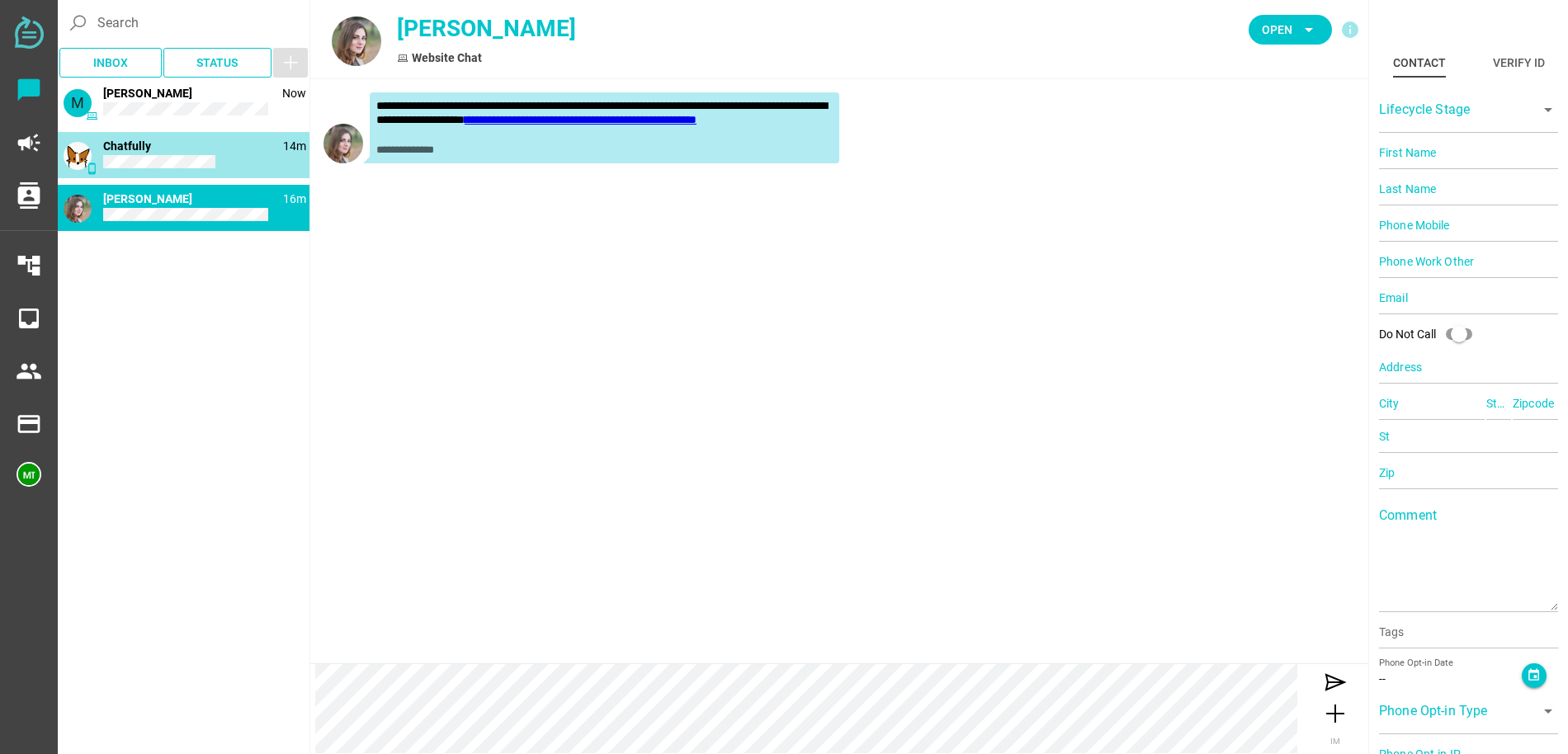
type textarea "This is an example contact for demo purposes."
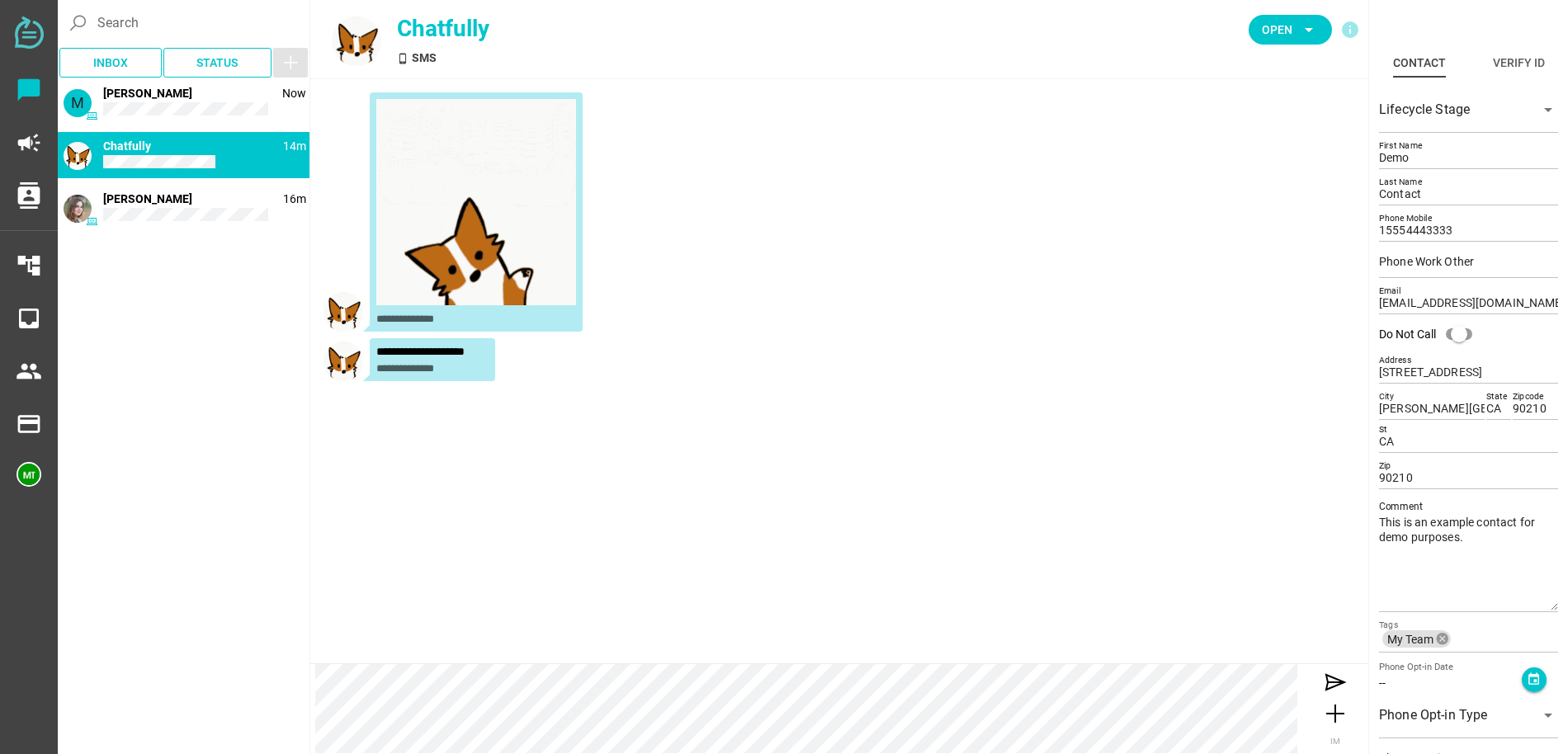
click at [292, 65] on icon "button" at bounding box center [291, 63] width 20 height 20
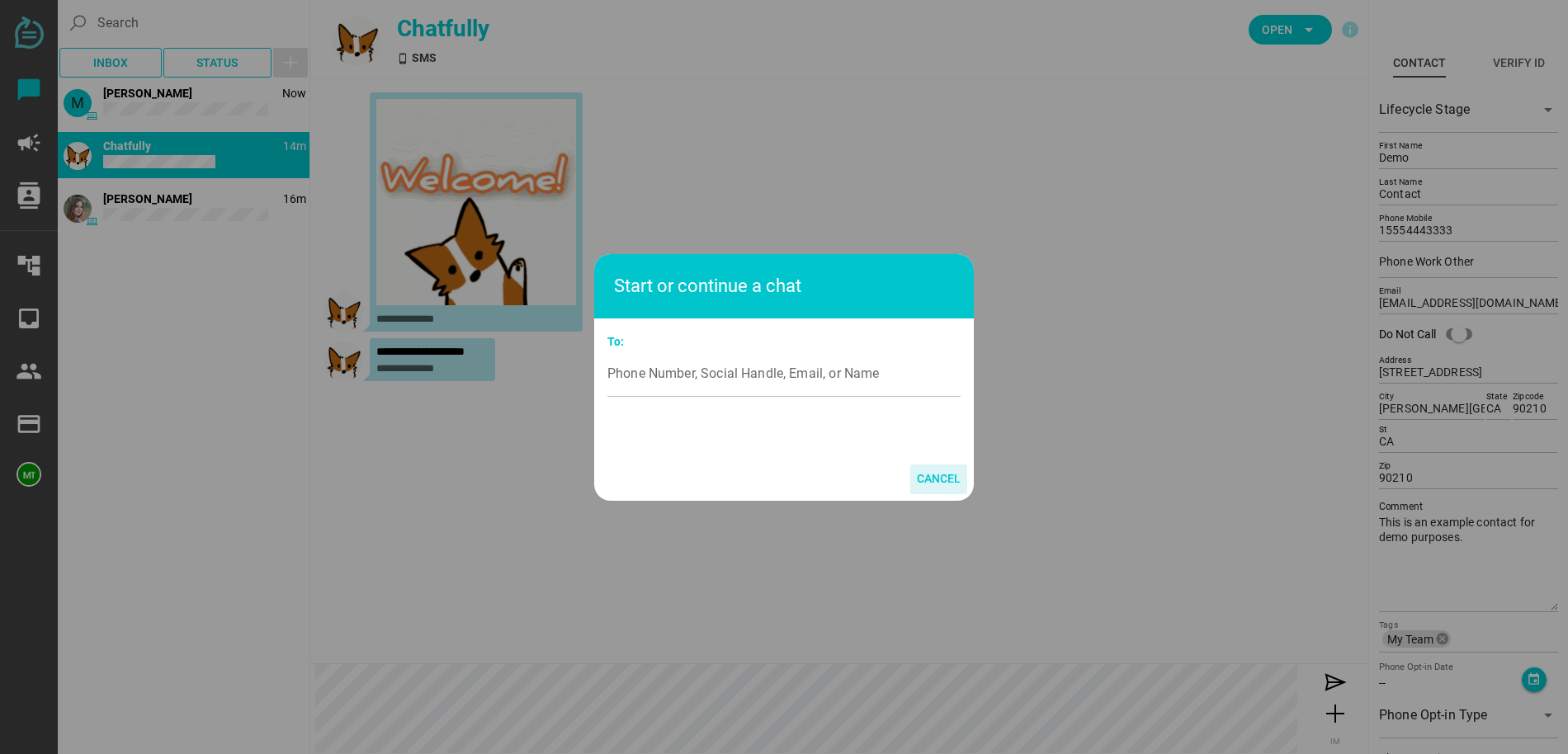
click at [945, 478] on span "Cancel" at bounding box center [939, 479] width 44 height 20
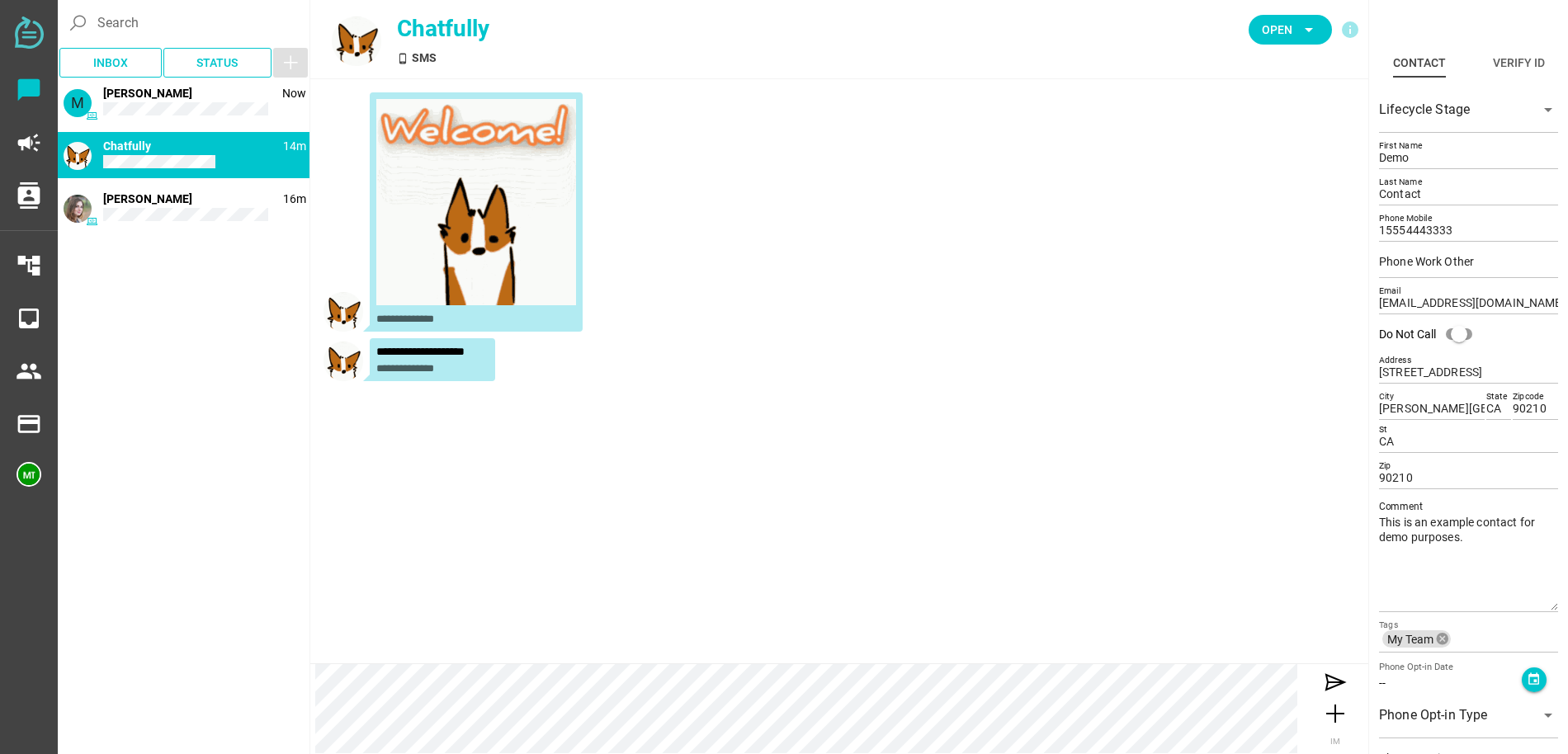
click at [168, 152] on div "phone_android 14m Chatfully" at bounding box center [184, 155] width 252 height 46
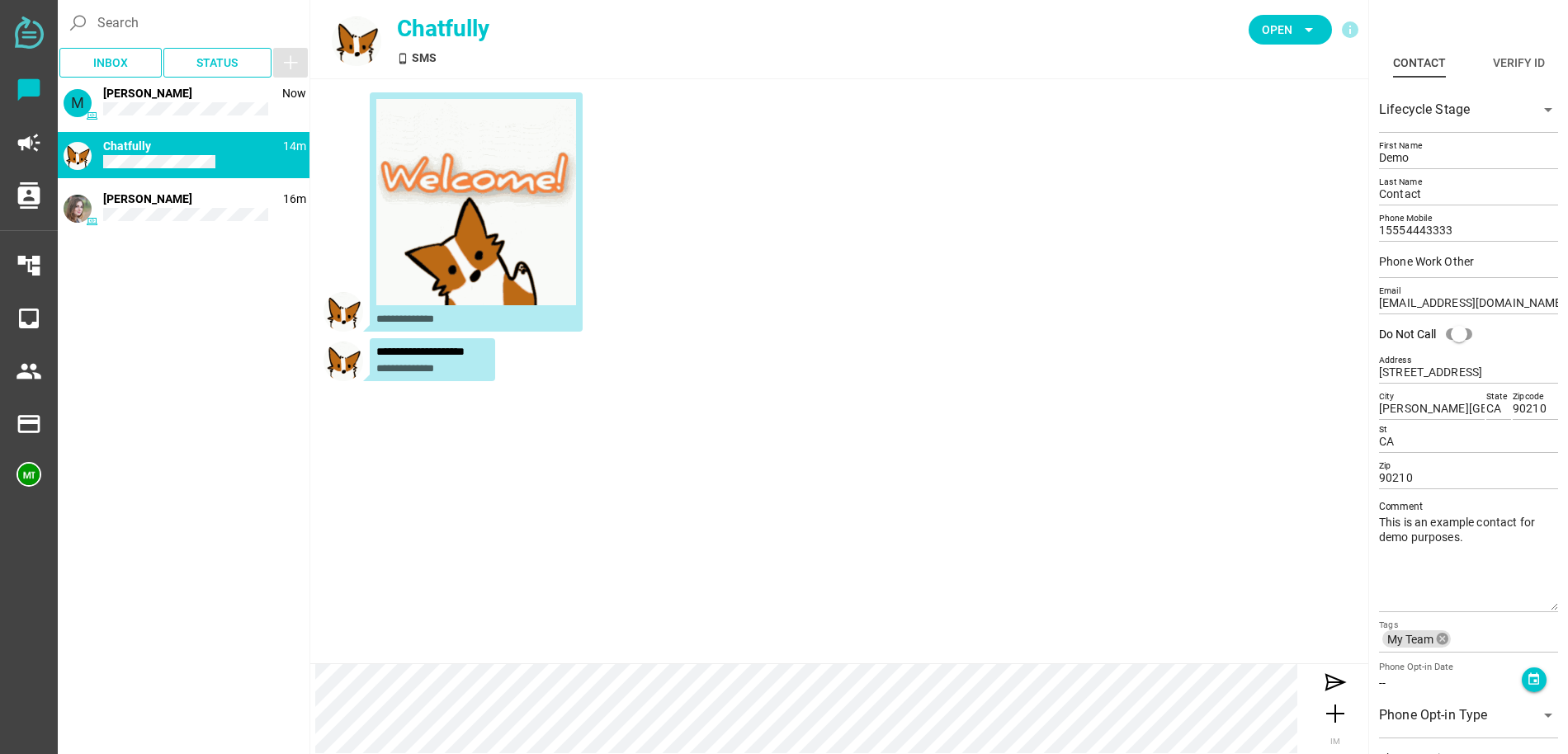
click at [285, 61] on icon "button" at bounding box center [291, 63] width 20 height 20
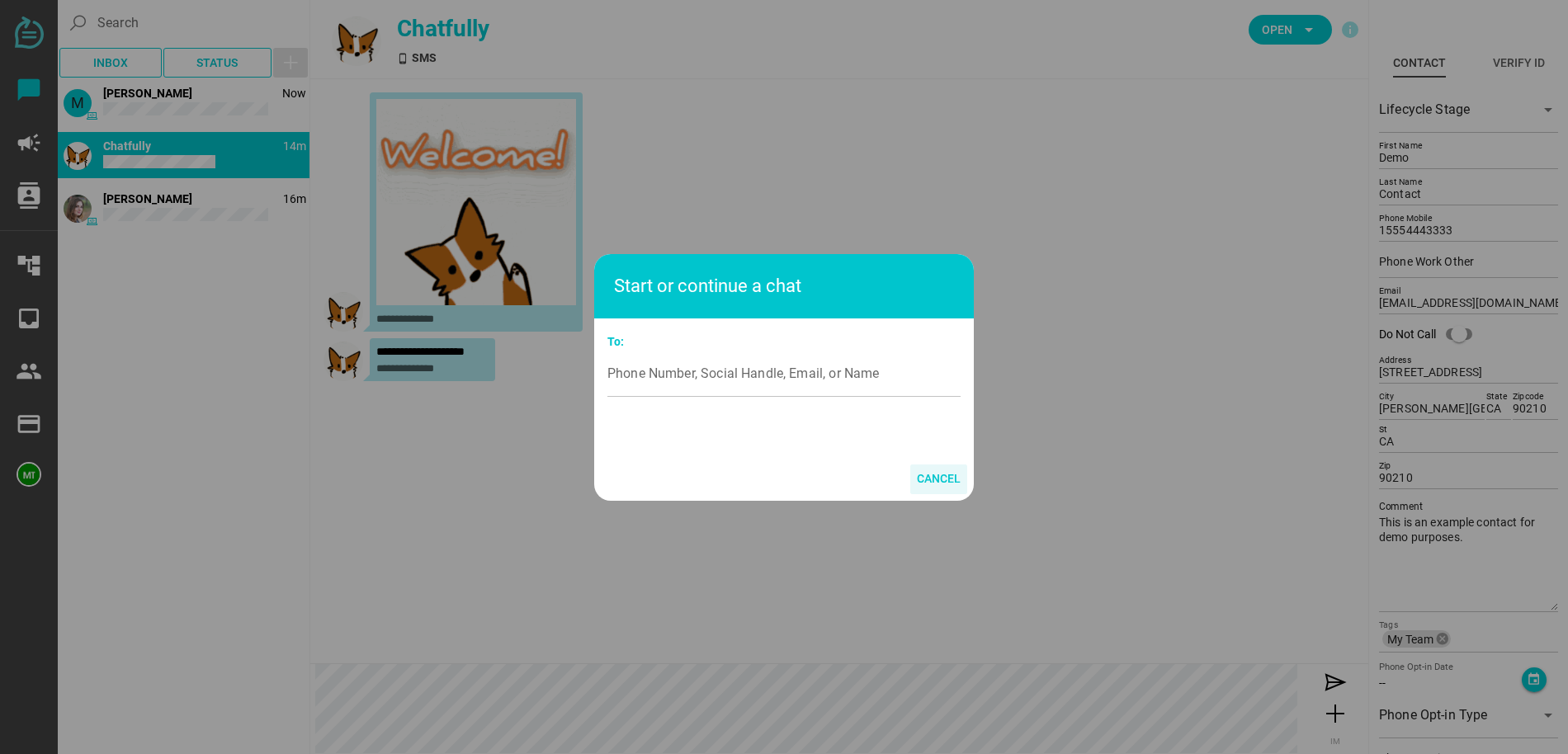
click at [950, 481] on span "Cancel" at bounding box center [939, 479] width 44 height 20
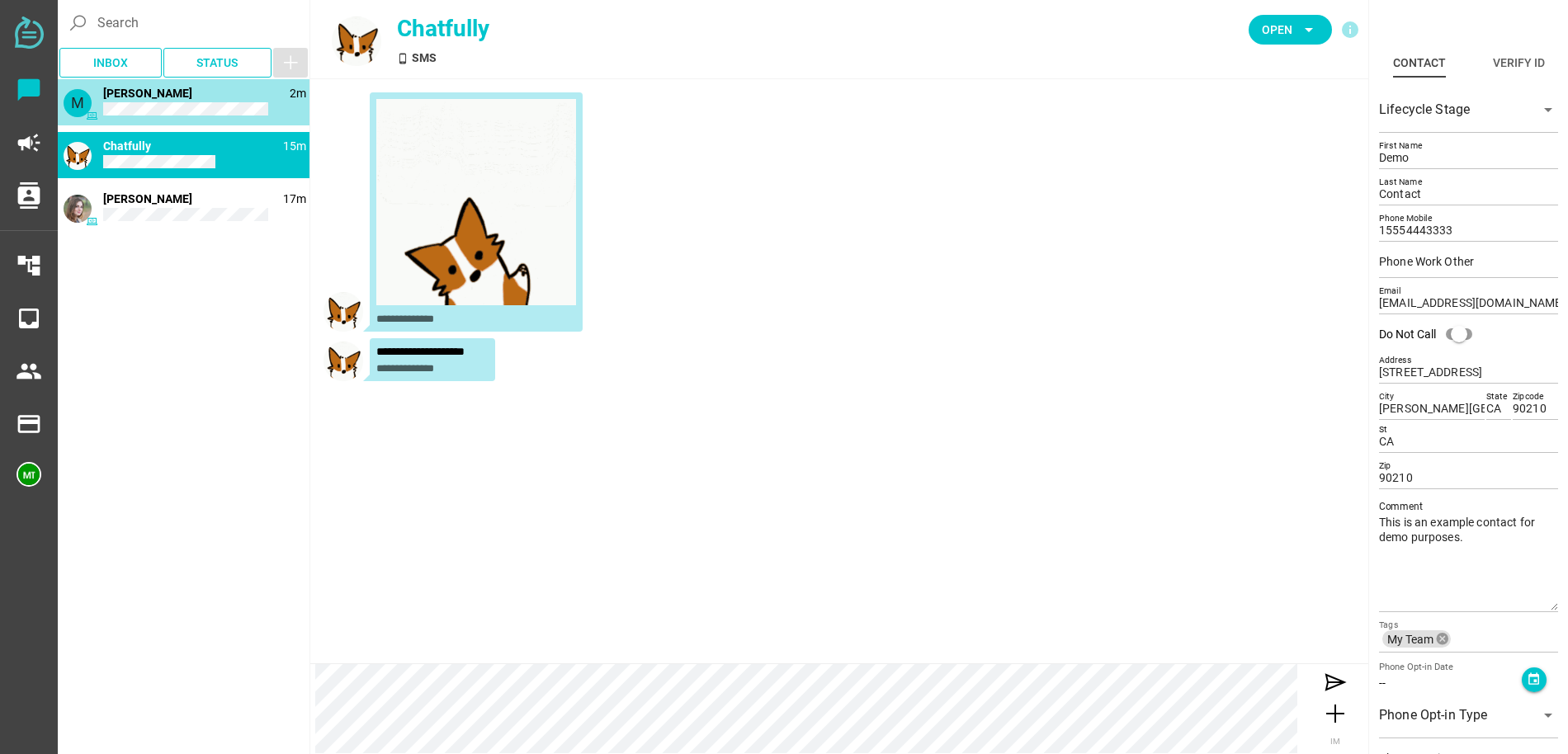
click at [131, 102] on div "M 2m Mike Thompson" at bounding box center [184, 102] width 252 height 46
type input "[PERSON_NAME]"
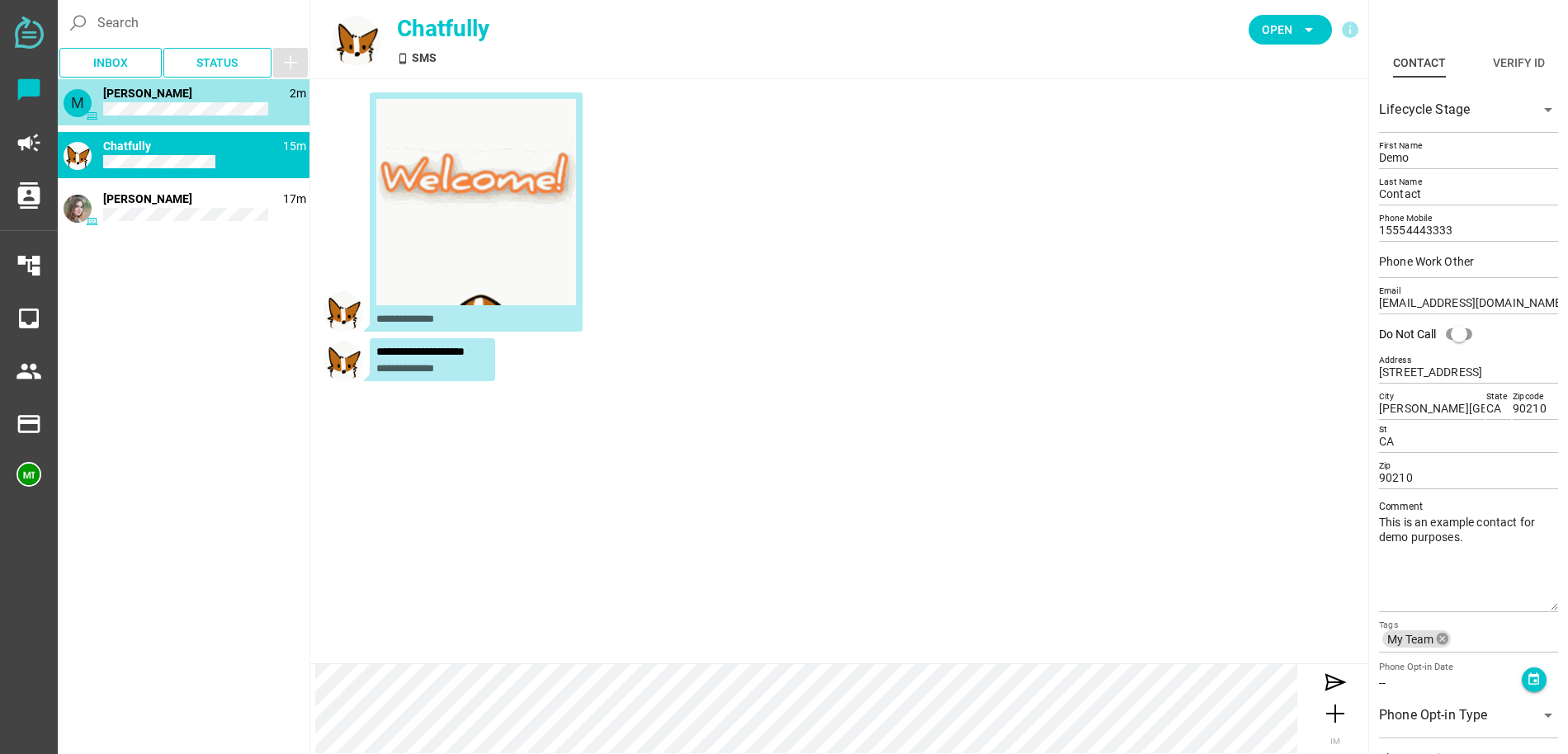
type input "[PERSON_NAME]"
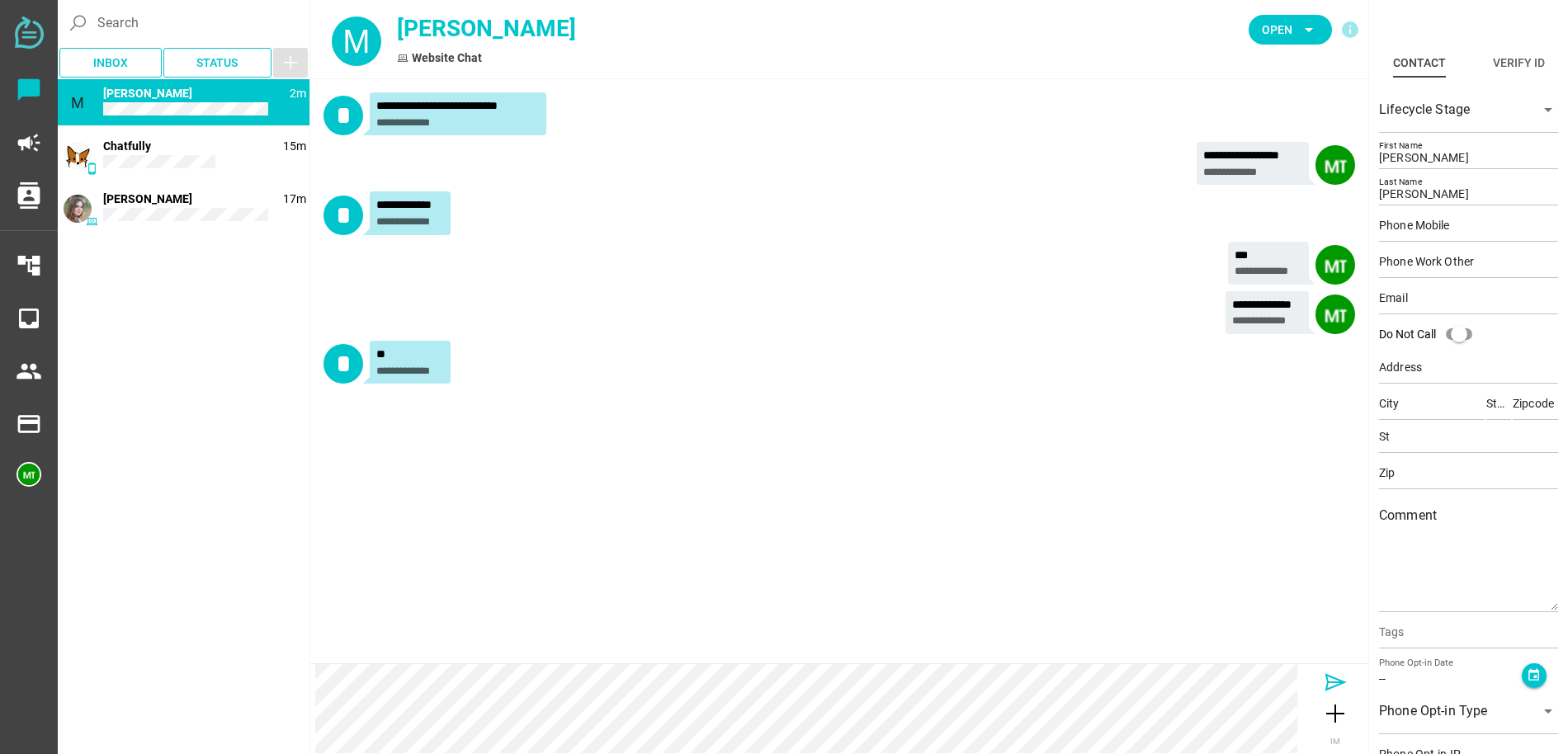
click at [1337, 686] on icon at bounding box center [1335, 682] width 26 height 26
click at [1338, 719] on icon at bounding box center [1335, 713] width 26 height 26
click at [1335, 683] on icon at bounding box center [1335, 682] width 26 height 26
click at [1282, 35] on span "Open" at bounding box center [1277, 30] width 31 height 20
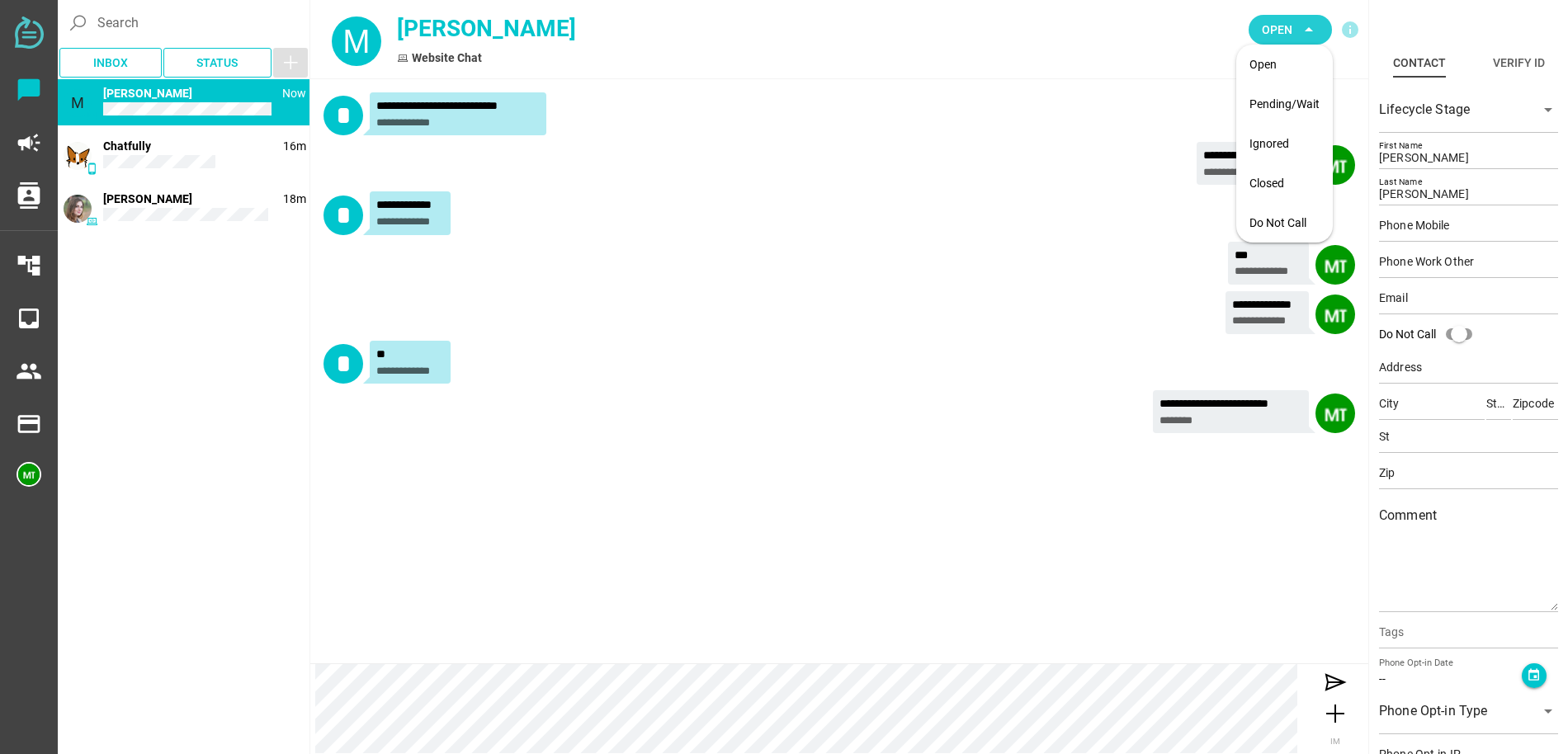
click at [1282, 35] on span "Open" at bounding box center [1277, 30] width 31 height 20
click at [1261, 184] on div "Closed" at bounding box center [1284, 184] width 70 height 14
type input "Demo"
type input "Contact"
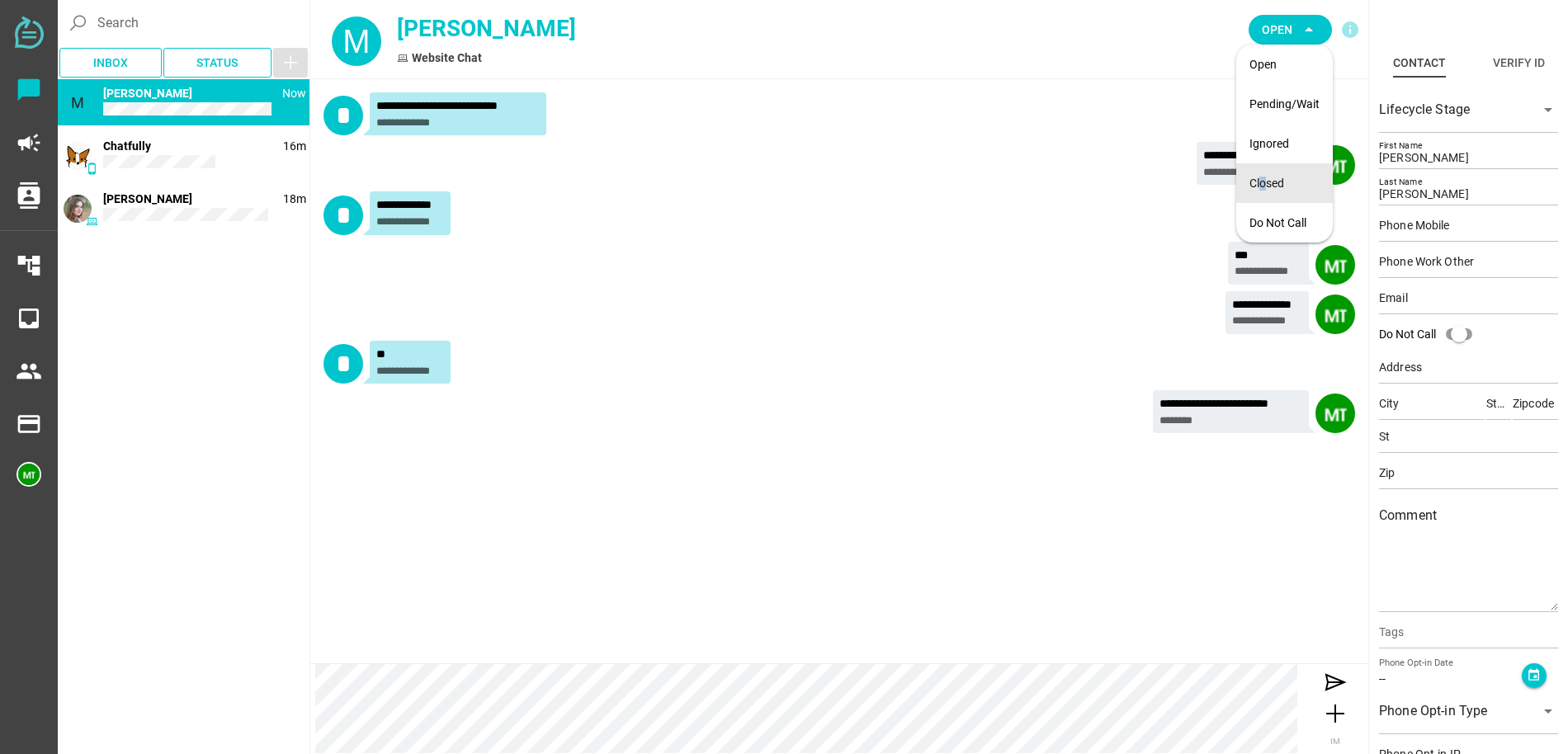
type input "15554443333"
type input "demo@example.com"
type input "123 Main St"
type input "Beverly Hills"
type input "CA"
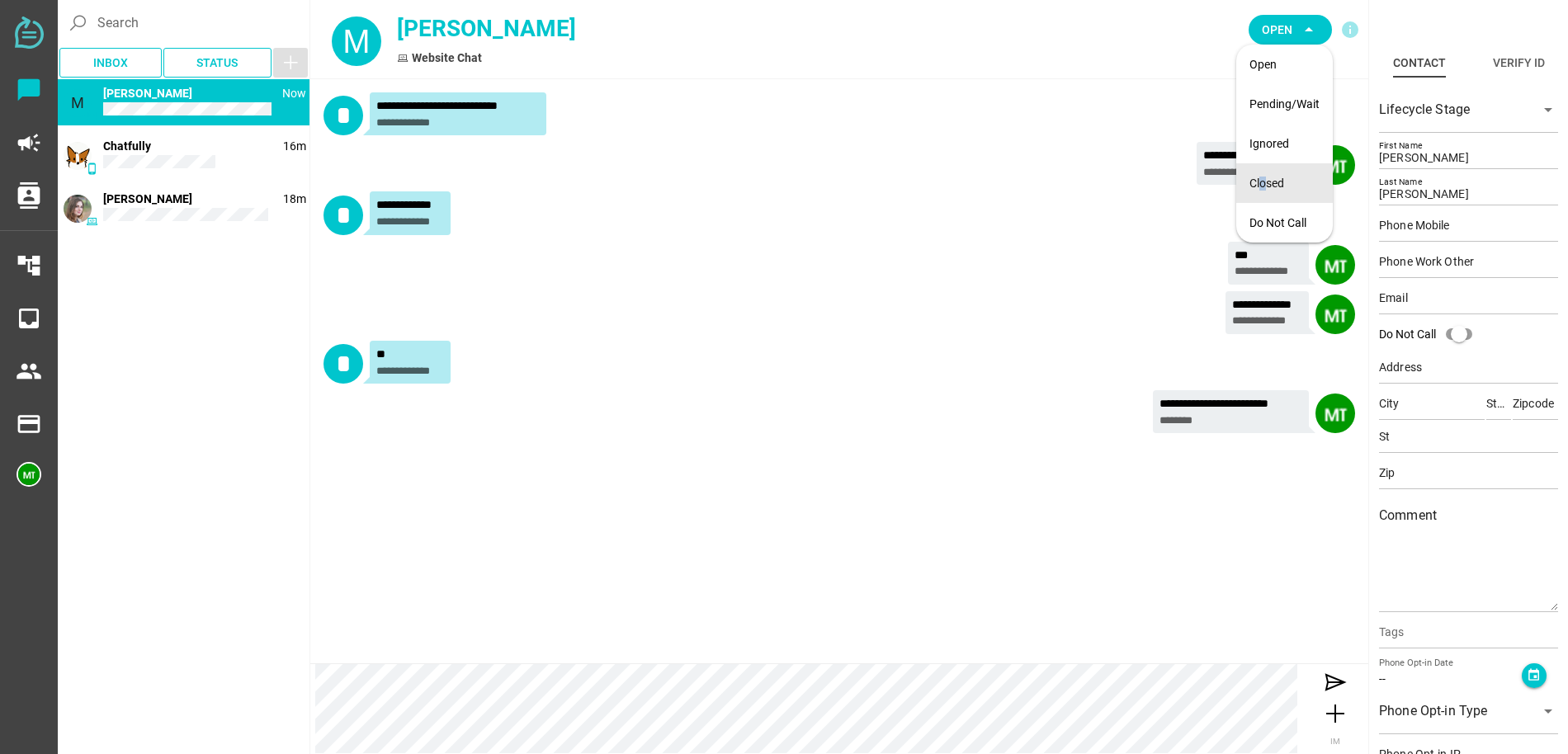
type input "90210"
type input "CA"
type input "90210"
type textarea "This is an example contact for demo purposes."
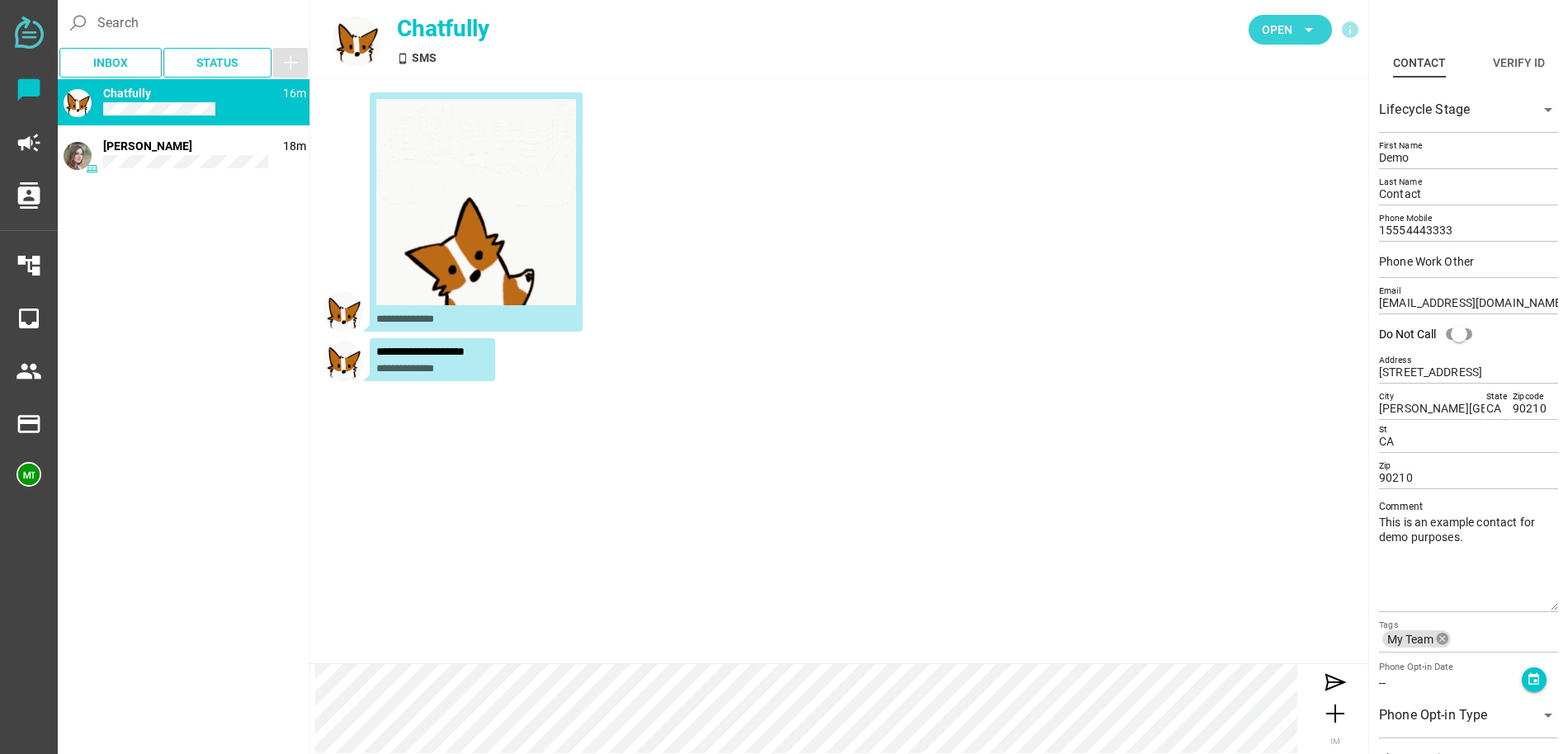
click at [1302, 31] on icon "arrow_drop_down" at bounding box center [1309, 30] width 20 height 20
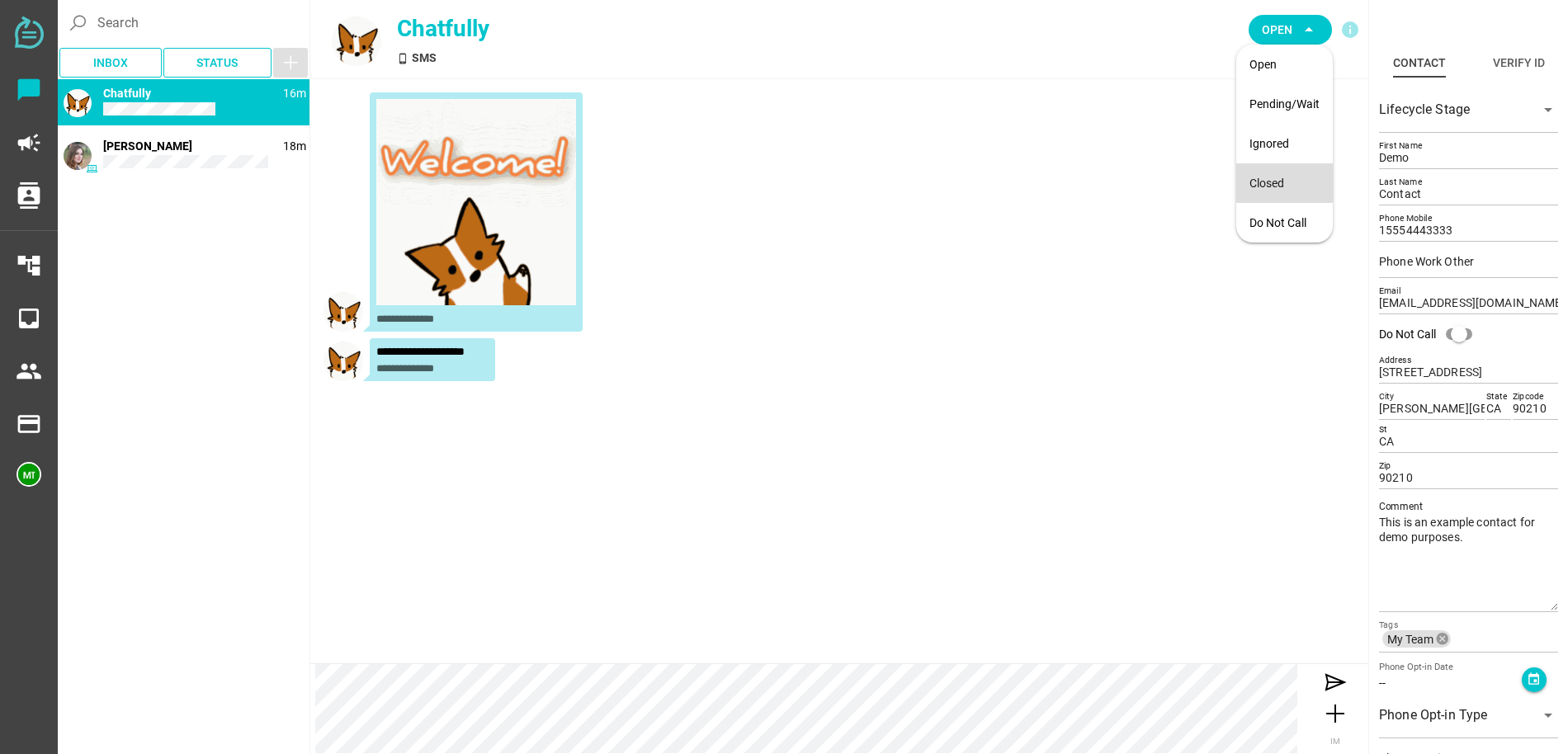
click at [1277, 176] on div "Closed" at bounding box center [1284, 184] width 70 height 14
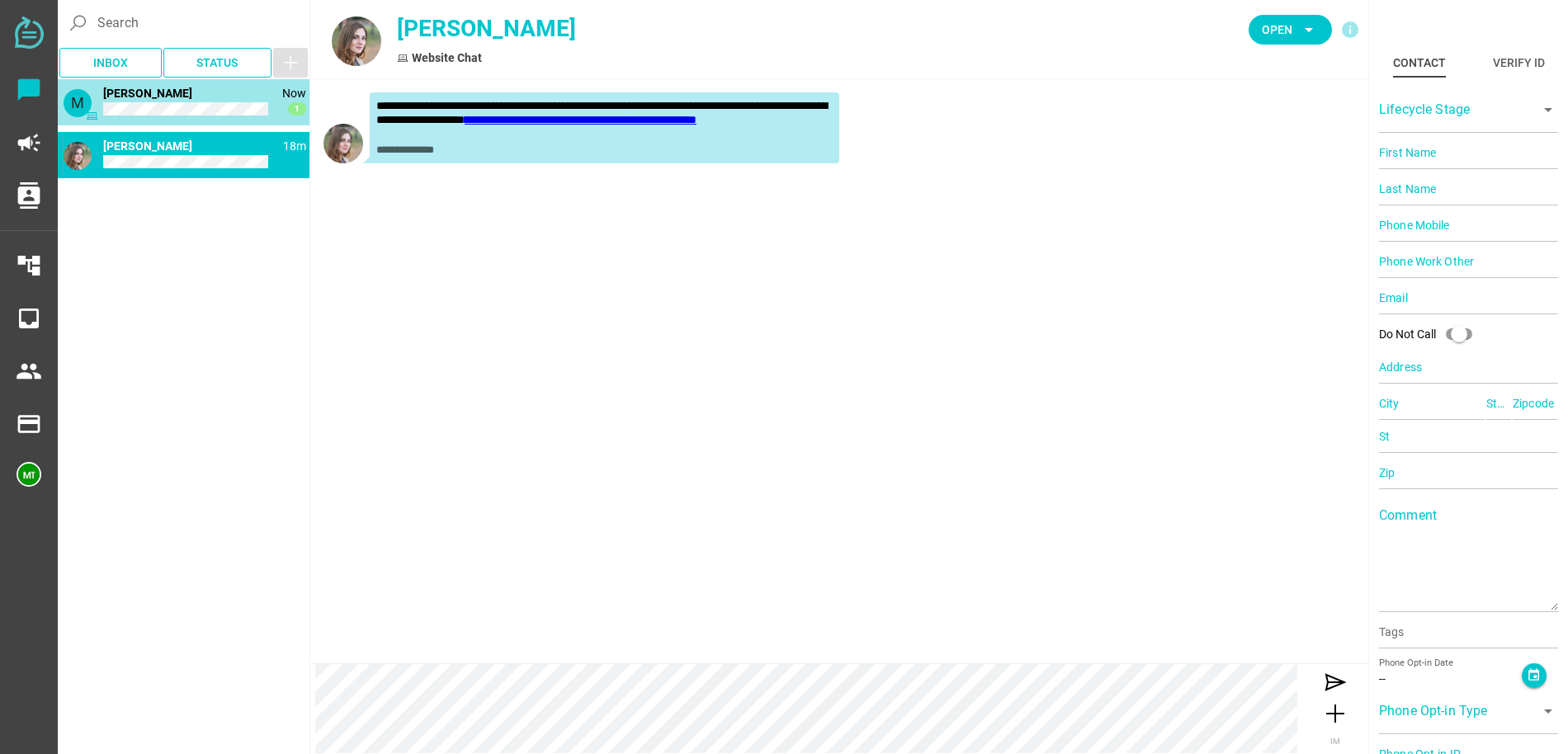
click at [174, 113] on div "M Now 1 Mike Thompson" at bounding box center [184, 102] width 252 height 46
type input "[PERSON_NAME]"
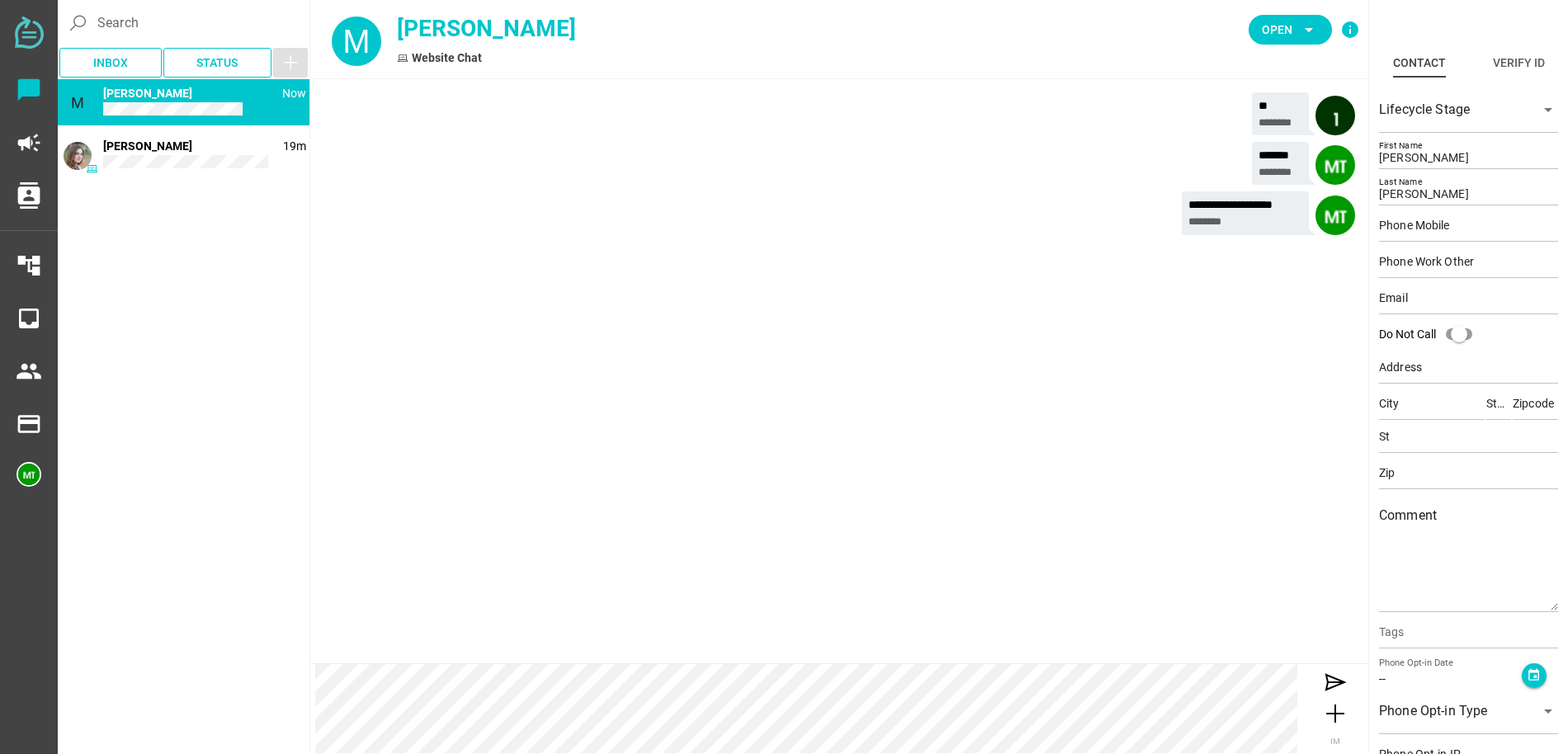
click at [1351, 34] on icon "info" at bounding box center [1350, 30] width 20 height 20
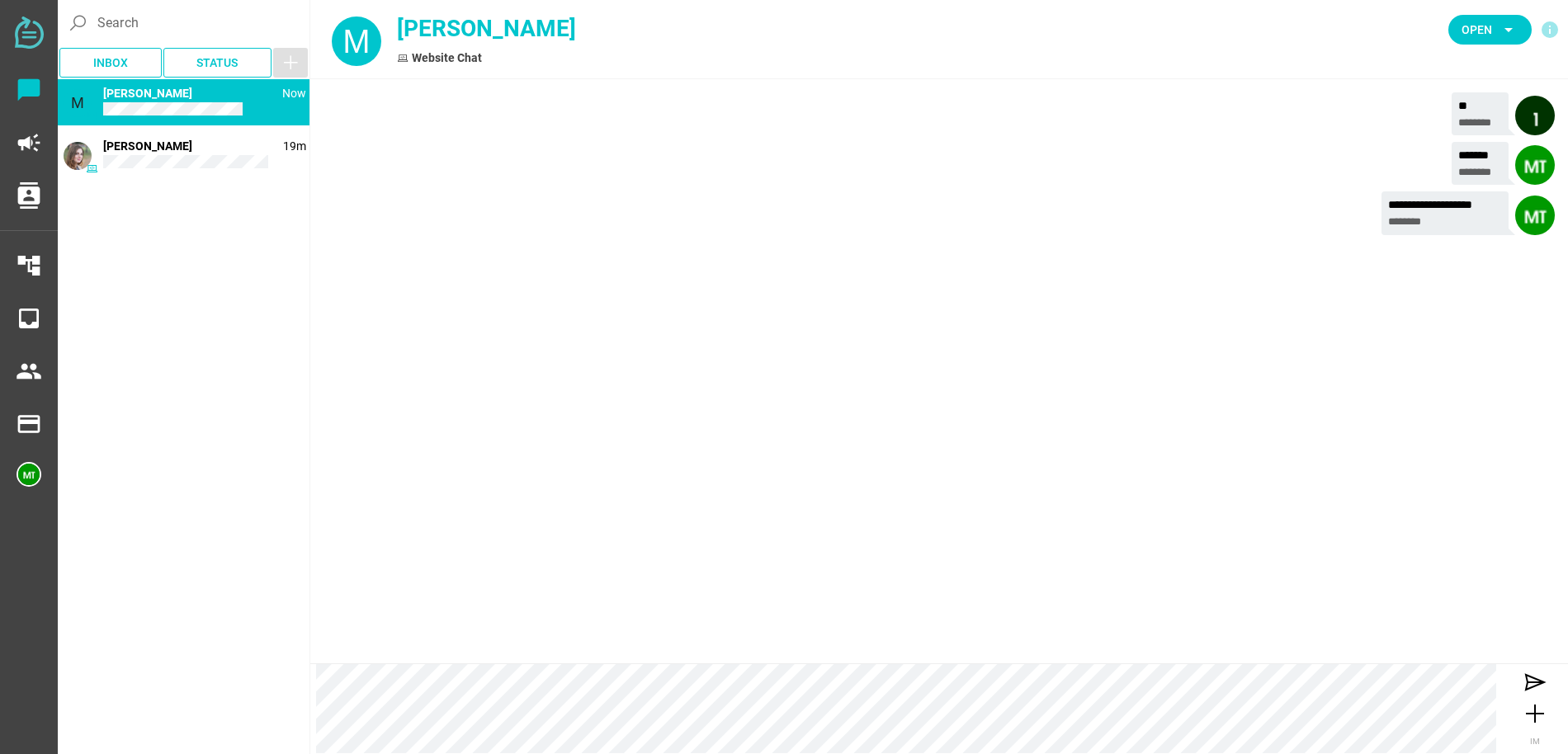
click at [1552, 31] on icon "info" at bounding box center [1550, 30] width 20 height 20
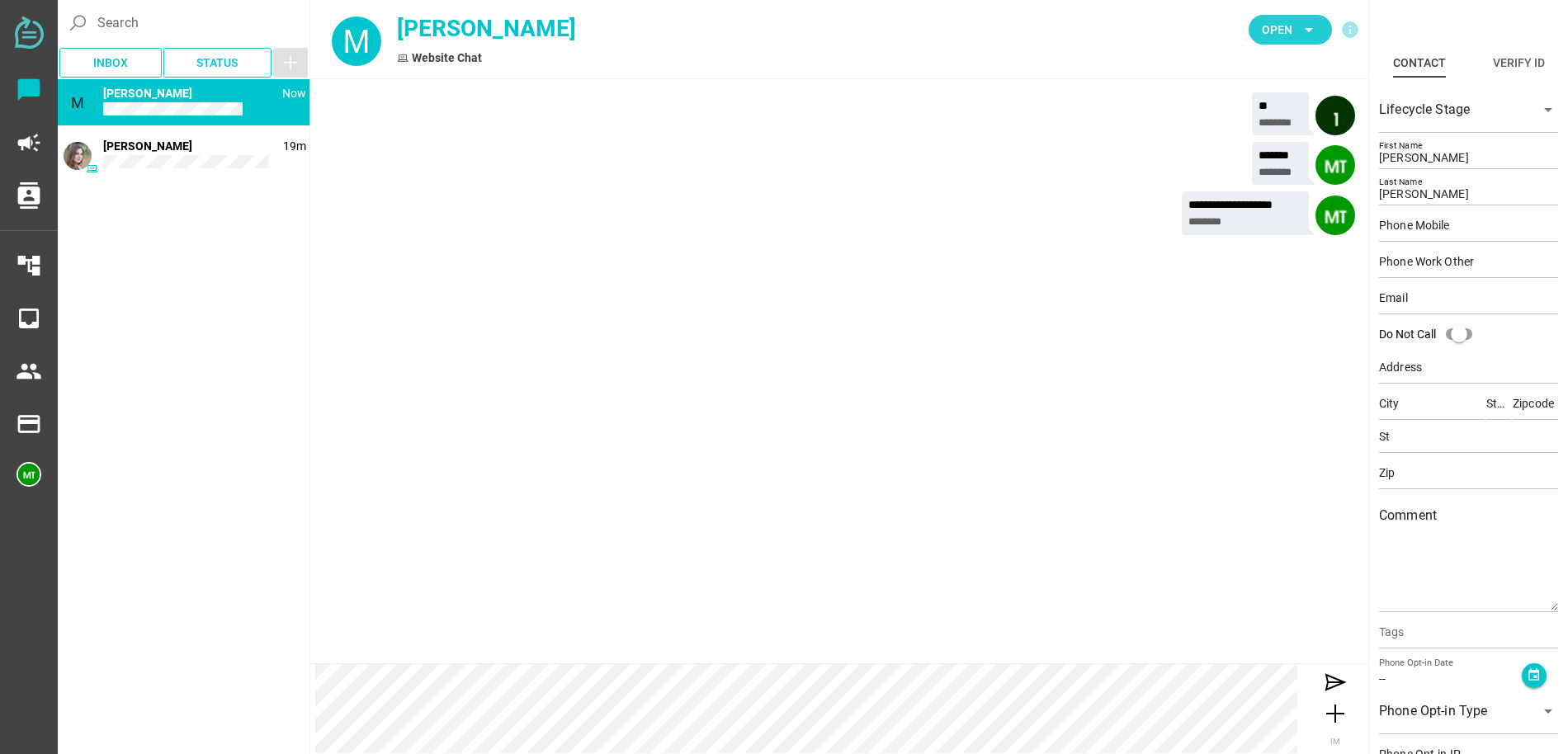
click at [1292, 32] on span "Open" at bounding box center [1277, 30] width 31 height 20
click at [769, 278] on div "**********" at bounding box center [840, 371] width 1059 height 584
click at [419, 58] on div "Website Chat" at bounding box center [653, 58] width 513 height 17
click at [420, 58] on div "Website Chat" at bounding box center [653, 58] width 513 height 17
click at [460, 225] on div "**********" at bounding box center [839, 216] width 1032 height 49
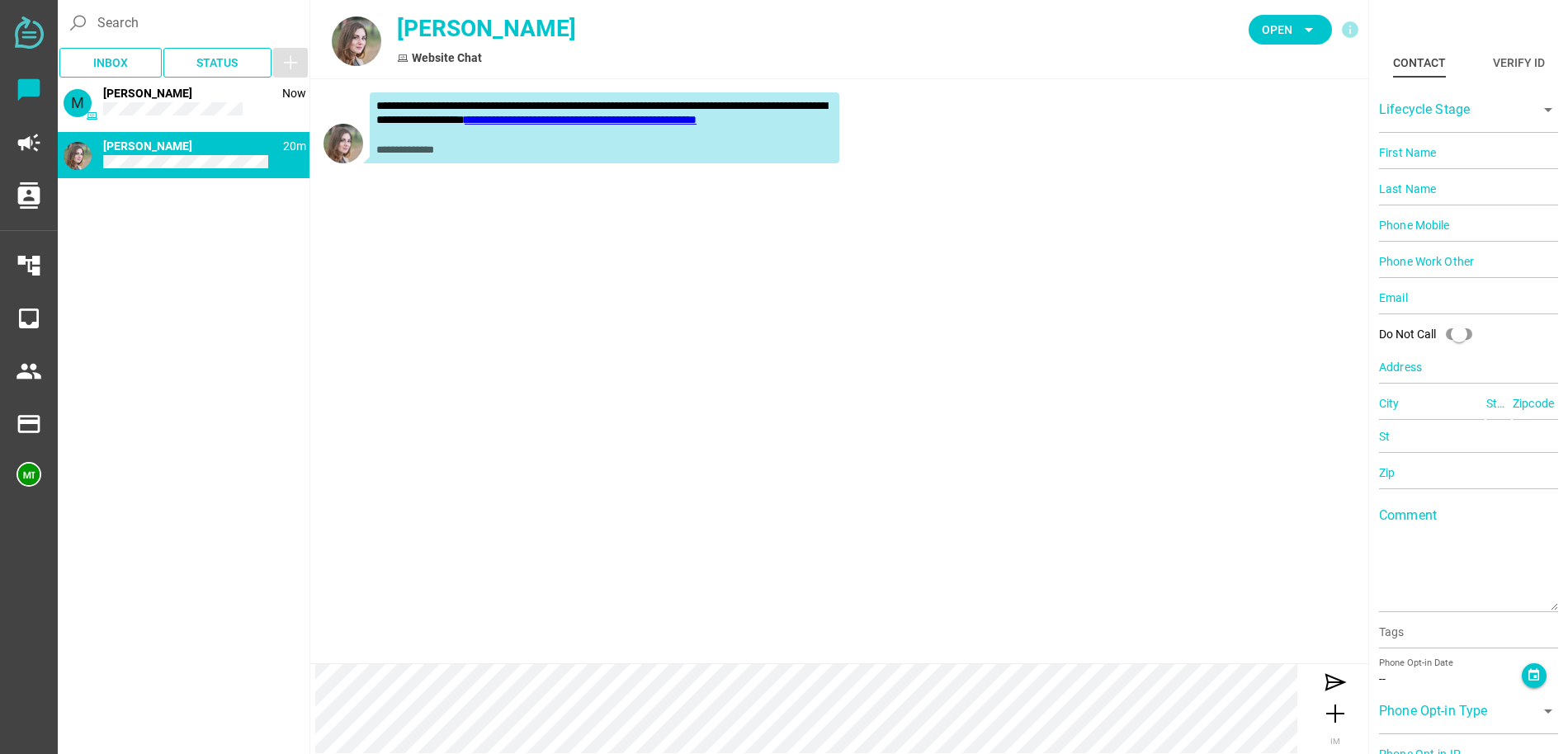
click at [599, 116] on link "**********" at bounding box center [581, 120] width 232 height 12
click at [464, 125] on link "**********" at bounding box center [581, 120] width 232 height 12
click at [426, 342] on div "**********" at bounding box center [840, 371] width 1059 height 584
click at [32, 323] on icon "inbox" at bounding box center [28, 318] width 26 height 26
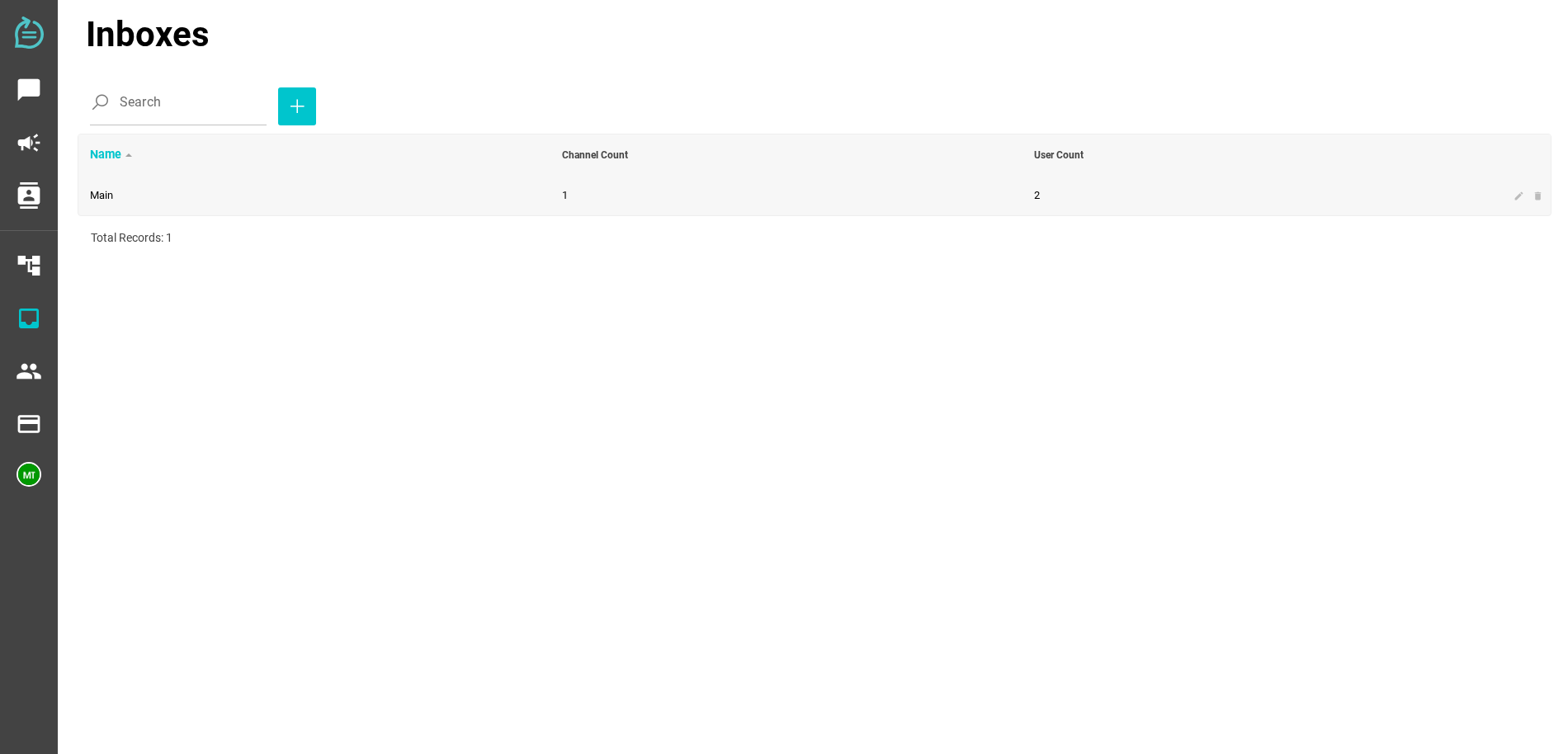
click at [300, 205] on td "Main" at bounding box center [314, 195] width 472 height 40
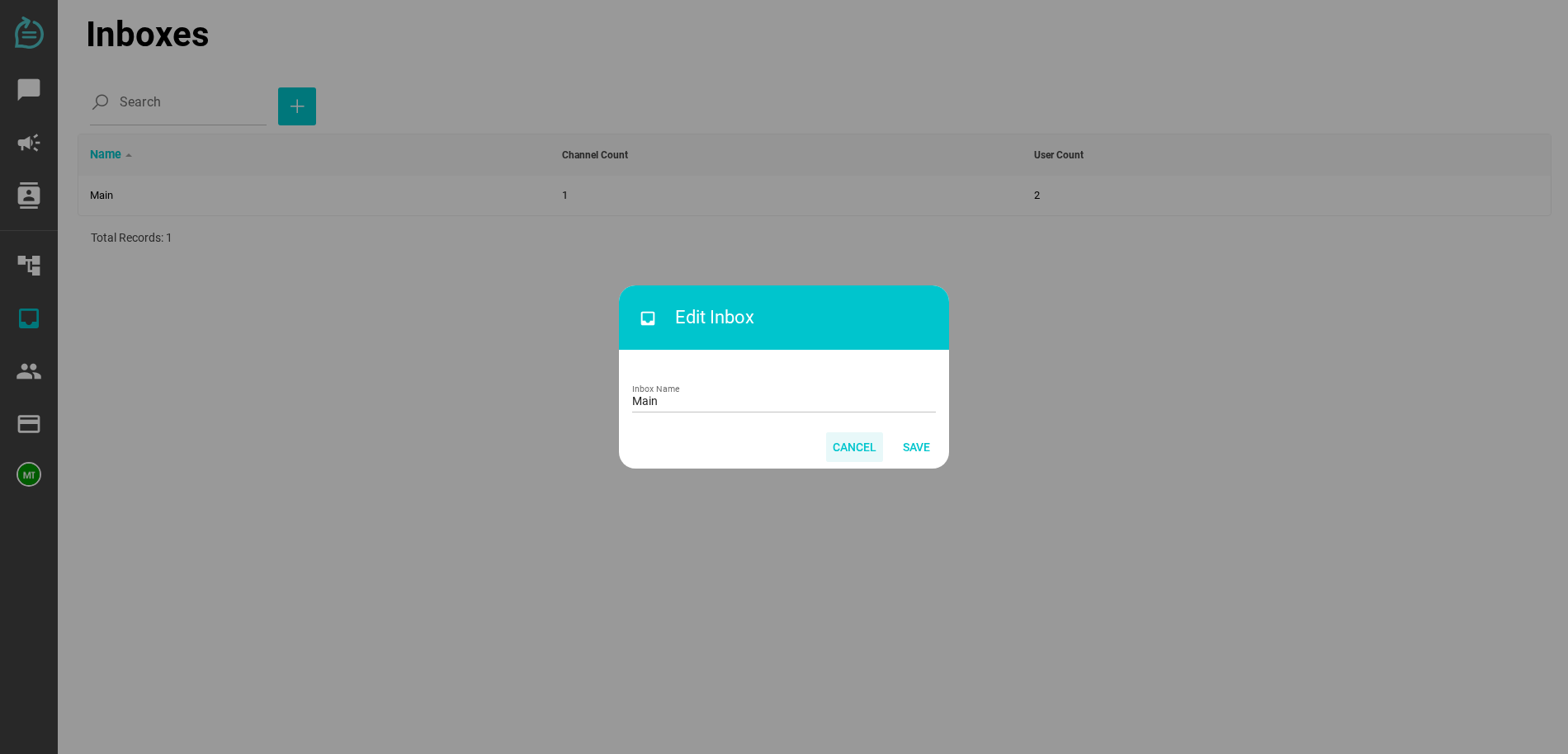
click at [854, 447] on span "Cancel" at bounding box center [854, 447] width 44 height 20
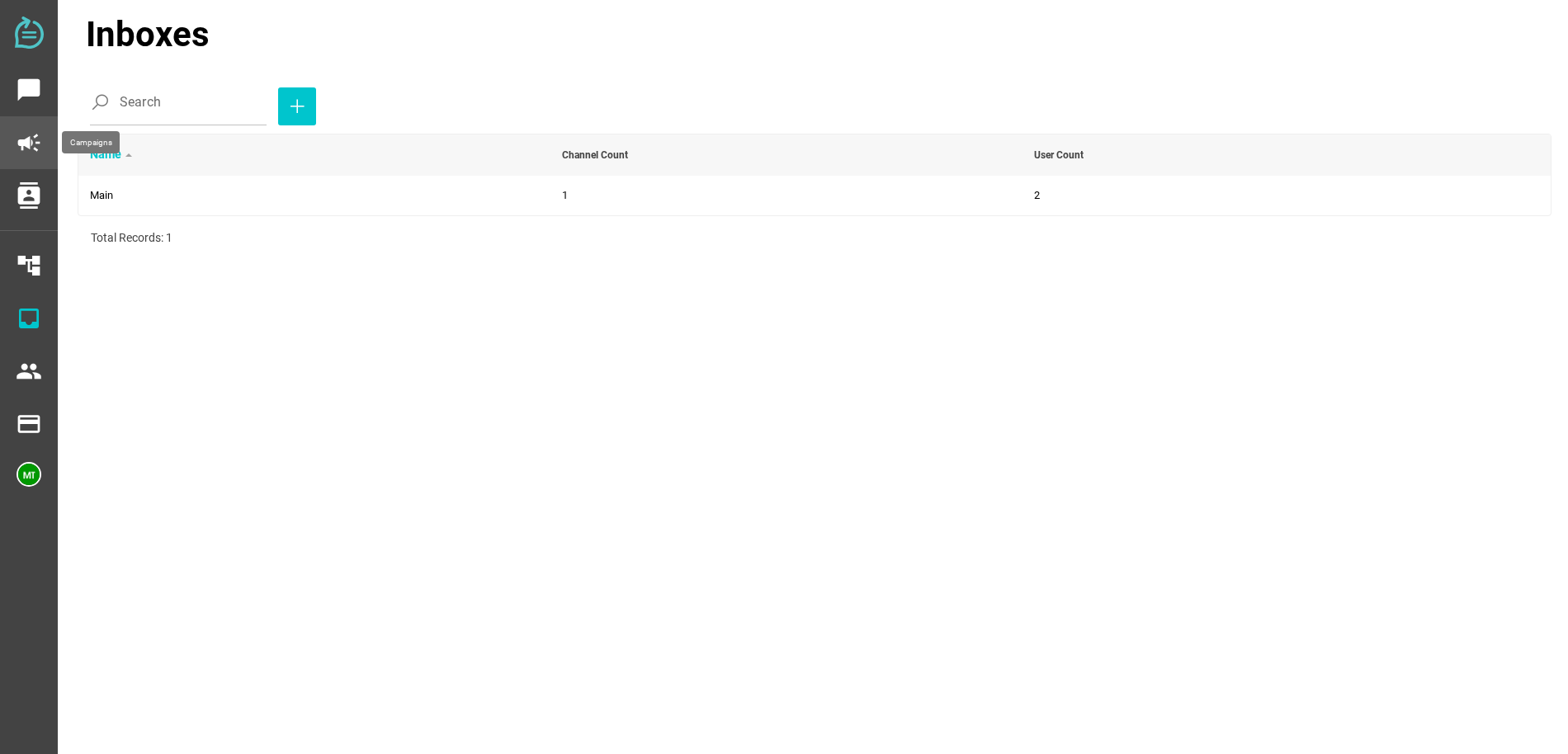
click at [23, 148] on icon "campaign" at bounding box center [28, 142] width 26 height 26
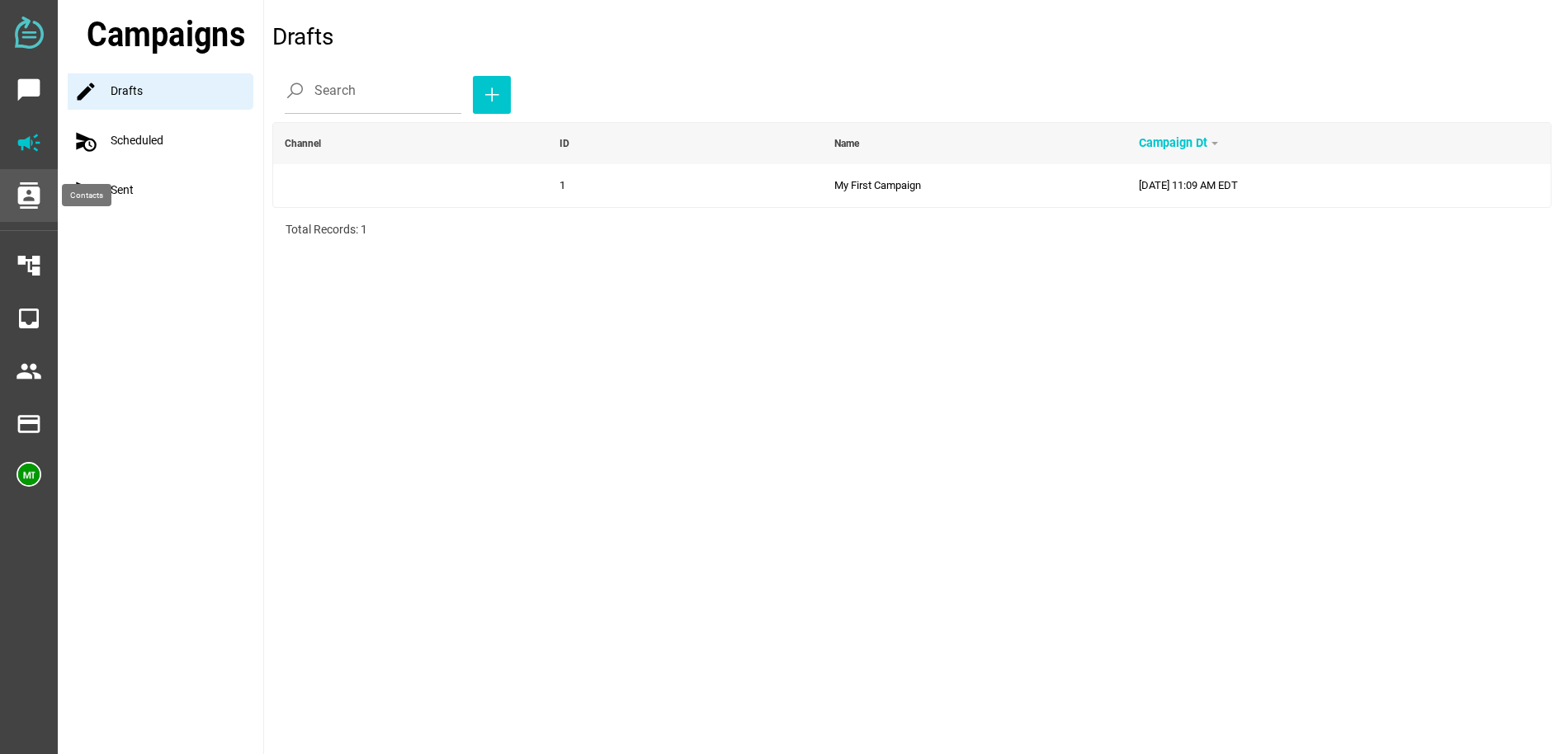
click at [29, 200] on icon "contacts" at bounding box center [28, 195] width 26 height 26
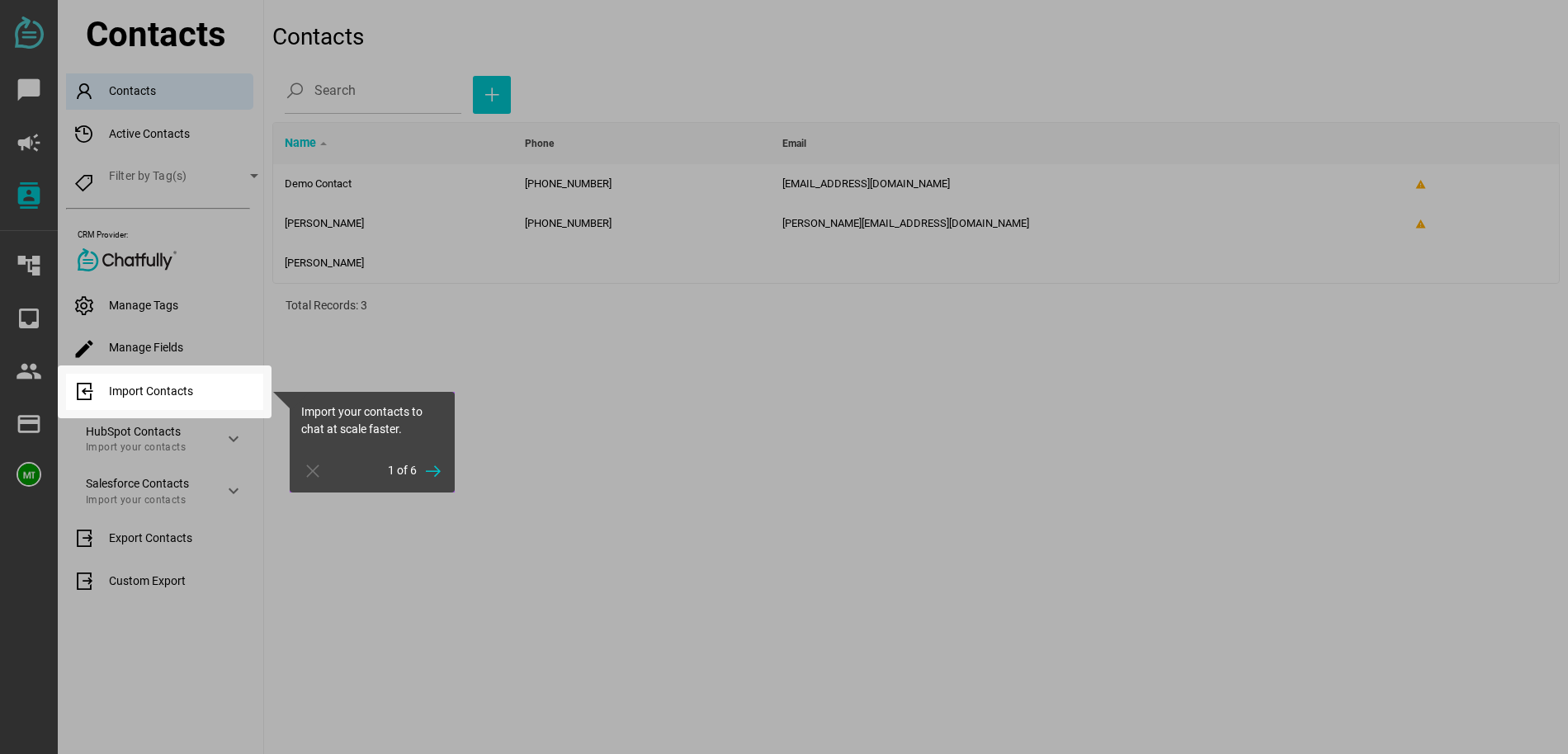
click at [553, 511] on div at bounding box center [916, 377] width 1305 height 754
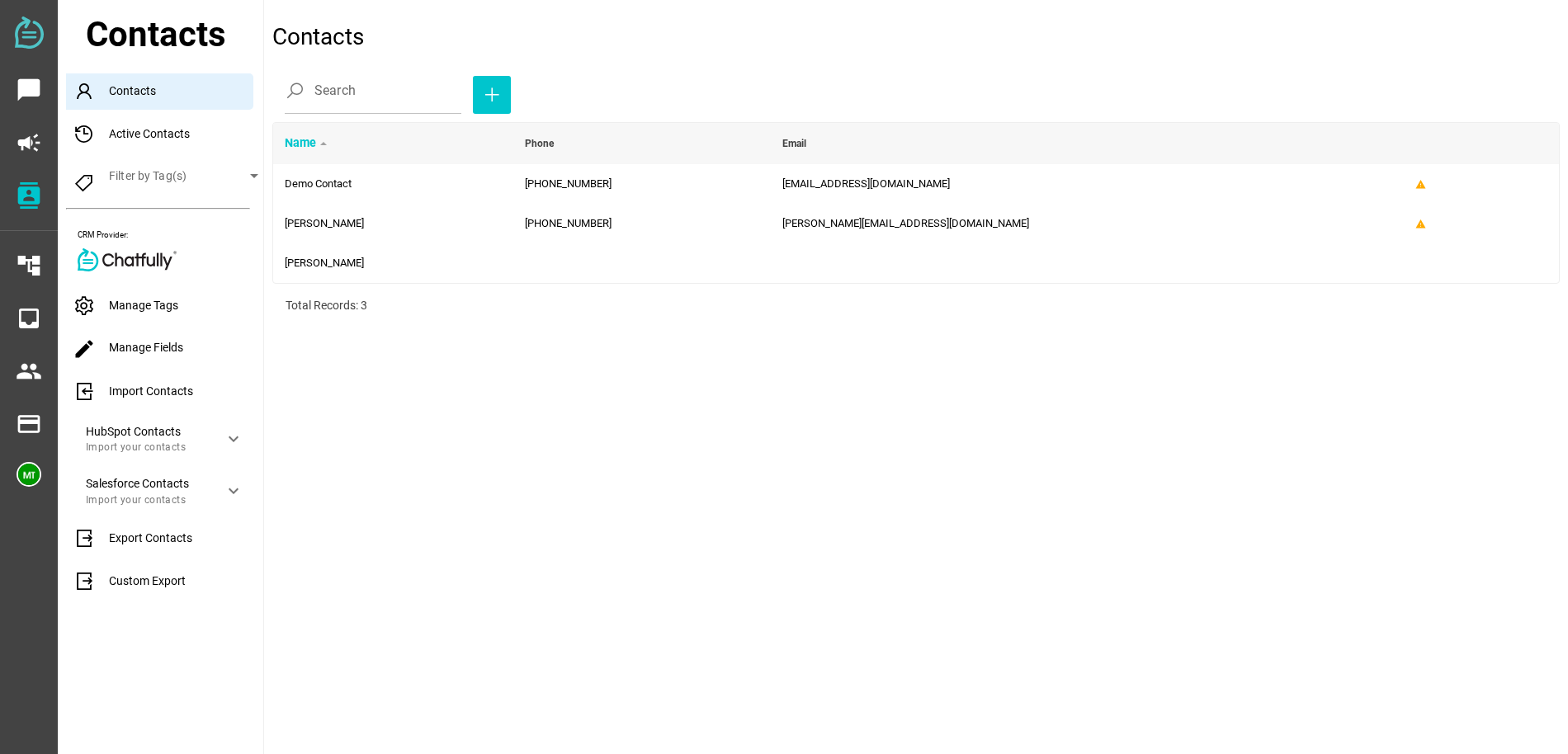
click at [25, 44] on img at bounding box center [30, 32] width 29 height 32
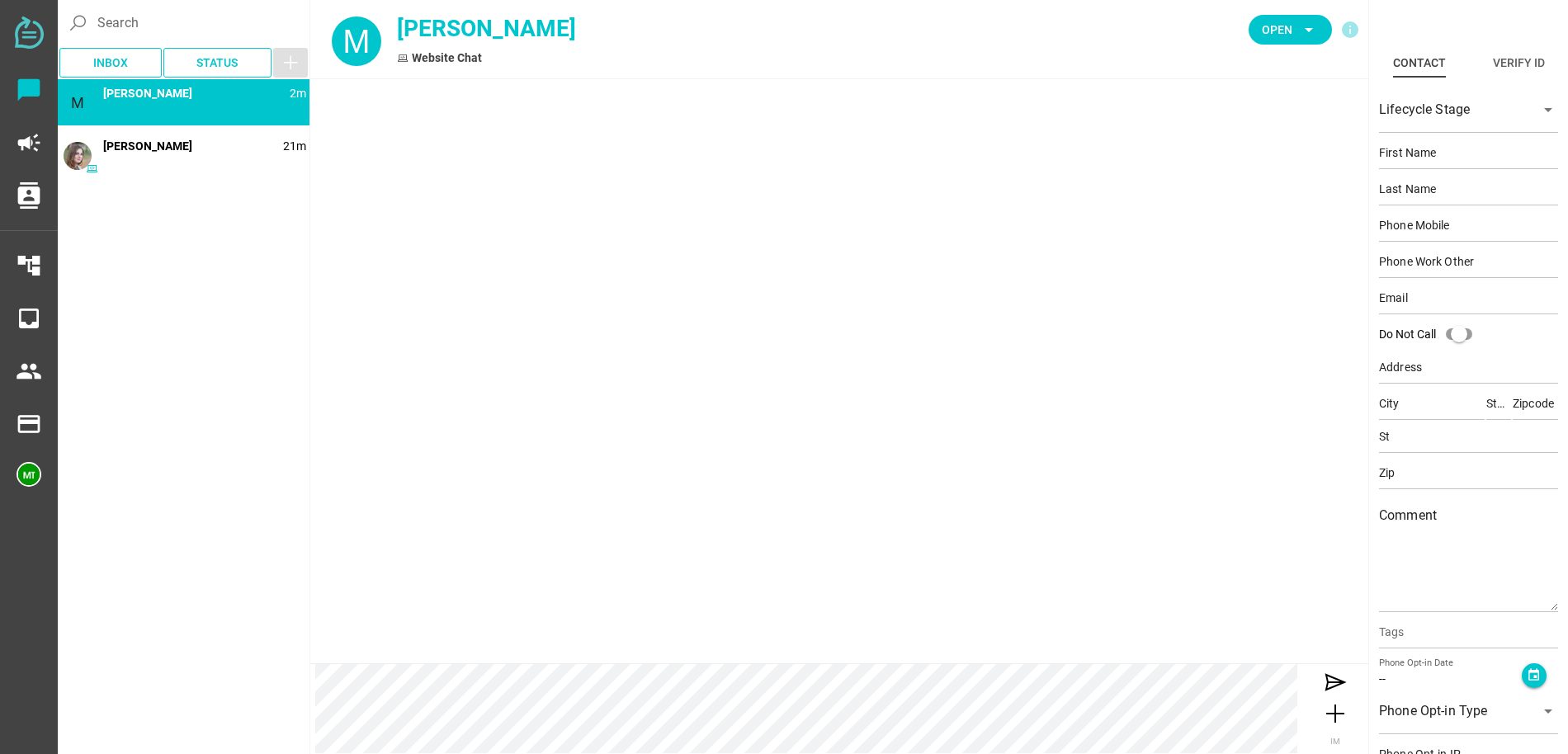
type input "[PERSON_NAME]"
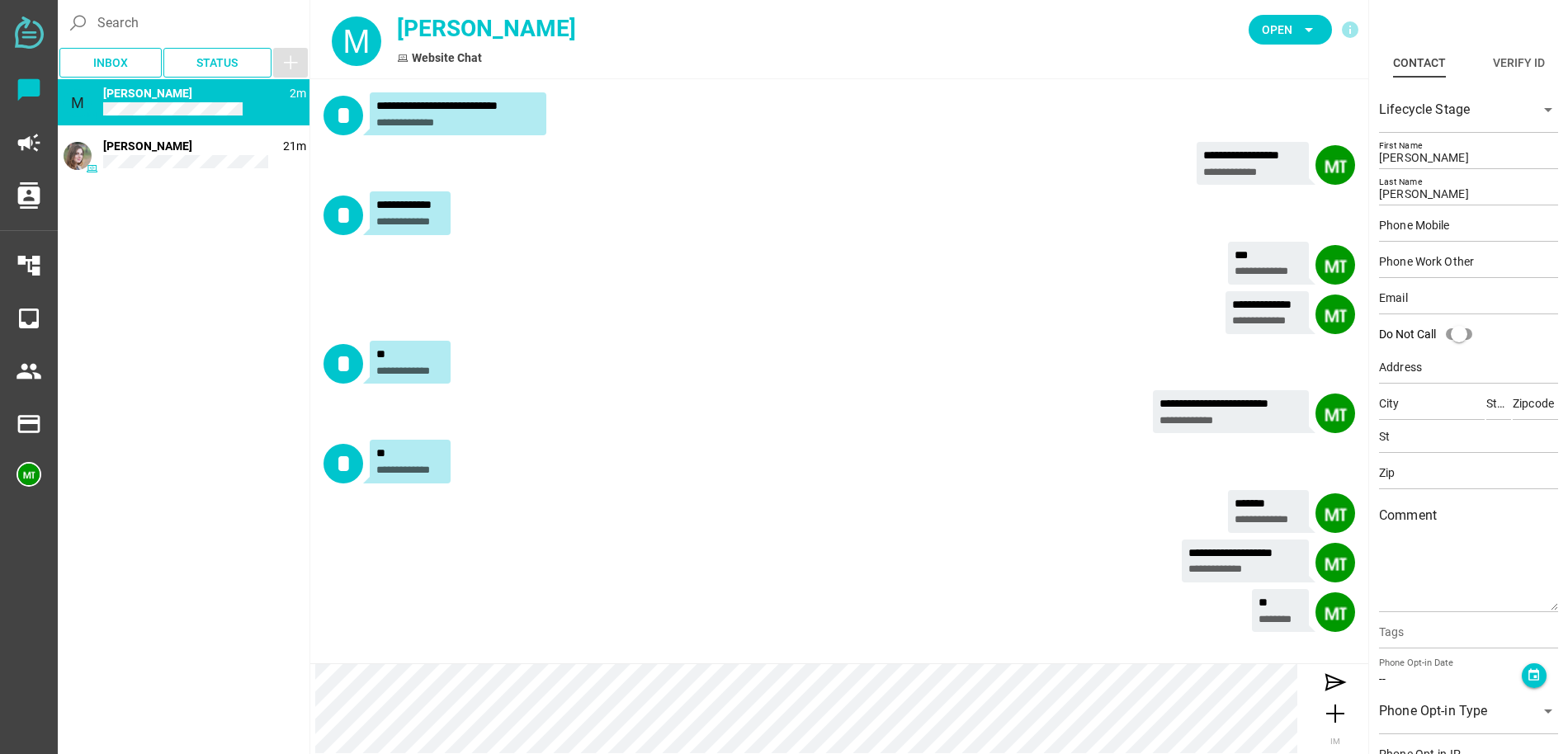
scroll to position [40, 0]
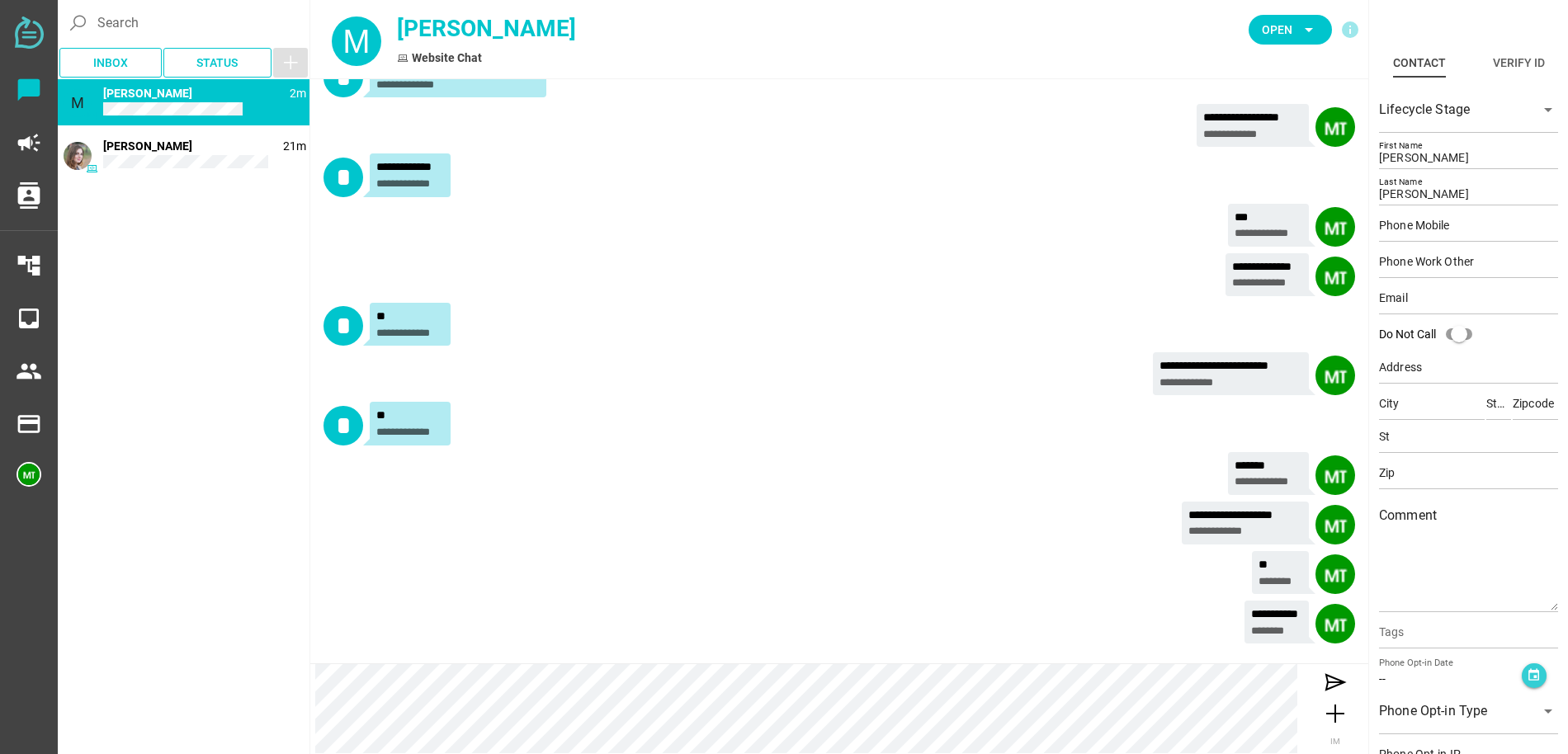
click at [1529, 678] on icon "event" at bounding box center [1534, 676] width 14 height 14
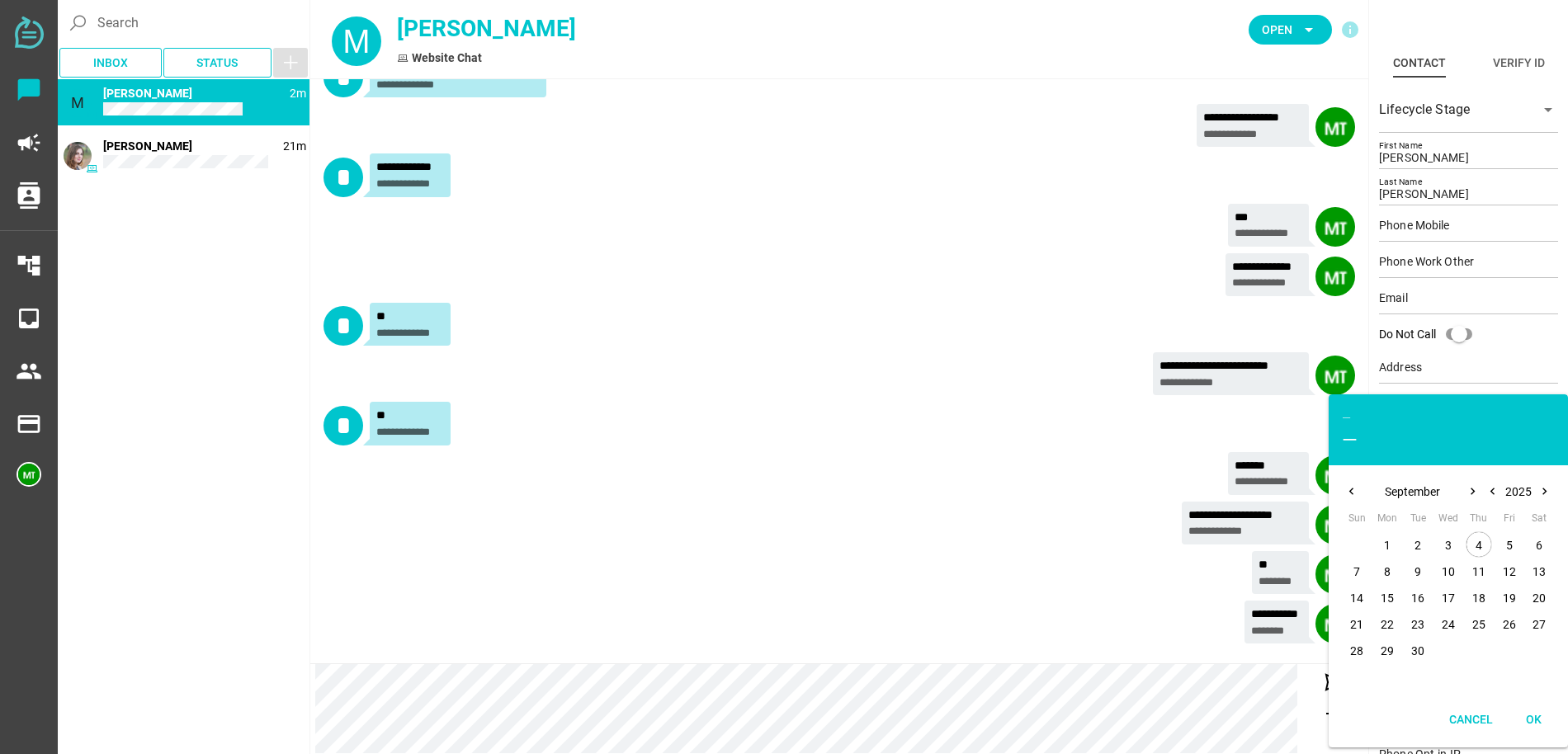
click at [1150, 622] on div "**********" at bounding box center [839, 625] width 1032 height 49
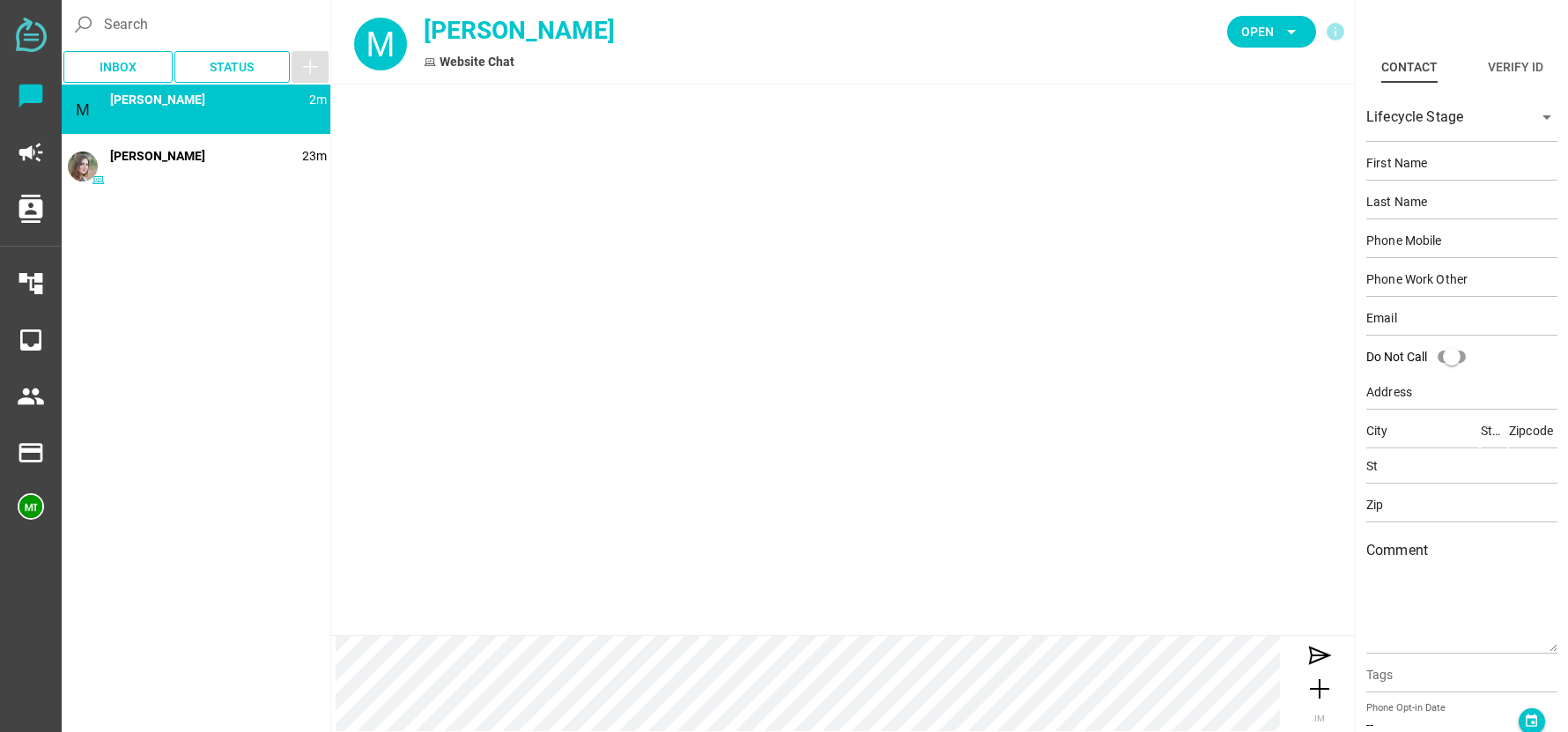
type input "[PERSON_NAME]"
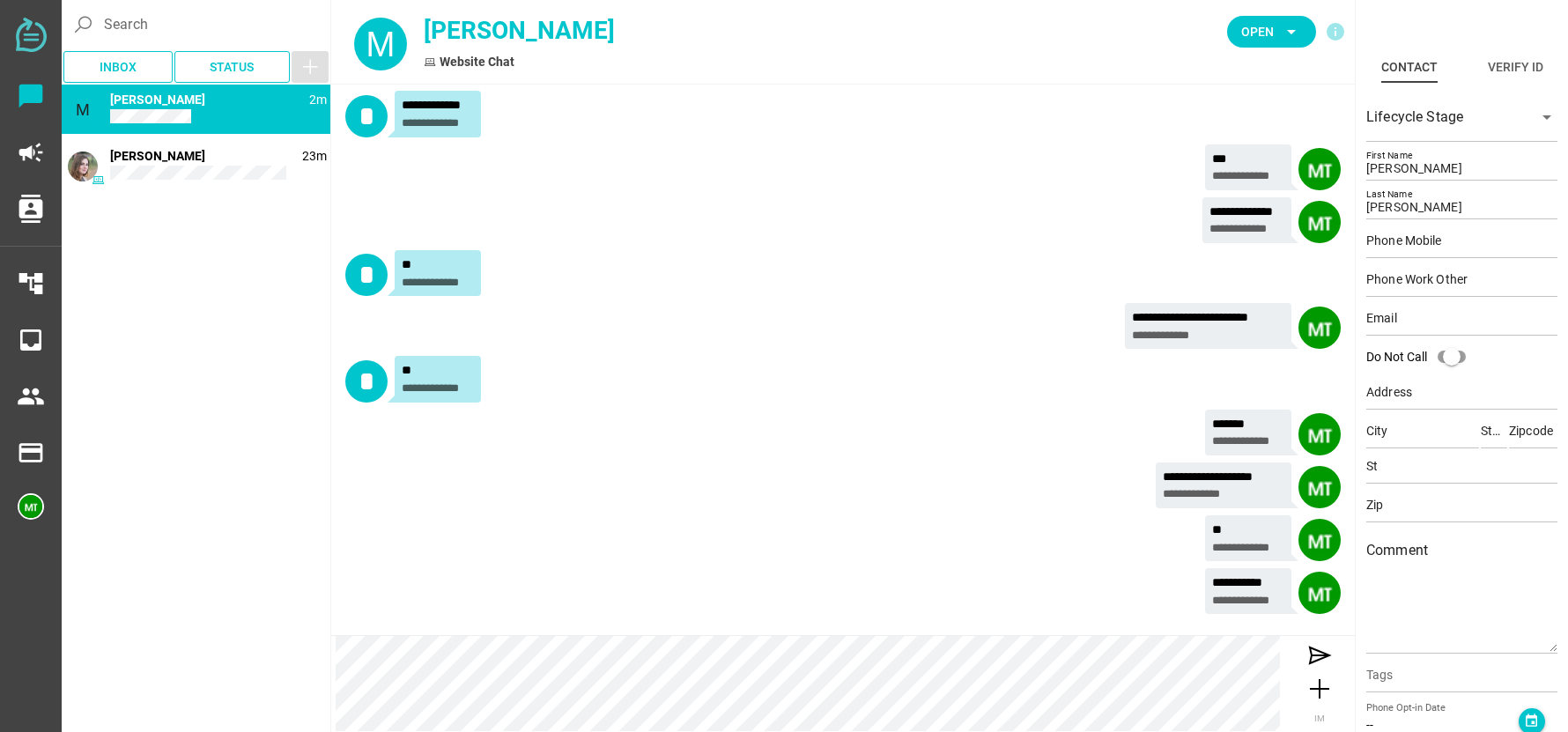
scroll to position [169, 0]
